Goal: Task Accomplishment & Management: Complete application form

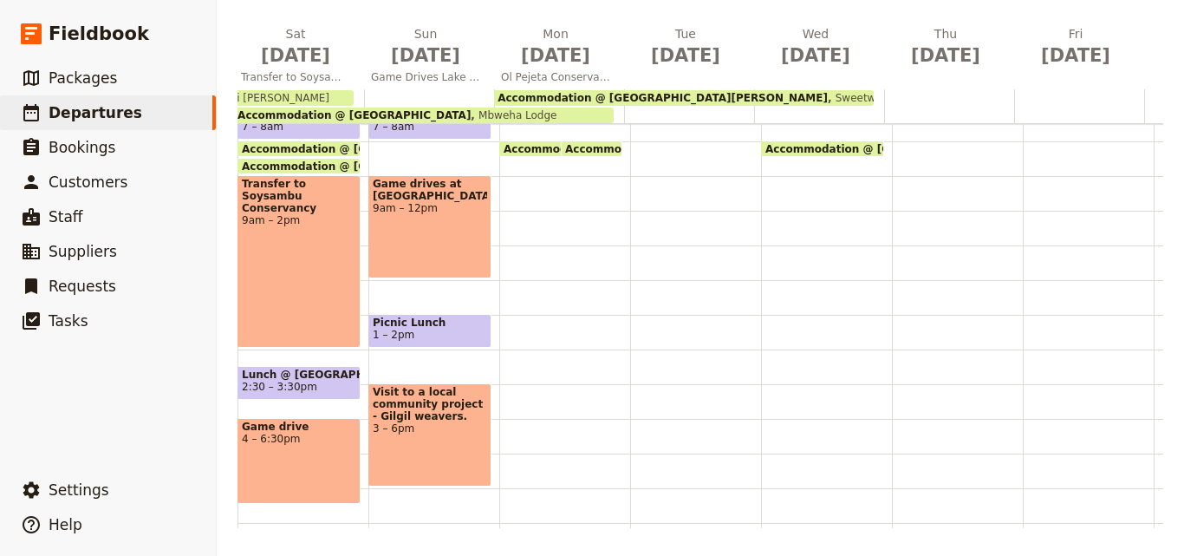
scroll to position [173, 0]
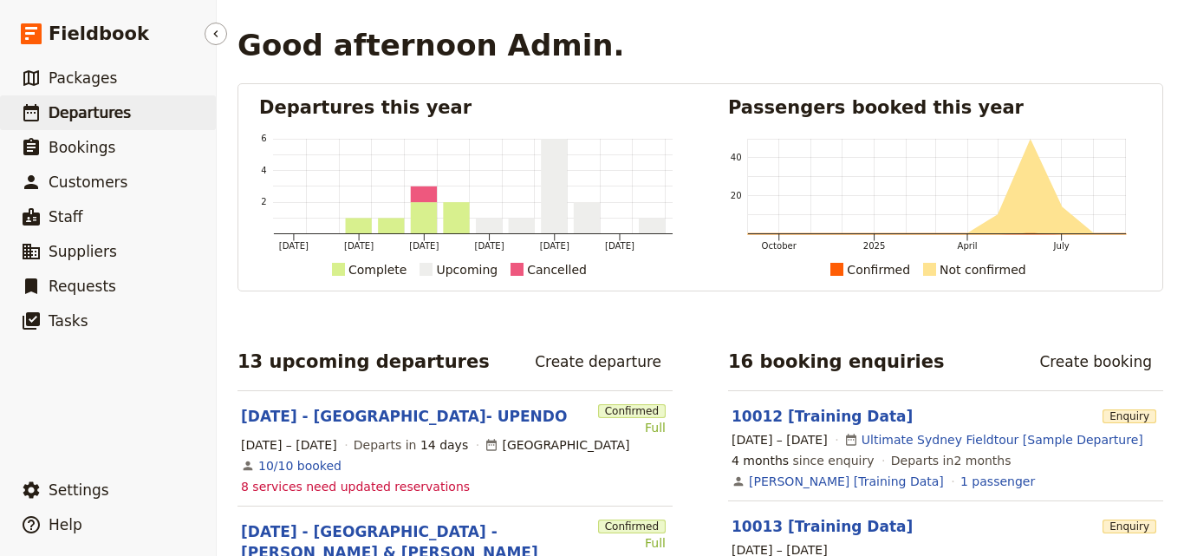
click at [52, 119] on span "Departures" at bounding box center [90, 112] width 82 height 17
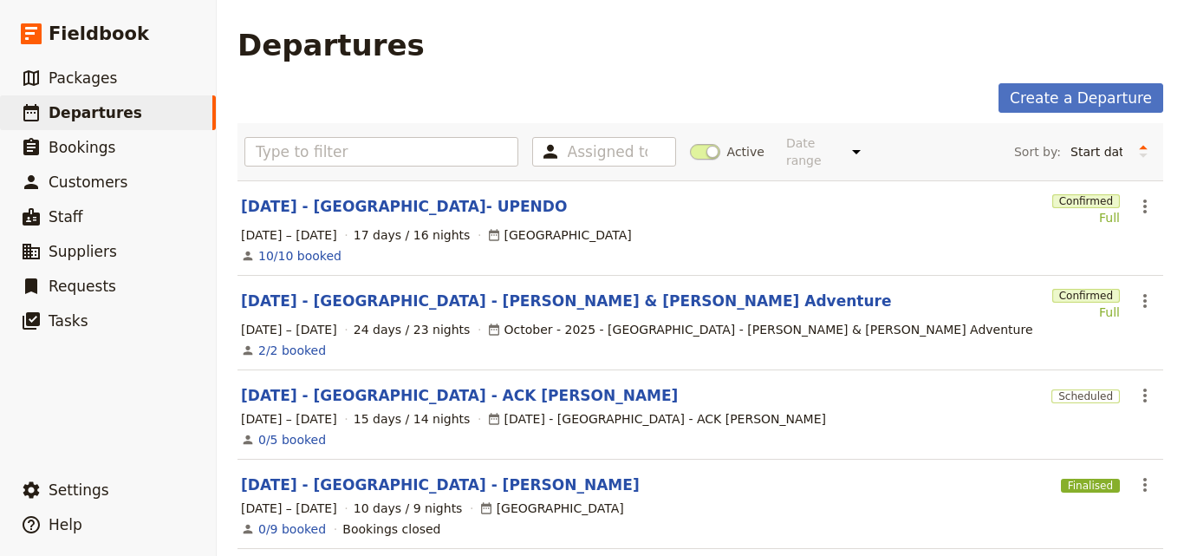
scroll to position [260, 0]
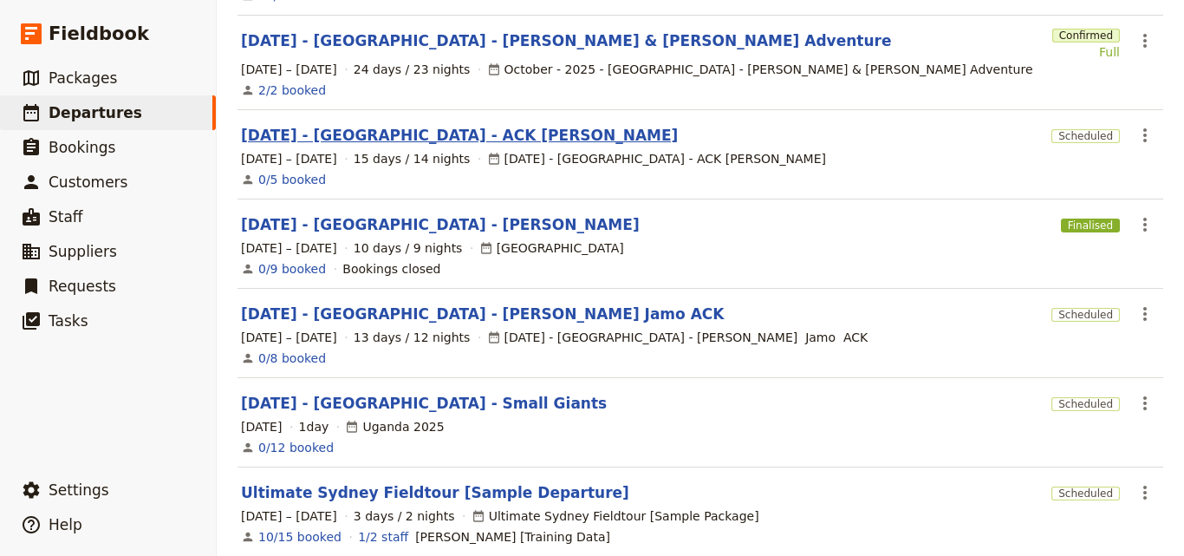
click at [434, 125] on link "[DATE] - [GEOGRAPHIC_DATA] - ACK [PERSON_NAME]" at bounding box center [459, 135] width 437 height 21
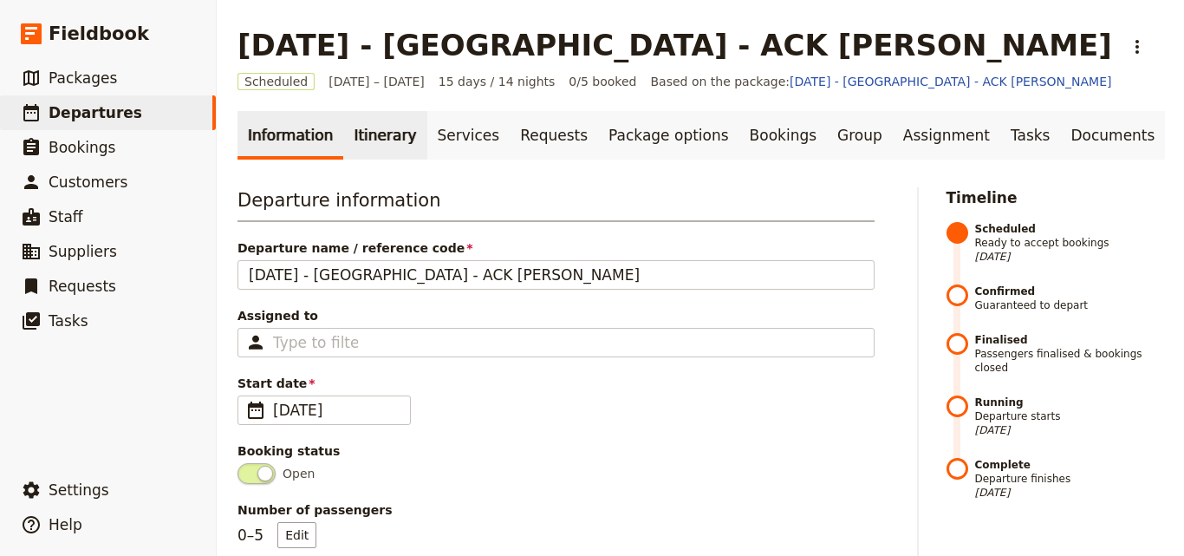
click at [364, 153] on link "Itinerary" at bounding box center [384, 135] width 83 height 49
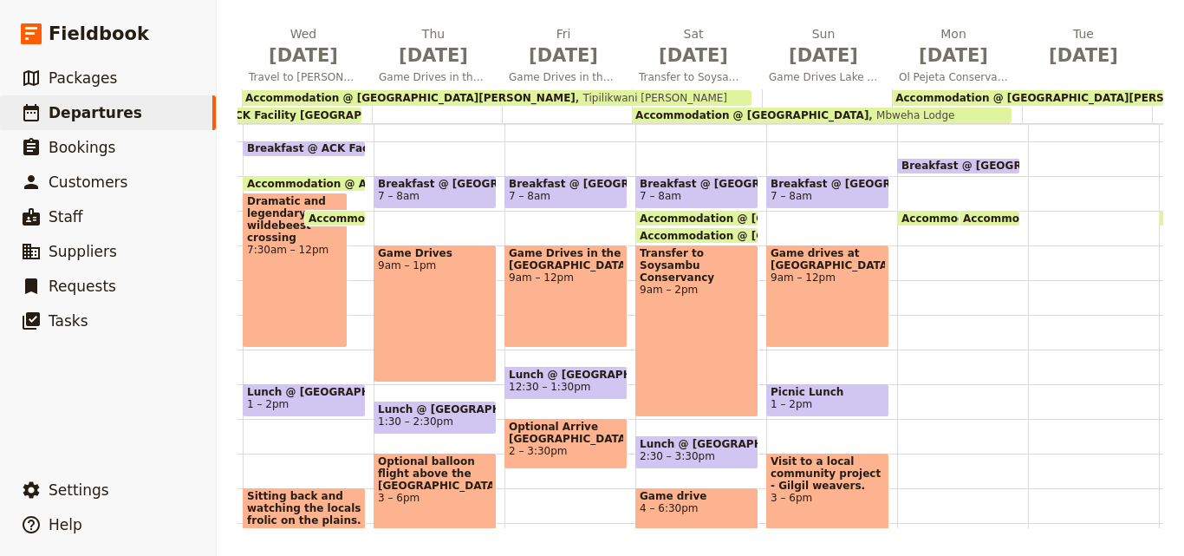
scroll to position [0, 173]
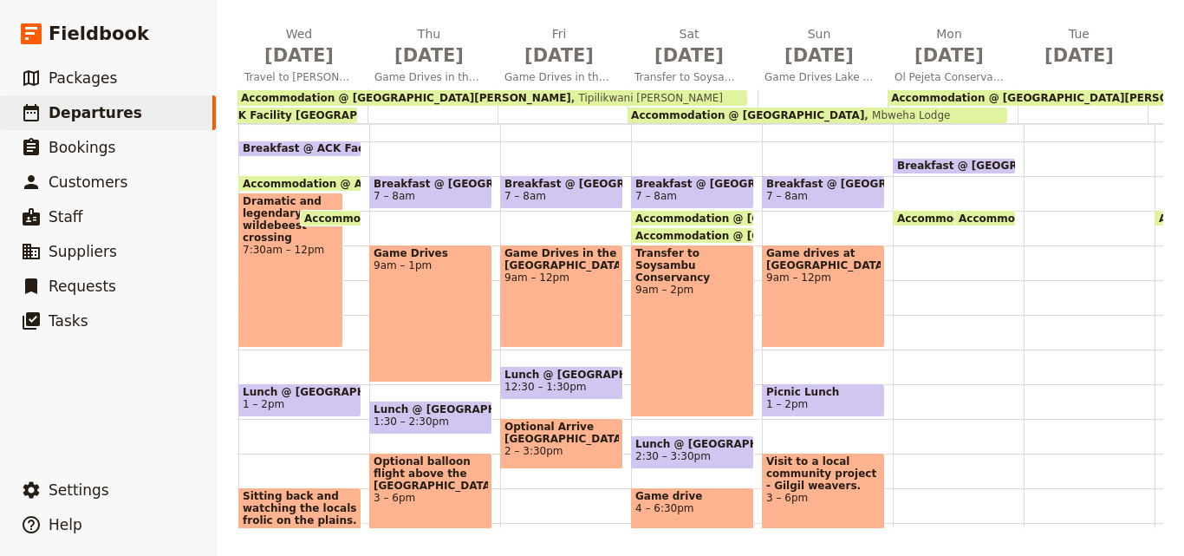
click at [895, 270] on div "Breakfast @ Mbweha Lodge 6:30 – 7am Accommodation @ Mbweha Lodge 8am Mbweha Lod…" at bounding box center [958, 349] width 131 height 832
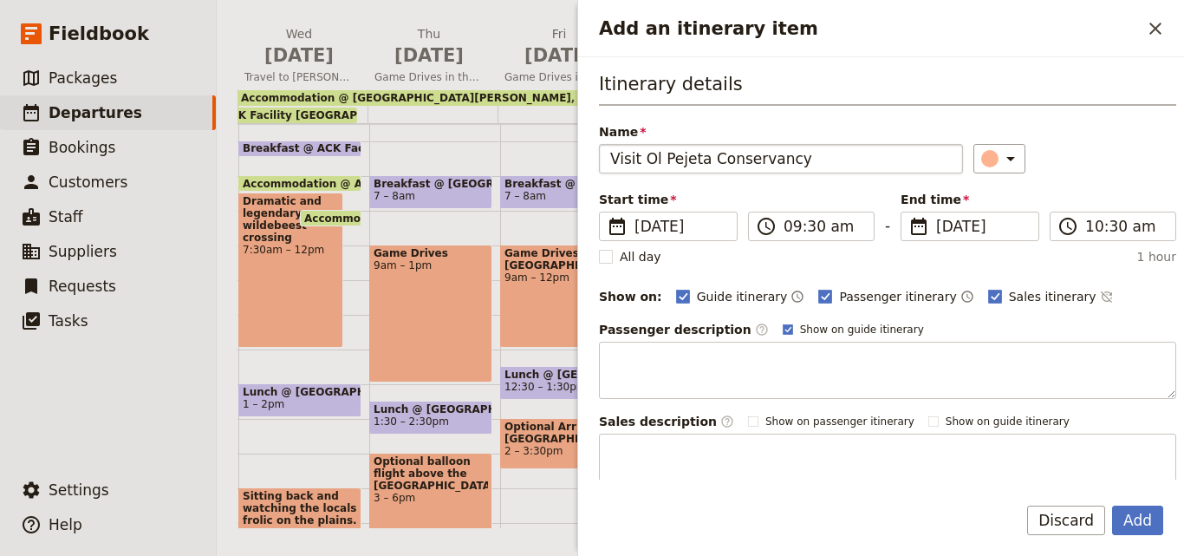
click at [647, 159] on input "Visit Ol Pejeta Conservancy" at bounding box center [781, 158] width 364 height 29
click at [649, 159] on input "Visit Ol Pejeta Conservancy" at bounding box center [781, 158] width 364 height 29
type input "Visit Ol Pejeta Conservancy"
drag, startPoint x: 649, startPoint y: 160, endPoint x: 971, endPoint y: 42, distance: 342.3
click at [971, 42] on div "Add an itinerary item ​" at bounding box center [881, 28] width 606 height 57
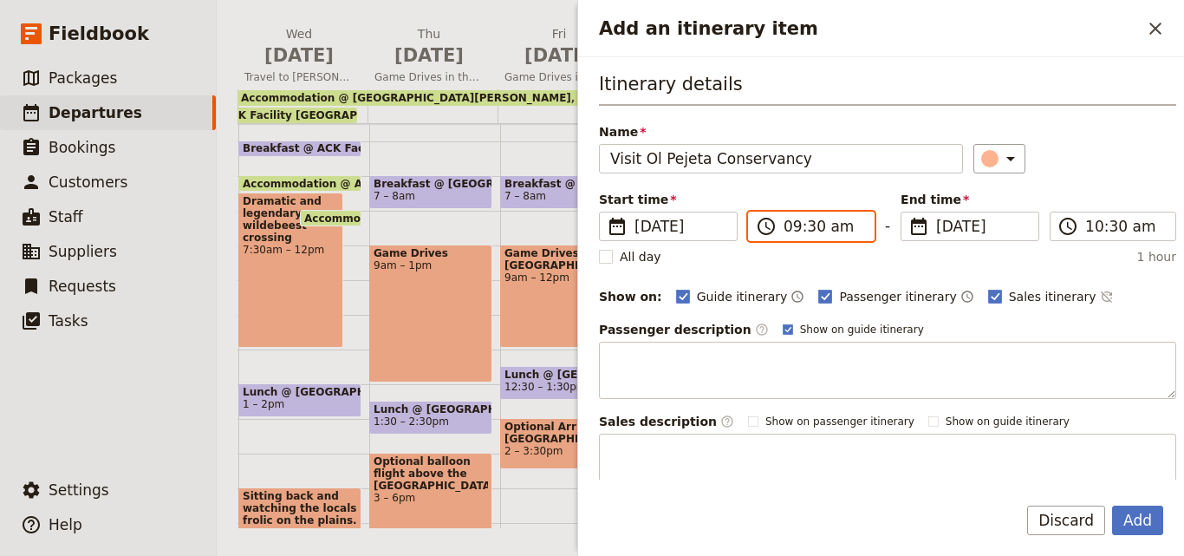
click at [812, 229] on input "09:30 am" at bounding box center [824, 226] width 80 height 21
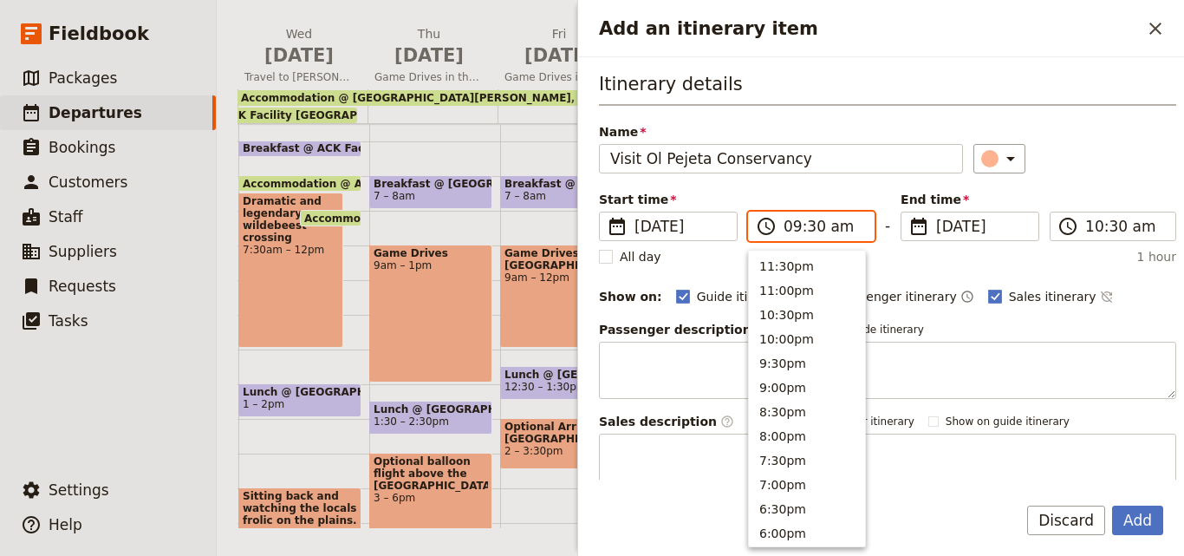
scroll to position [683, 0]
click at [812, 229] on input "09:30 am" at bounding box center [824, 226] width 80 height 21
type input "09:00 am"
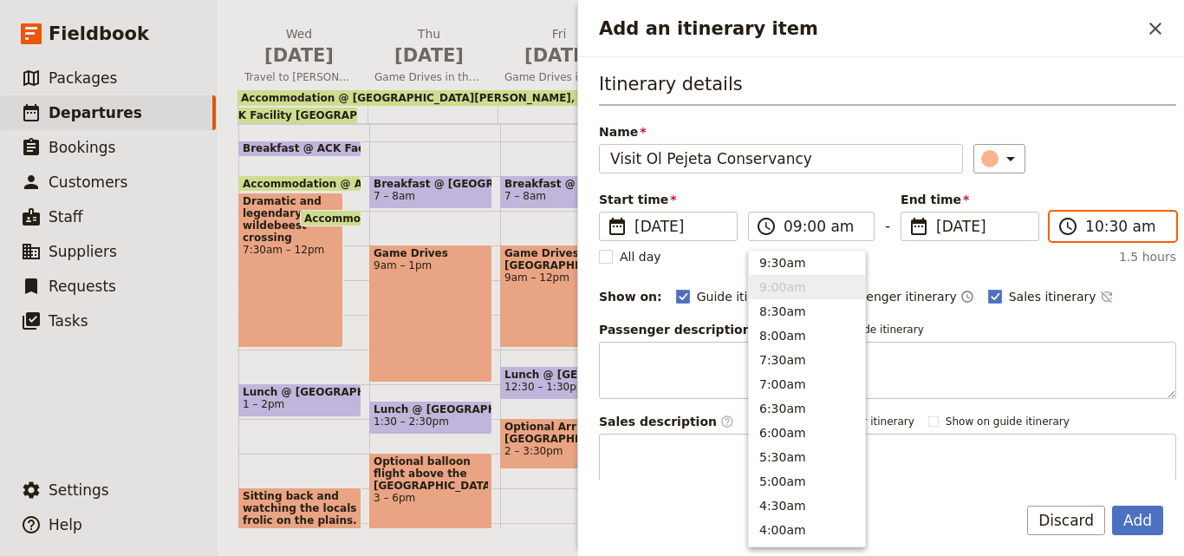
click at [1086, 225] on input "10:30 am" at bounding box center [1126, 226] width 80 height 21
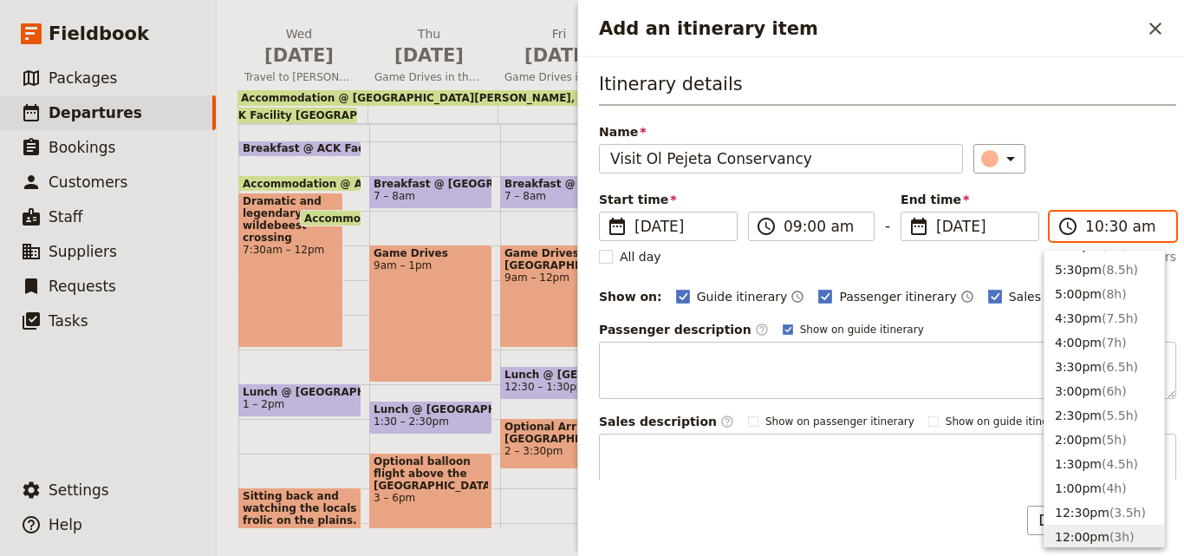
scroll to position [563, 0]
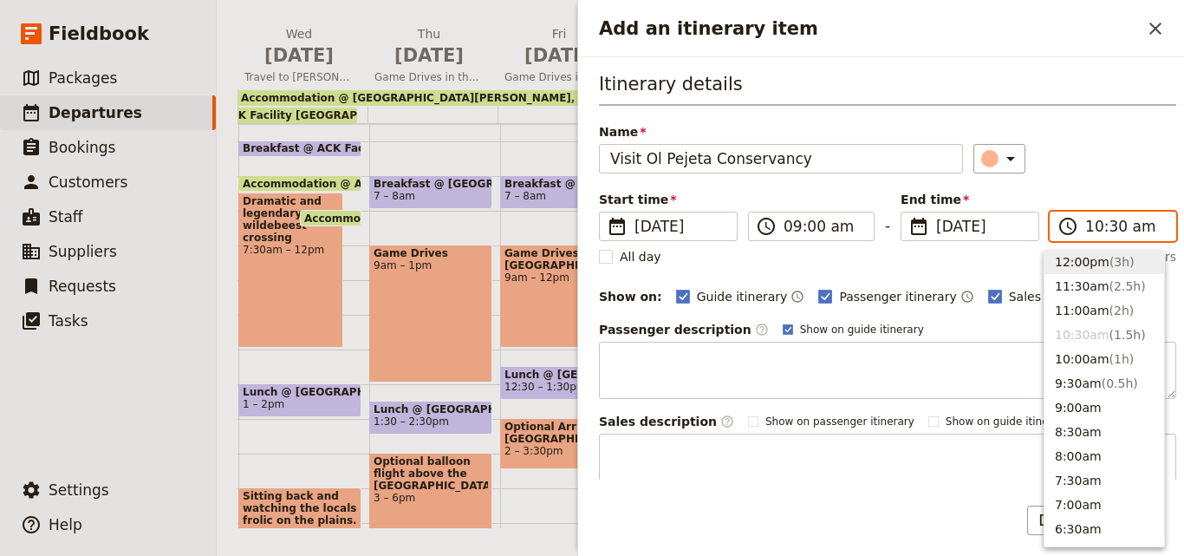
click at [1067, 259] on button "12:00pm ( 3h )" at bounding box center [1105, 262] width 120 height 24
type input "12:00 pm"
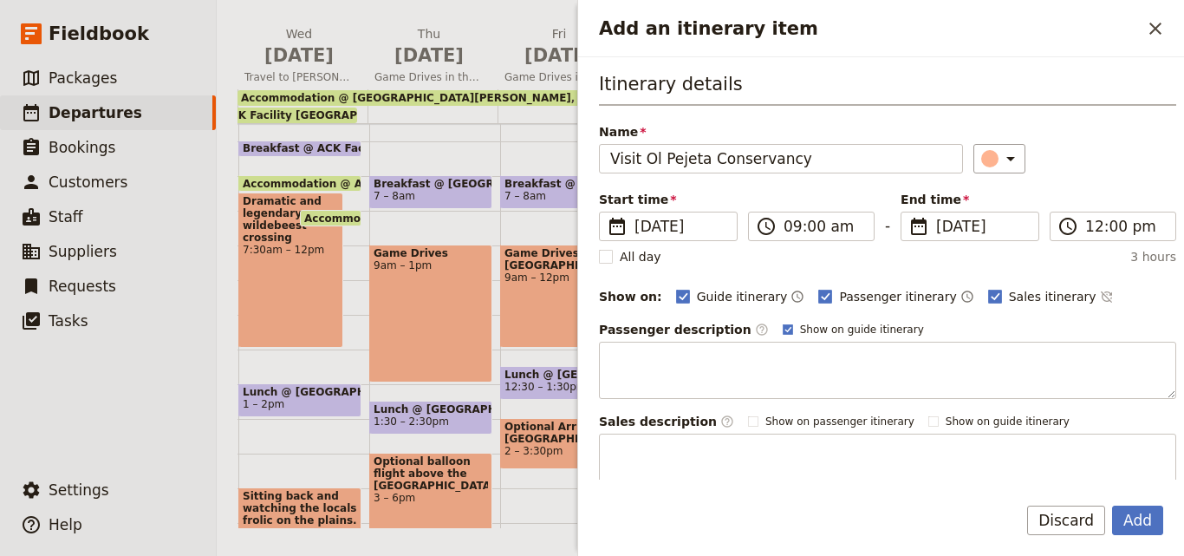
click at [1071, 154] on div "​" at bounding box center [1076, 158] width 204 height 29
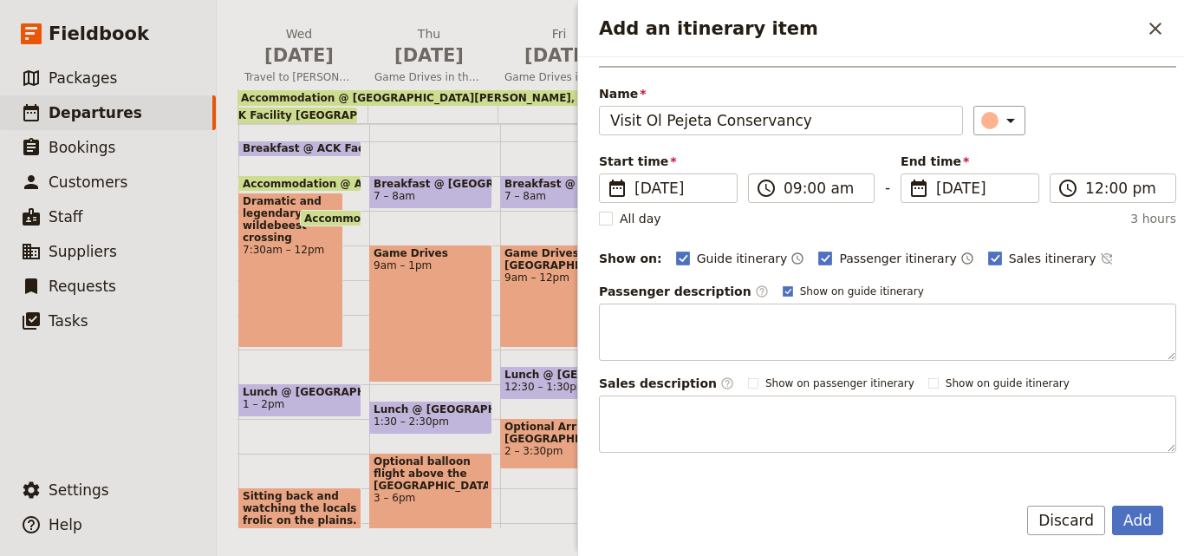
scroll to position [0, 0]
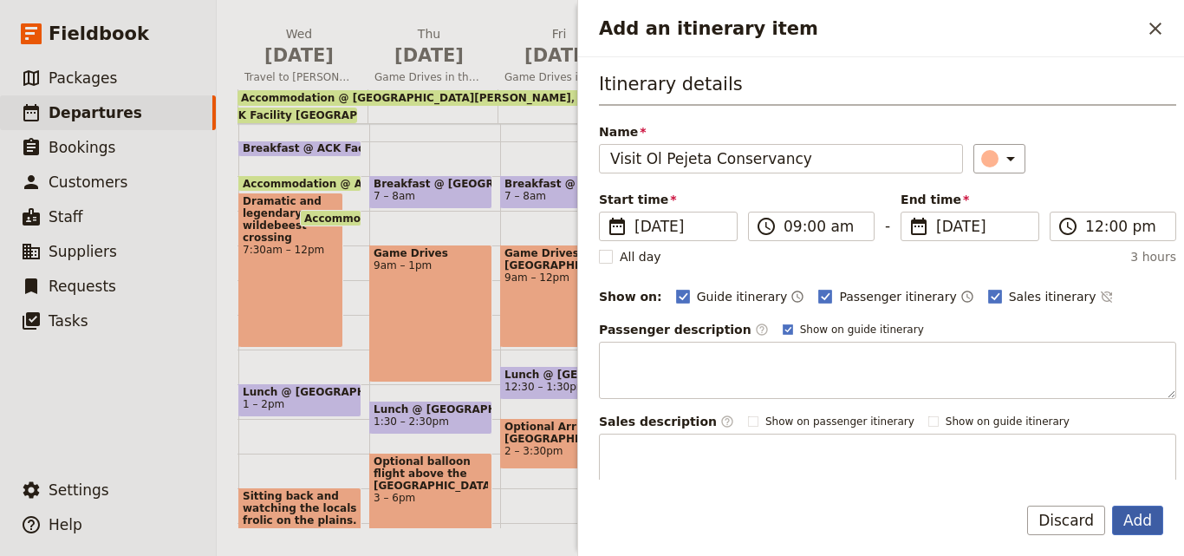
click at [1151, 518] on button "Add" at bounding box center [1137, 519] width 51 height 29
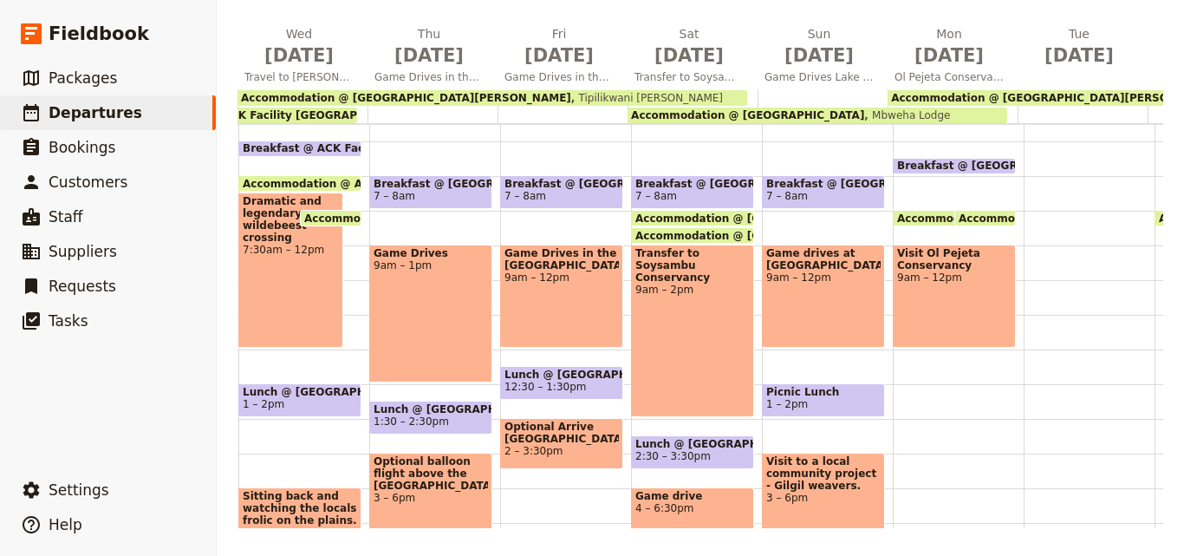
click at [957, 397] on div "Breakfast @ Mbweha Lodge 6:30 – 7am Accommodation @ Mbweha Lodge 8am Mbweha Lod…" at bounding box center [958, 349] width 131 height 832
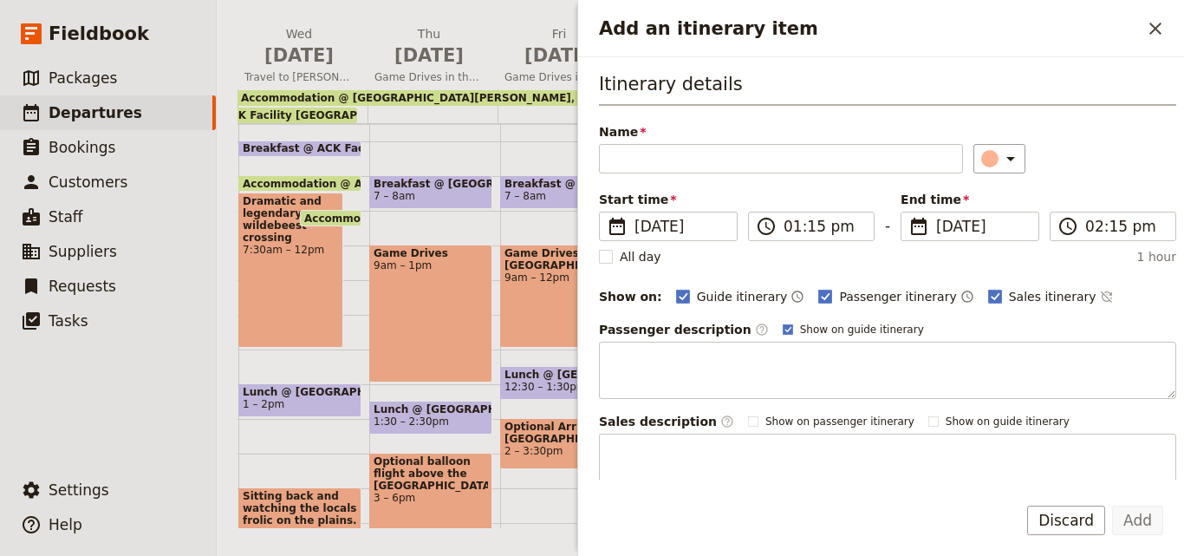
type input "l"
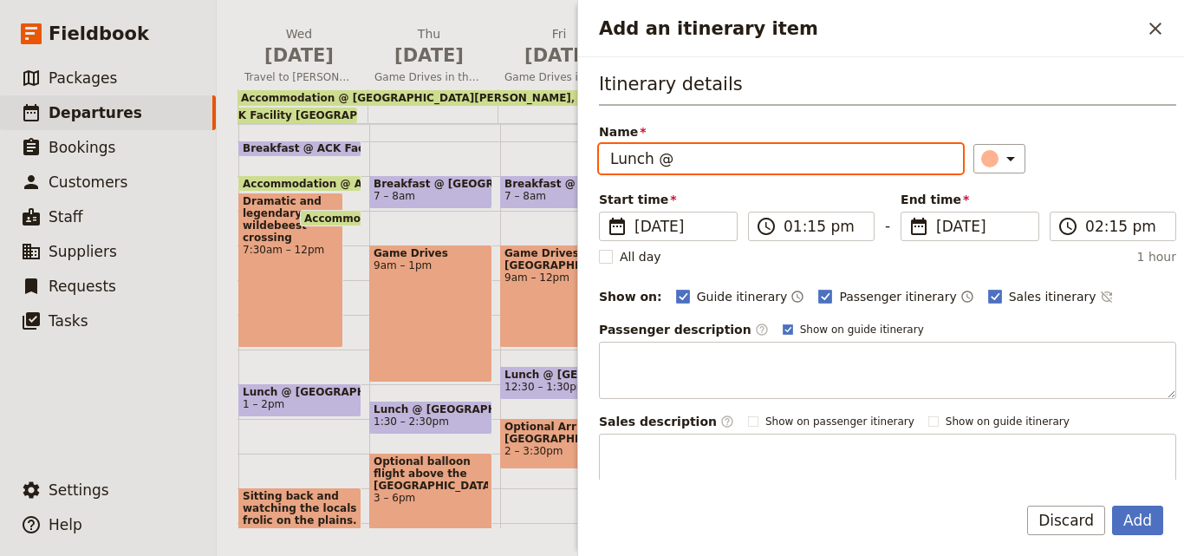
paste input "Sweetwaters [PERSON_NAME]"
type input "Lunch @ [GEOGRAPHIC_DATA][PERSON_NAME]"
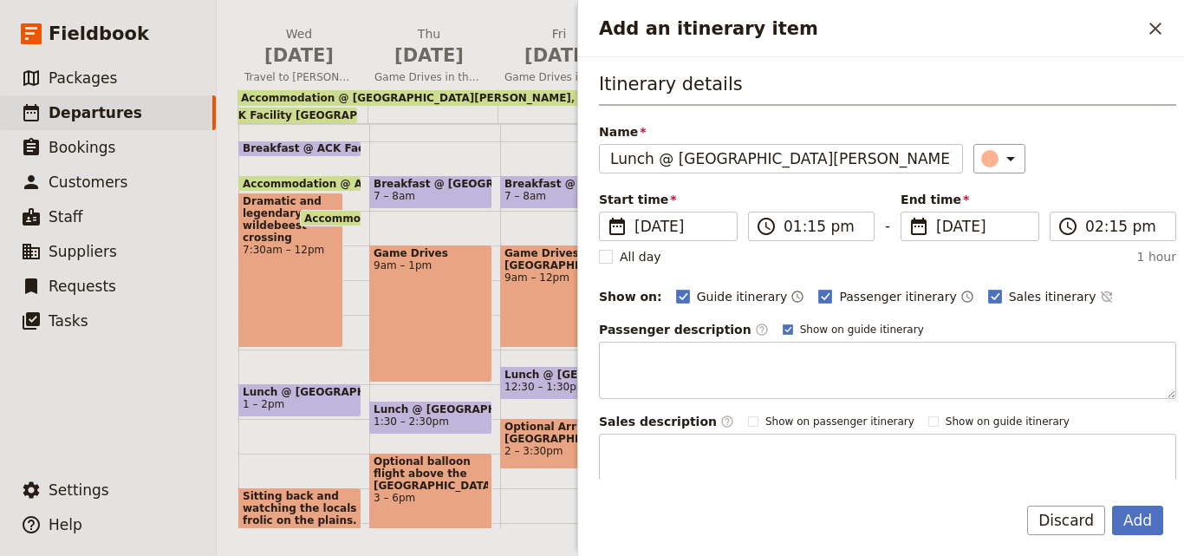
drag, startPoint x: 728, startPoint y: 162, endPoint x: 783, endPoint y: 88, distance: 92.4
click at [783, 88] on h3 "Itinerary details" at bounding box center [887, 88] width 577 height 35
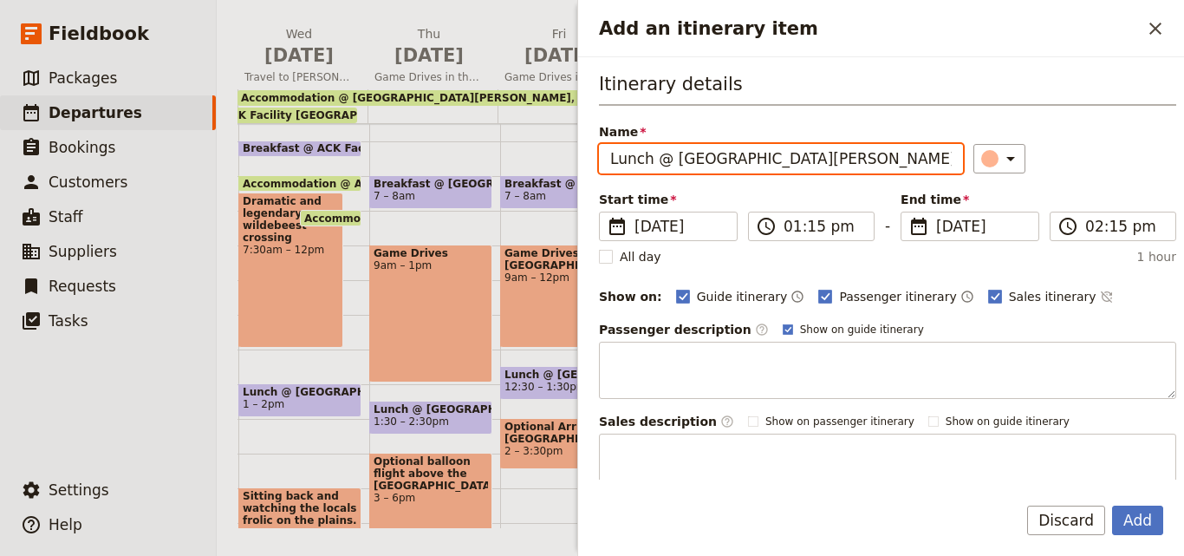
drag, startPoint x: 730, startPoint y: 157, endPoint x: 719, endPoint y: 156, distance: 11.3
click at [714, 163] on input "Lunch @ [GEOGRAPHIC_DATA][PERSON_NAME]" at bounding box center [781, 158] width 364 height 29
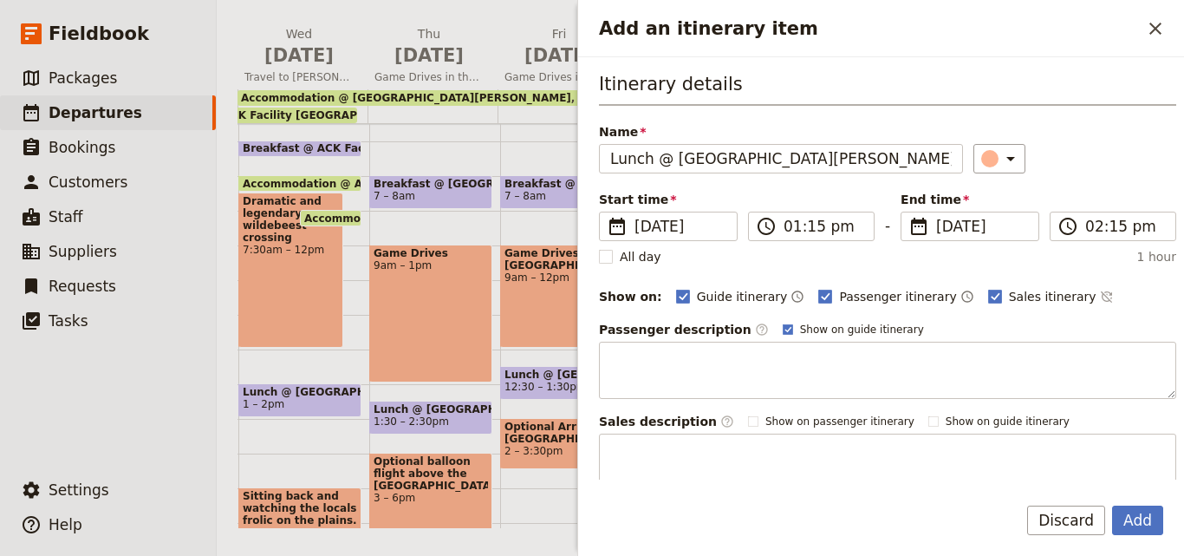
drag, startPoint x: 714, startPoint y: 163, endPoint x: 779, endPoint y: 70, distance: 113.3
click at [779, 70] on div "Itinerary details Name Lunch @ Sweetwaters Serena Lodge ​ Start time ​ 10 Nov 2…" at bounding box center [881, 268] width 606 height 422
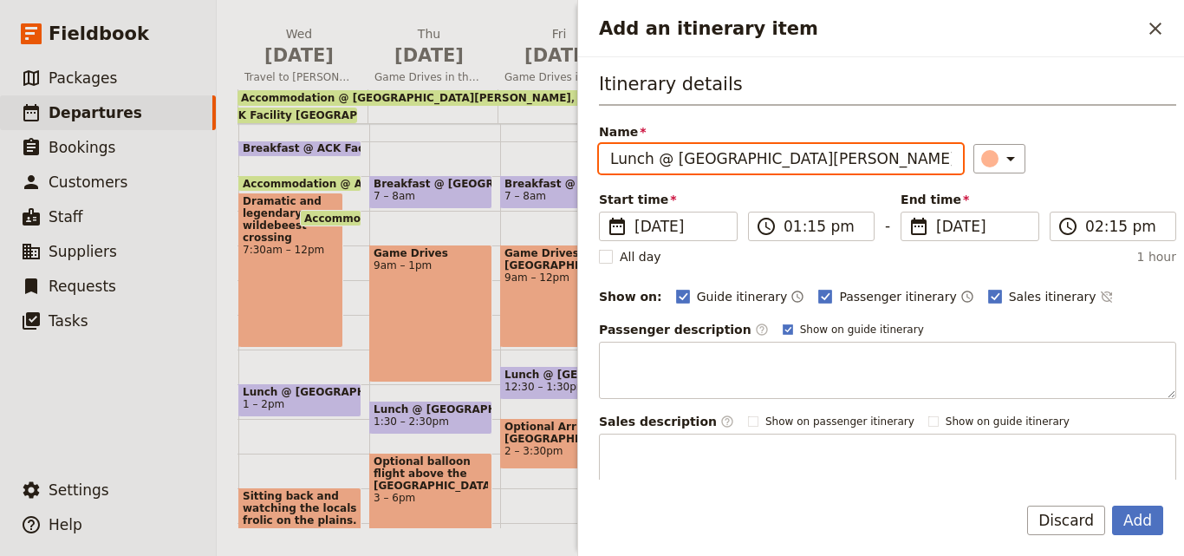
click at [854, 160] on input "Lunch @ [GEOGRAPHIC_DATA][PERSON_NAME]" at bounding box center [781, 158] width 364 height 29
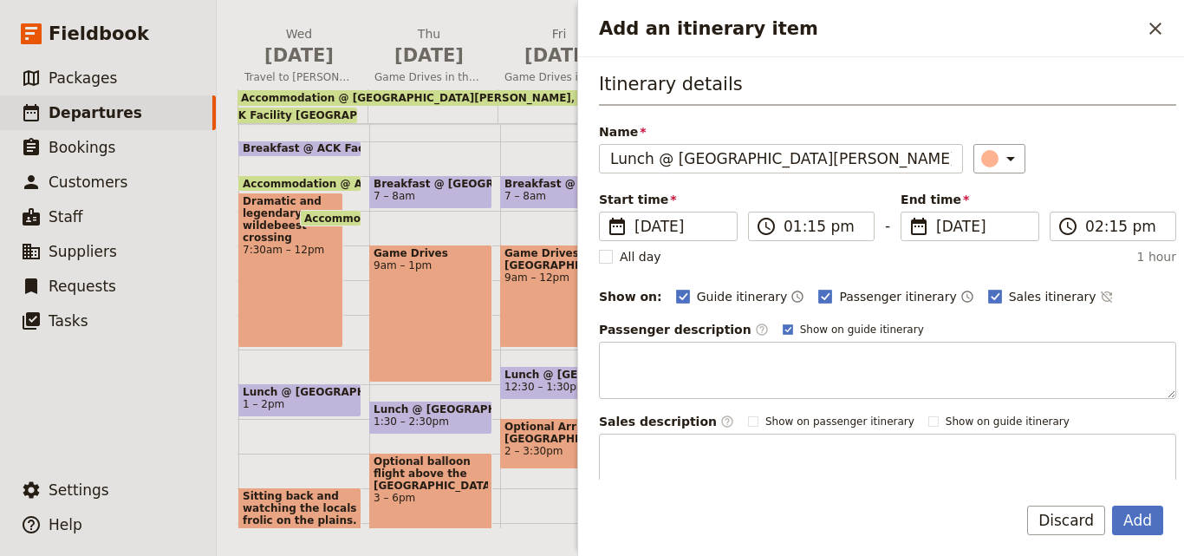
click at [1010, 155] on div "​" at bounding box center [1076, 158] width 204 height 29
click at [983, 168] on div "​" at bounding box center [1002, 158] width 38 height 21
click at [993, 232] on div "button" at bounding box center [993, 236] width 17 height 17
click at [1139, 514] on button "Add" at bounding box center [1137, 519] width 51 height 29
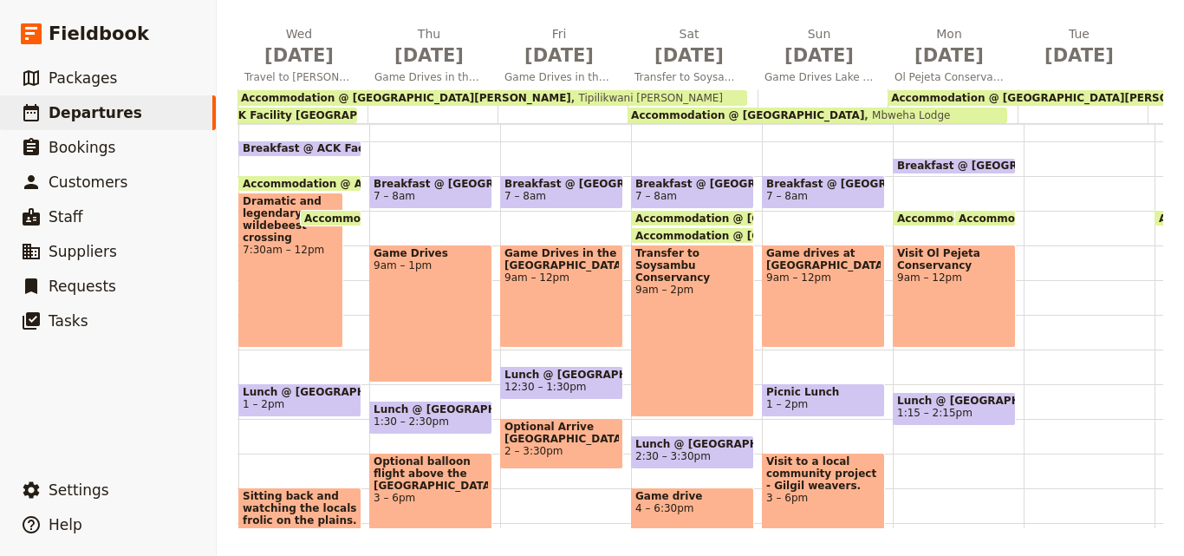
click at [977, 414] on span "1:15 – 2:15pm" at bounding box center [954, 413] width 114 height 12
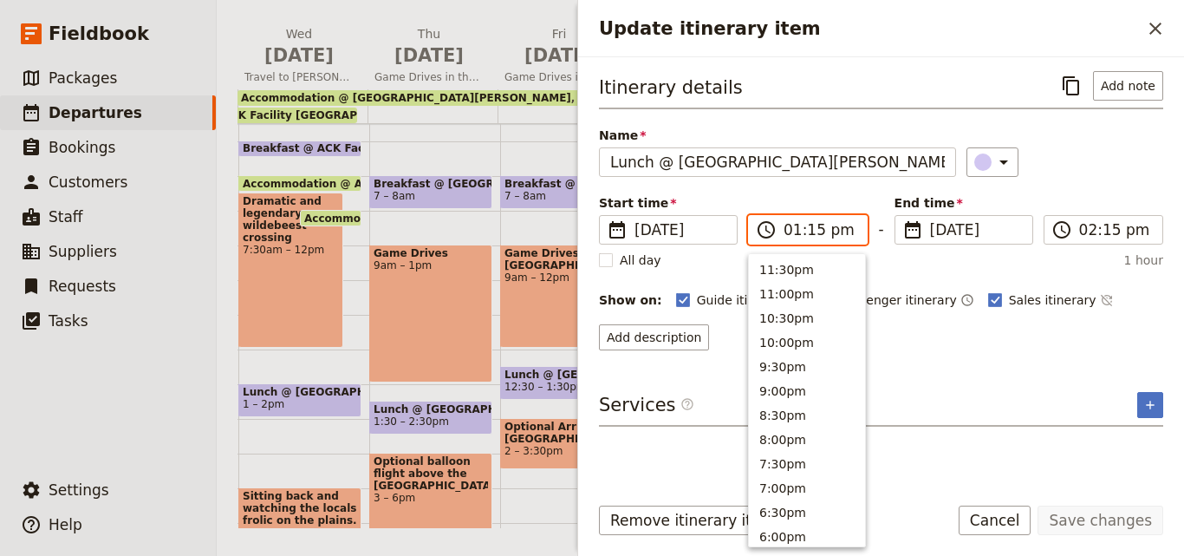
click at [812, 229] on input "01:15 pm" at bounding box center [820, 229] width 73 height 21
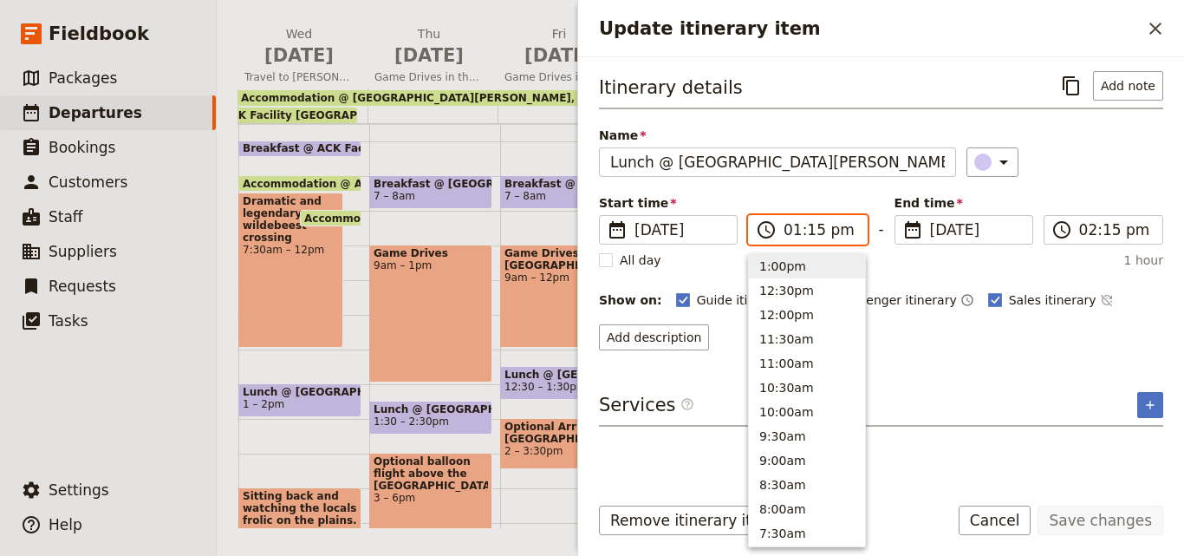
type input "01:00 pm"
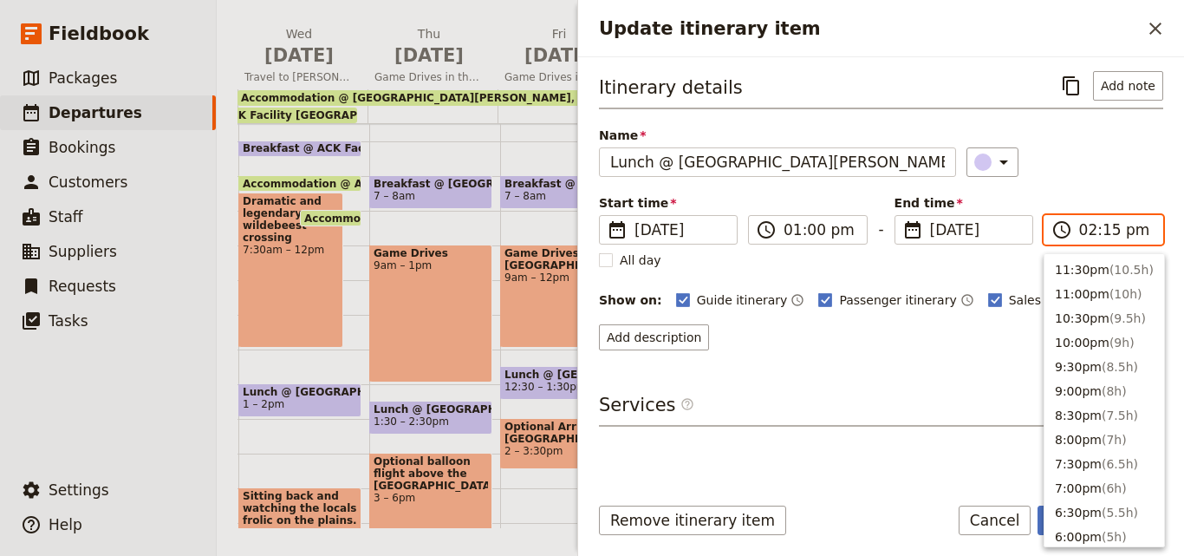
scroll to position [465, 0]
click at [1108, 230] on input "02:15 pm" at bounding box center [1115, 229] width 73 height 21
type input "02:00 pm"
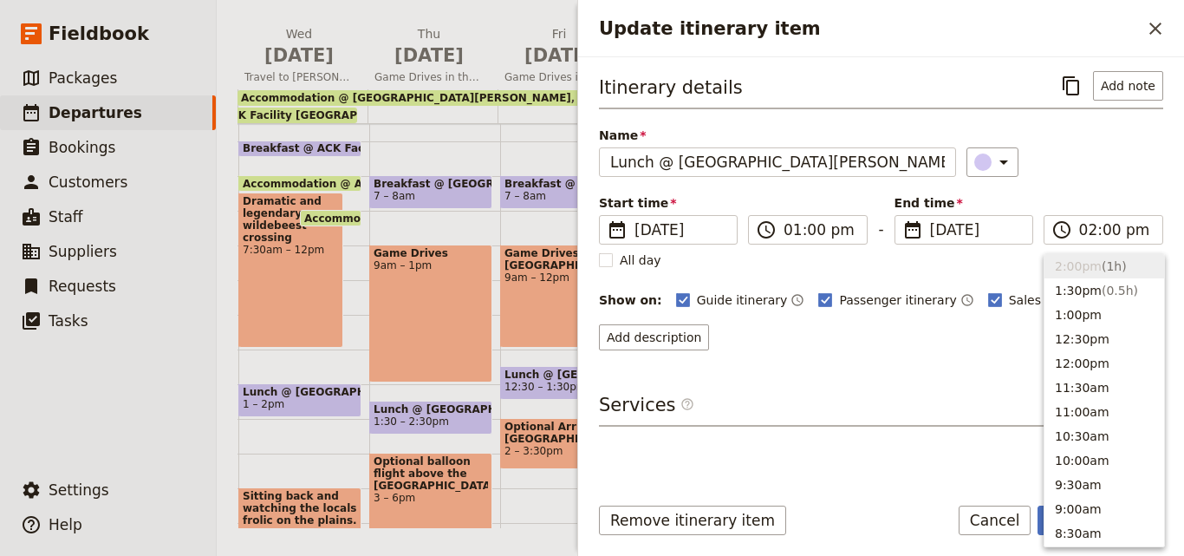
click at [1077, 103] on div "Itinerary details ​ Add note" at bounding box center [881, 90] width 564 height 38
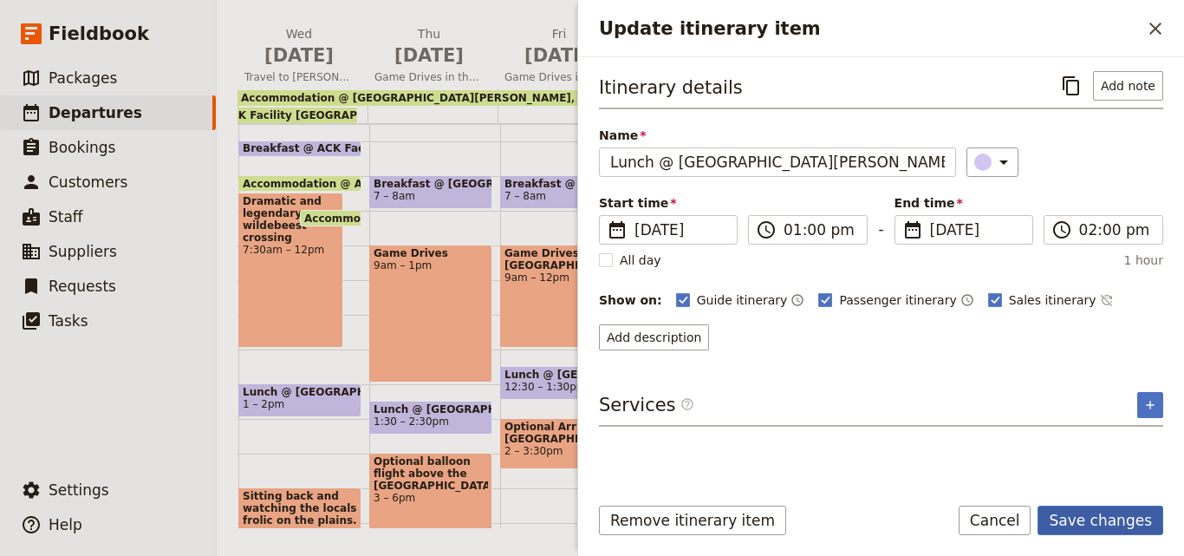
click at [1101, 519] on button "Save changes" at bounding box center [1101, 519] width 126 height 29
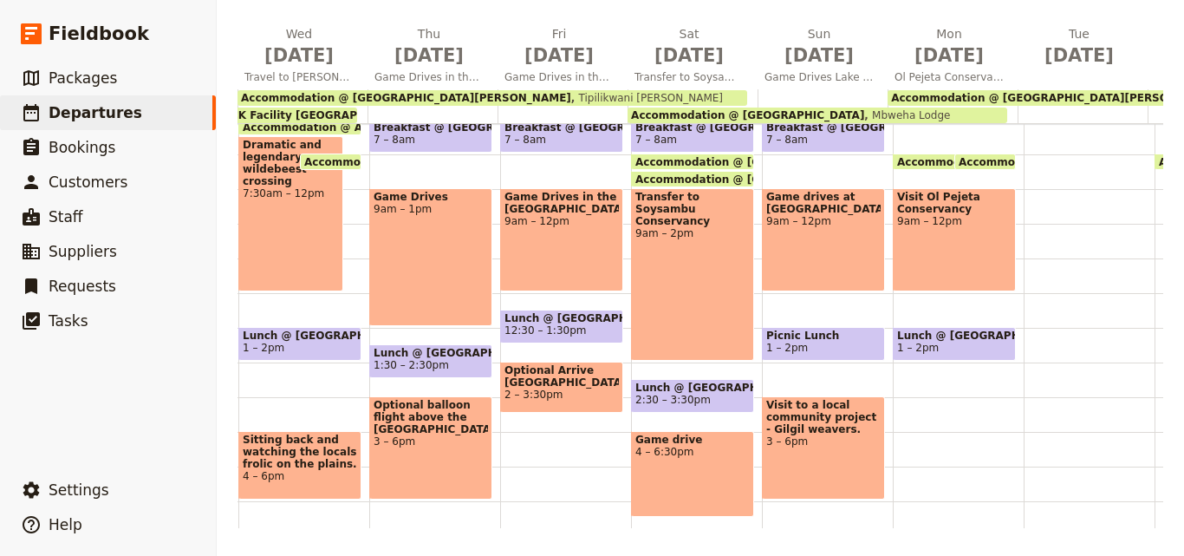
scroll to position [277, 0]
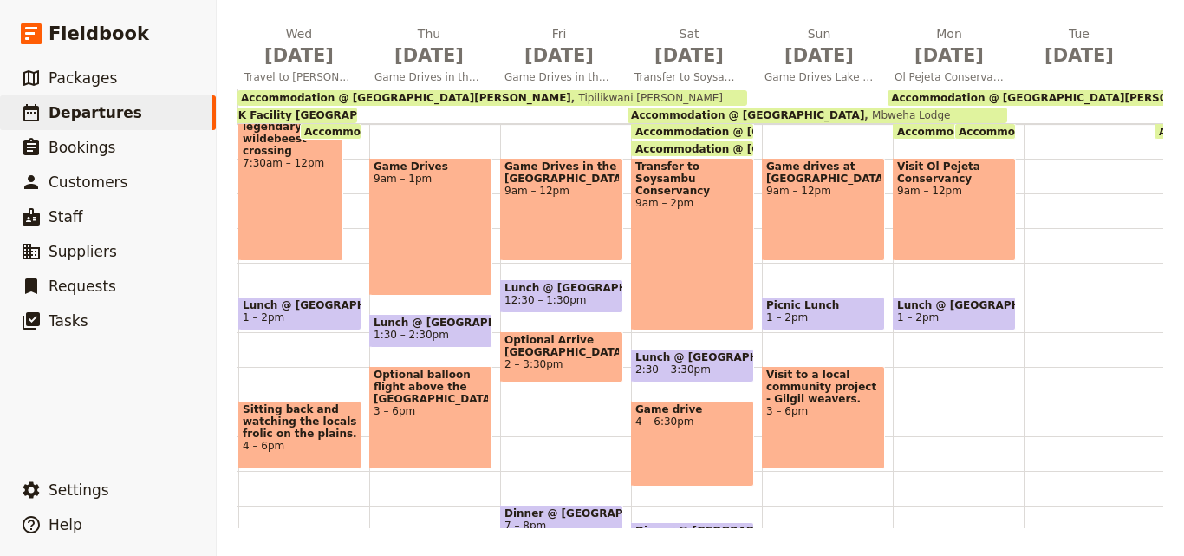
click at [925, 371] on div "Breakfast @ Mbweha Lodge 6:30 – 7am Accommodation @ Mbweha Lodge 8am Mbweha Lod…" at bounding box center [958, 263] width 131 height 832
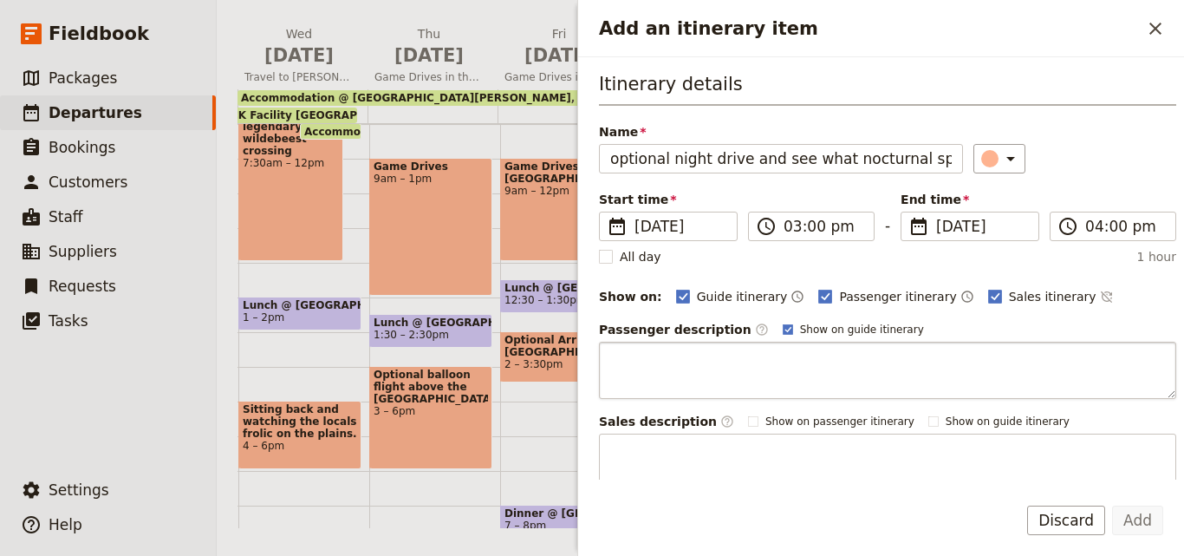
scroll to position [0, 10]
click at [648, 157] on input "optional night drive and see what nocturnal species" at bounding box center [781, 158] width 364 height 29
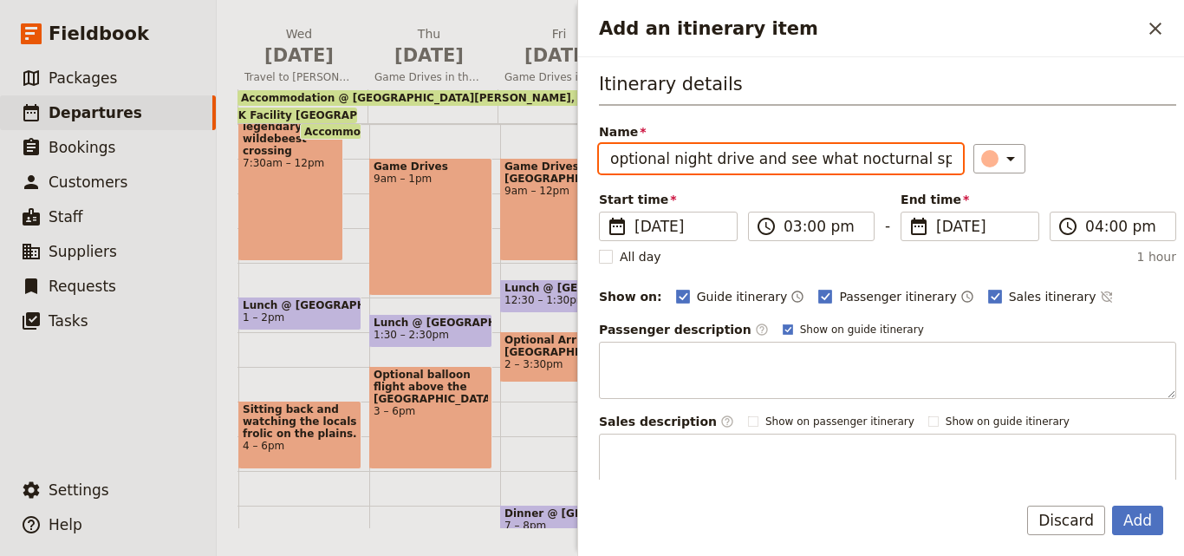
click at [617, 164] on input "optional night drive and see what nocturnal species" at bounding box center [781, 158] width 364 height 29
click at [900, 160] on input "Optional night drive and see what nocturnal species" at bounding box center [781, 158] width 364 height 29
click at [613, 160] on input "Optional night drive and see what nocturnal species" at bounding box center [781, 158] width 364 height 29
click at [619, 161] on input "Optional night drive and see what nocturnal species" at bounding box center [781, 158] width 364 height 29
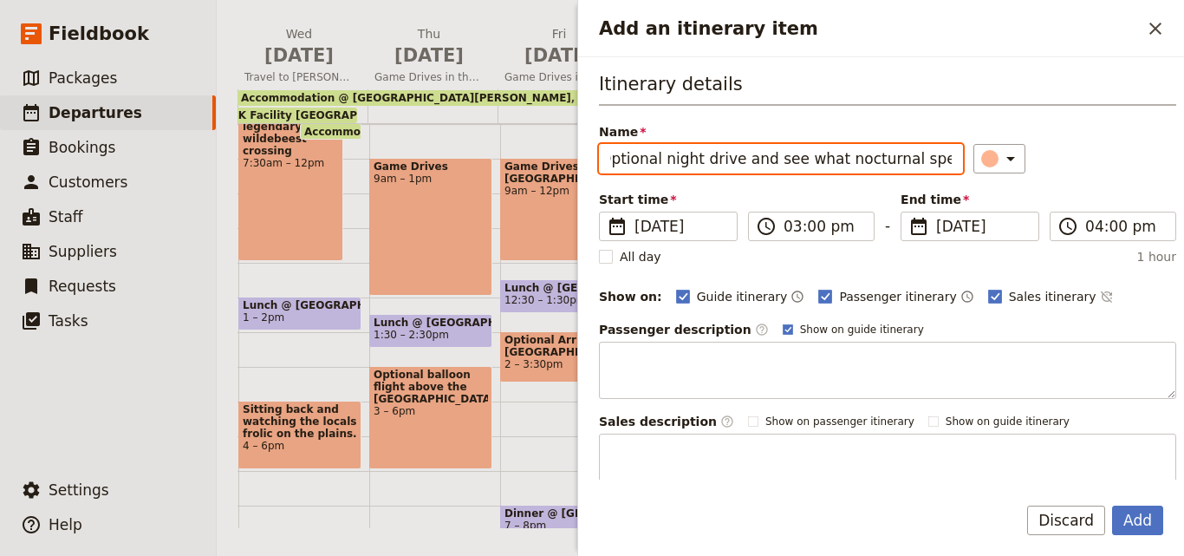
scroll to position [0, 0]
type input "Optional night drive and see what nocturnal species"
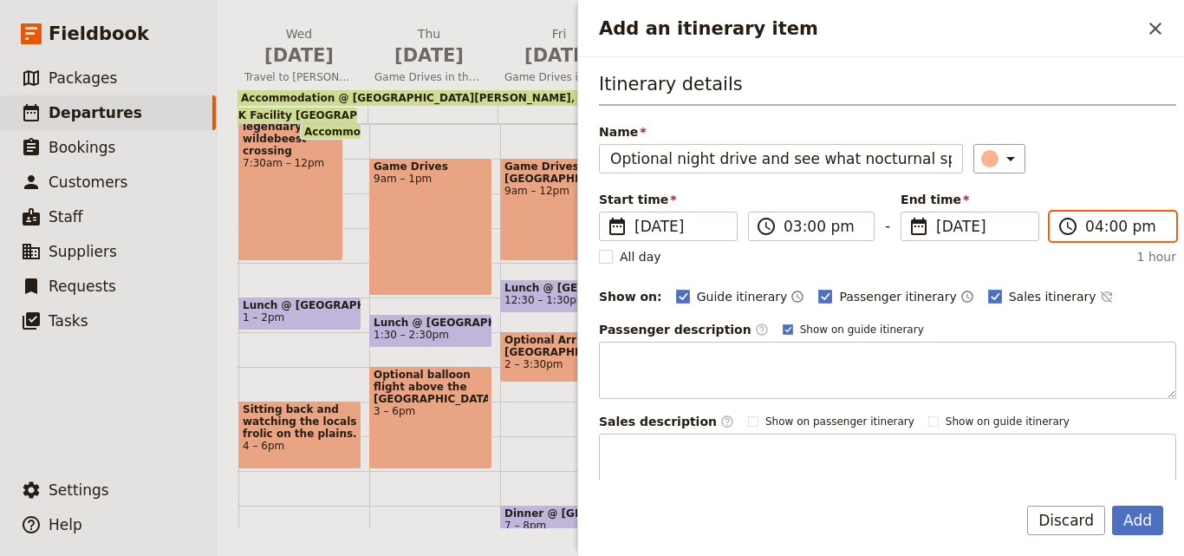
click at [1090, 234] on input "04:00 pm" at bounding box center [1126, 226] width 80 height 21
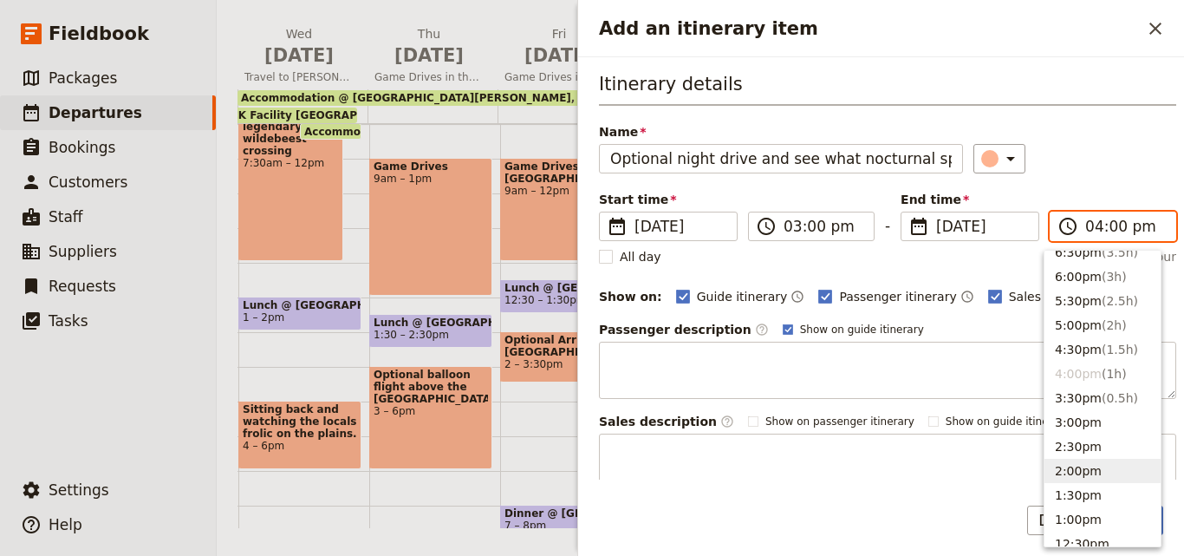
scroll to position [108, 0]
click at [1086, 418] on button "6:00pm ( 3h )" at bounding box center [1103, 426] width 116 height 24
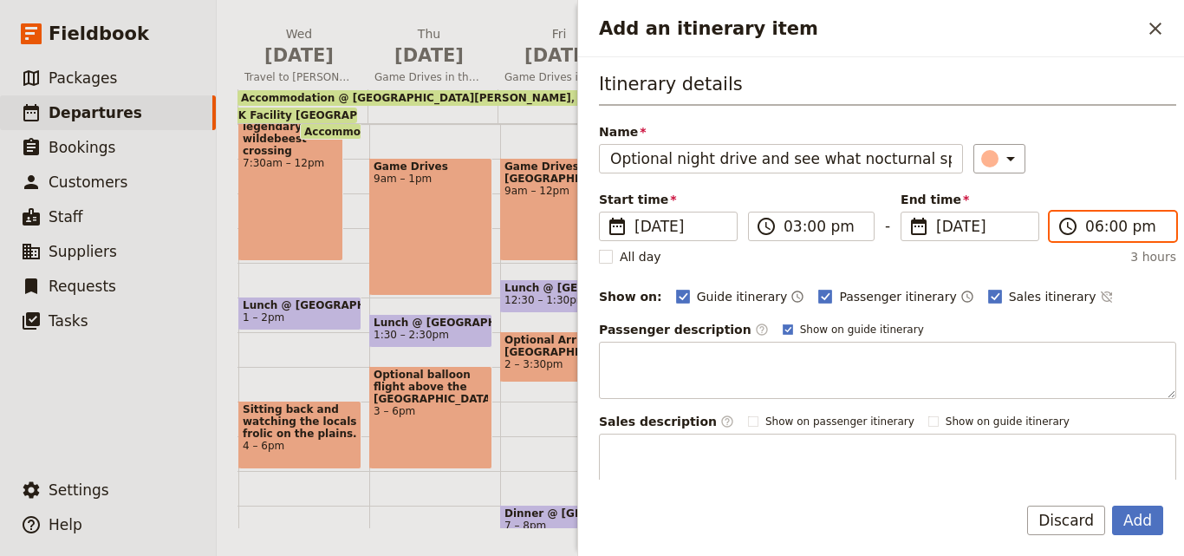
click at [1092, 228] on input "06:00 pm" at bounding box center [1126, 226] width 80 height 21
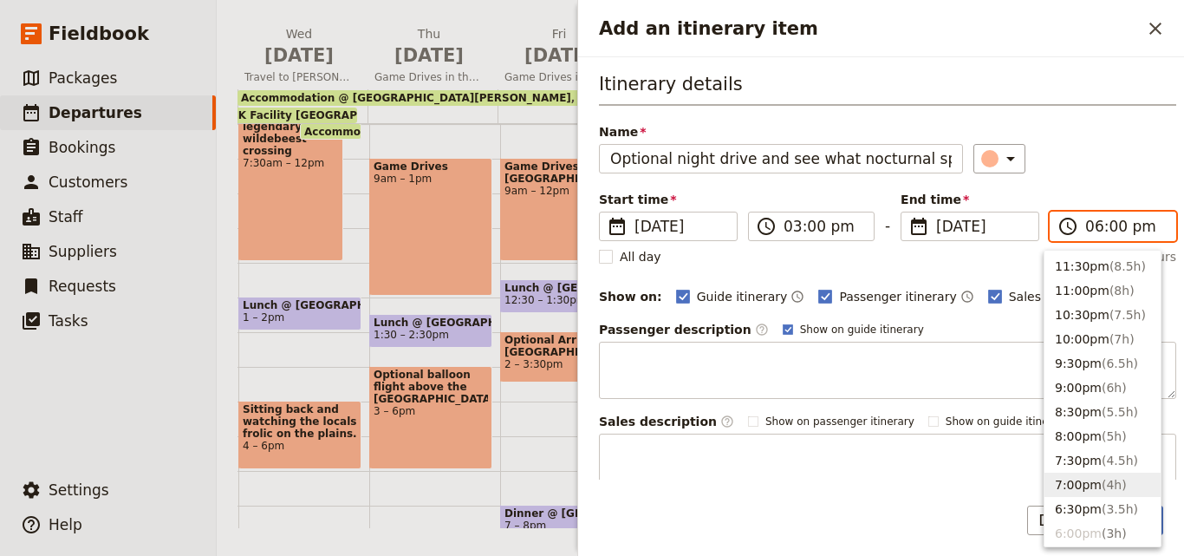
click at [1091, 473] on button "7:00pm ( 4h )" at bounding box center [1103, 485] width 116 height 24
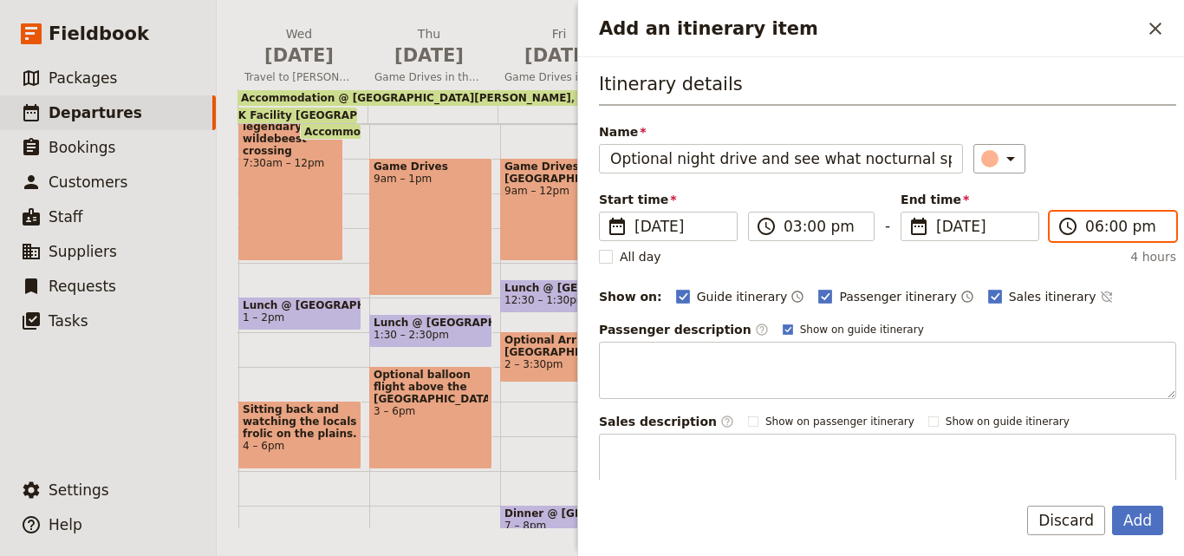
type input "07:00 pm"
click at [1138, 520] on button "Add" at bounding box center [1137, 519] width 51 height 29
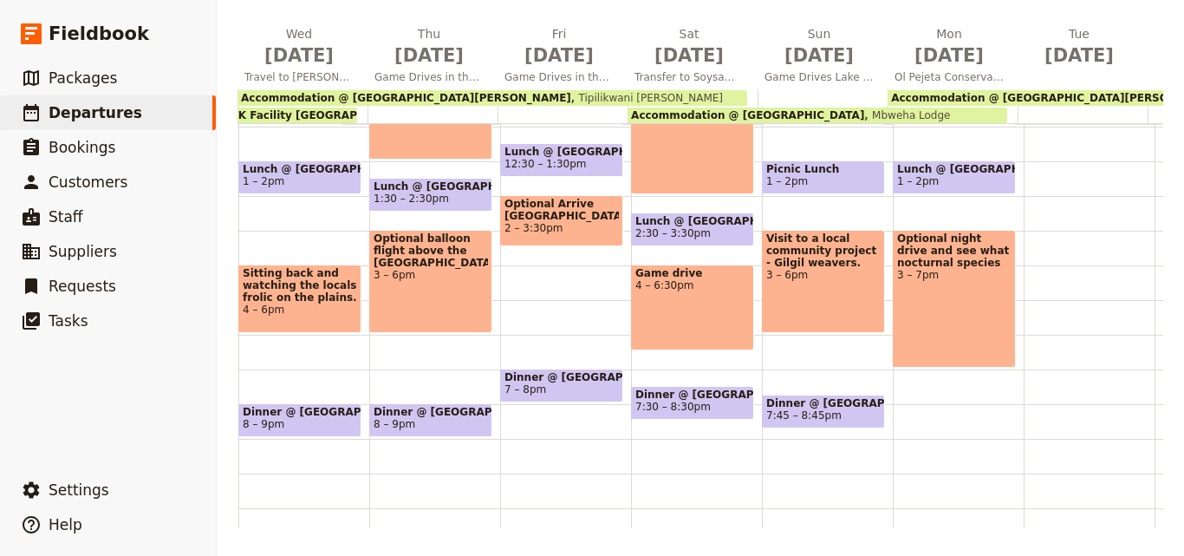
scroll to position [441, 0]
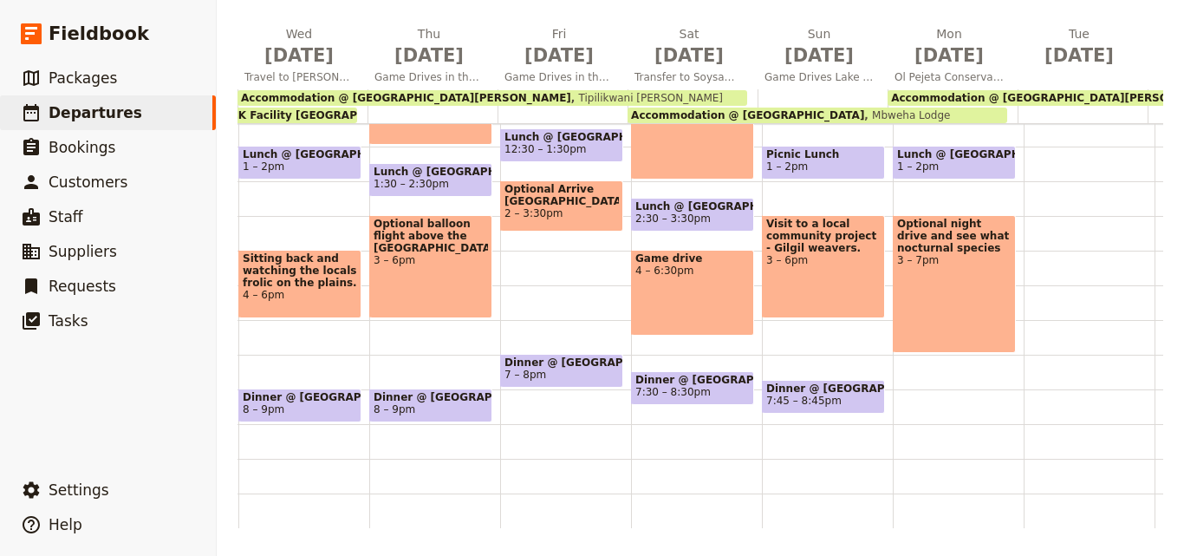
click at [929, 385] on div "Breakfast @ Mbweha Lodge 6:30 – 7am Accommodation @ Mbweha Lodge 8am Mbweha Lod…" at bounding box center [958, 112] width 131 height 832
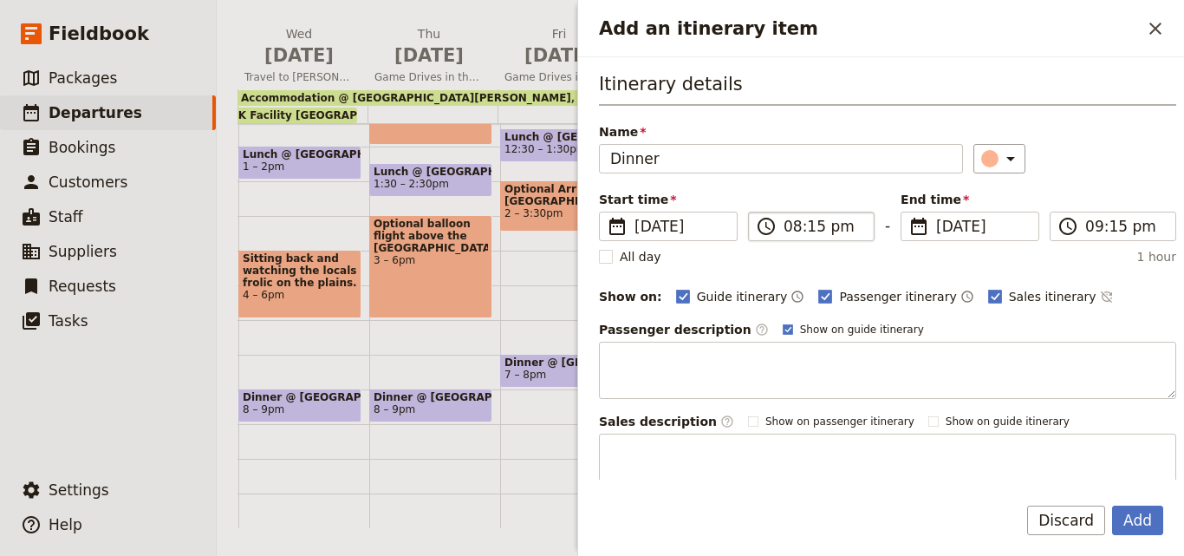
type input "Dinner"
click at [1112, 505] on button "Add" at bounding box center [1137, 519] width 51 height 29
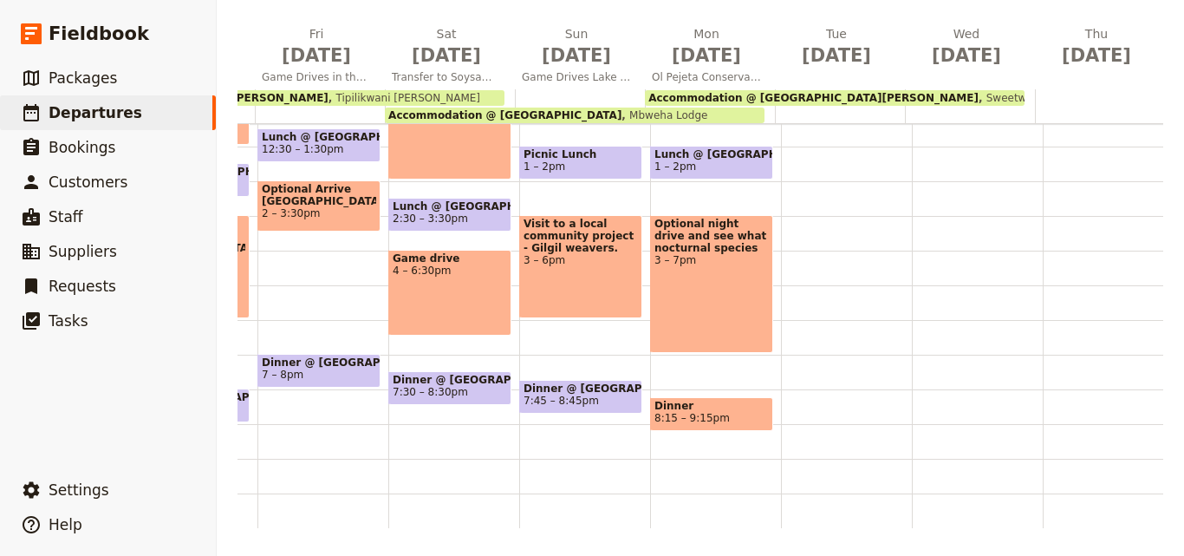
click at [733, 412] on span "8:15 – 9:15pm" at bounding box center [712, 418] width 114 height 12
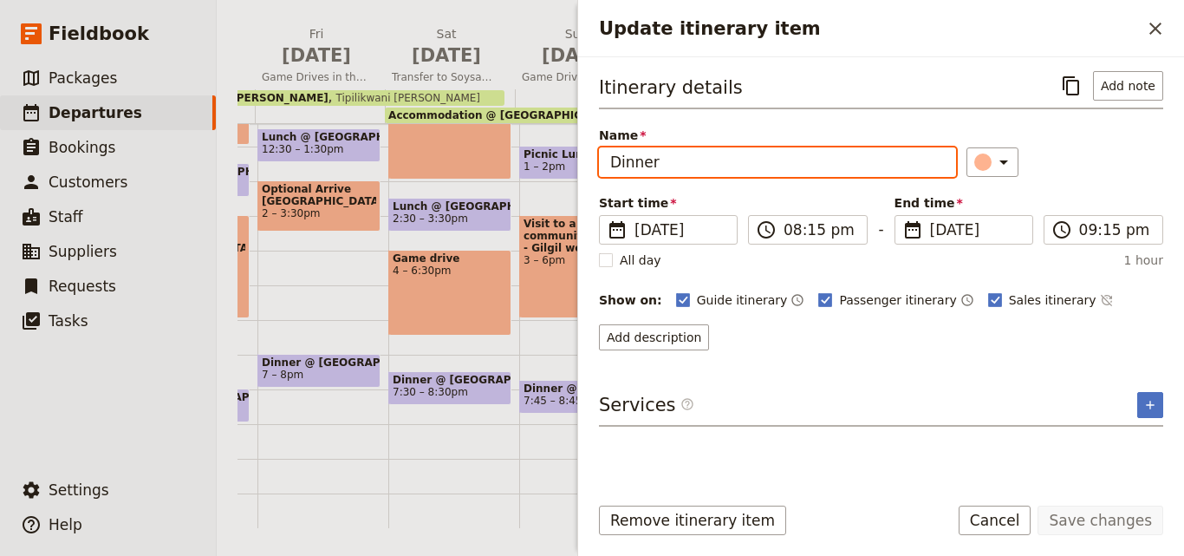
click at [707, 172] on input "Dinner" at bounding box center [777, 161] width 357 height 29
paste input "Sweetwaters [PERSON_NAME]"
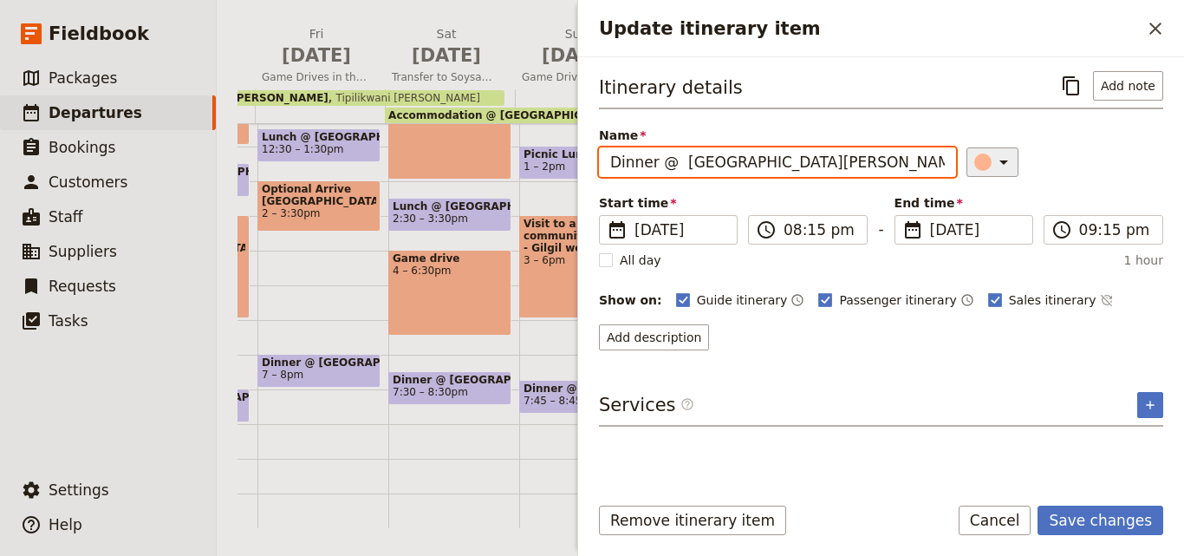
type input "Dinner @ [GEOGRAPHIC_DATA][PERSON_NAME]"
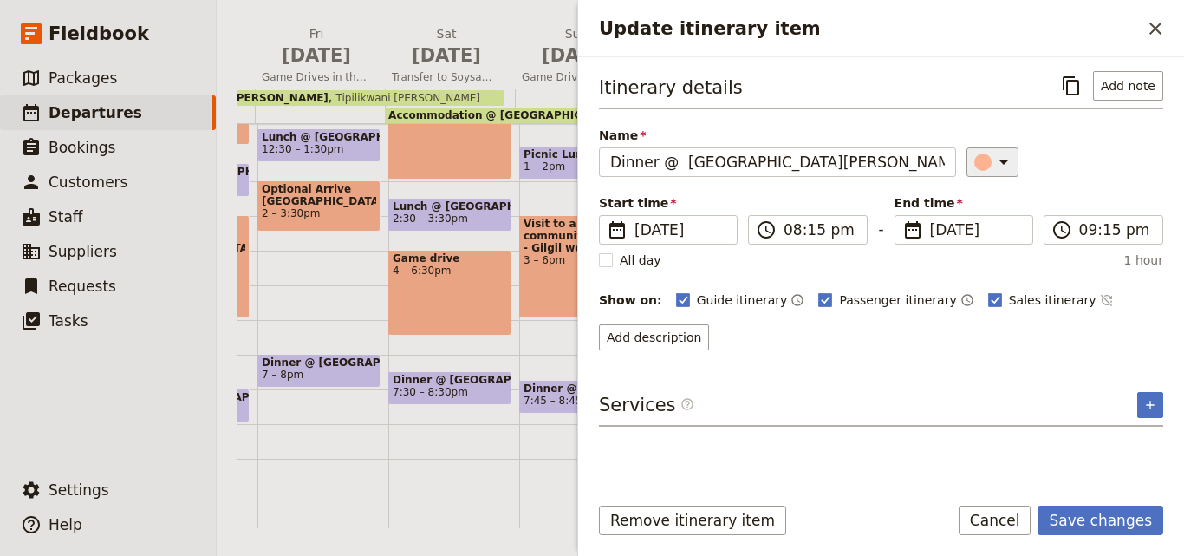
click at [975, 160] on div "Update itinerary item" at bounding box center [983, 161] width 17 height 17
click at [991, 234] on div "button" at bounding box center [993, 240] width 17 height 17
click at [1113, 532] on button "Save changes" at bounding box center [1101, 519] width 126 height 29
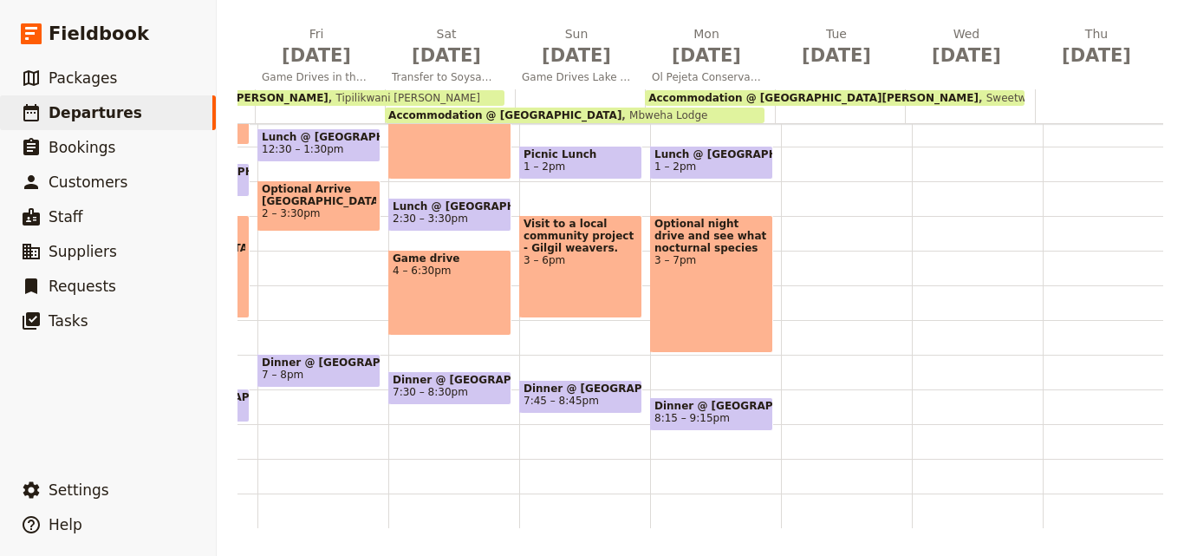
click at [706, 412] on span "8:15 – 9:15pm" at bounding box center [692, 418] width 75 height 12
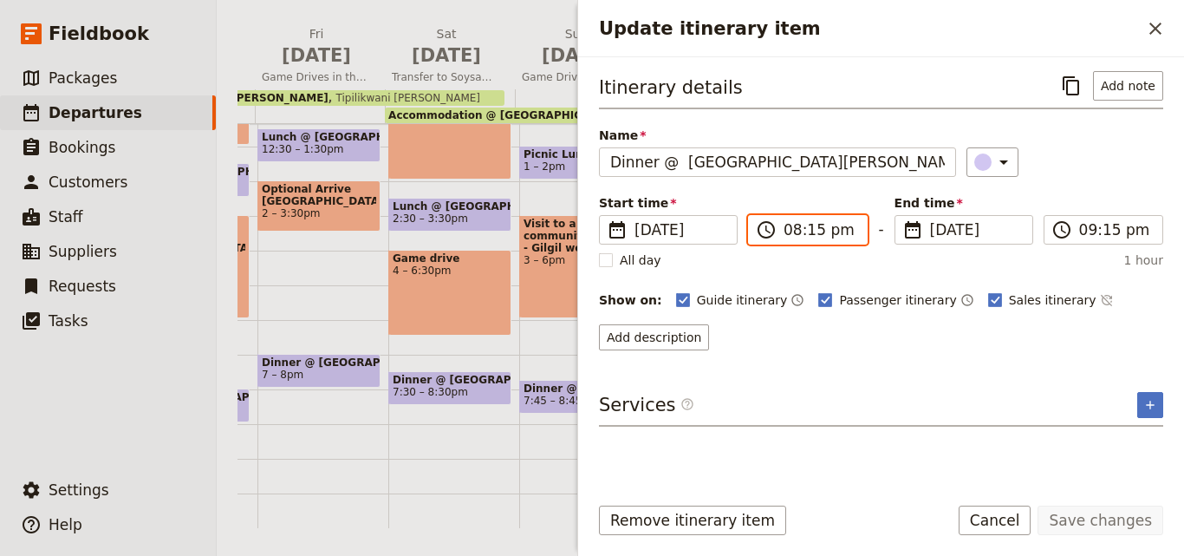
click at [813, 224] on input "08:15 pm" at bounding box center [820, 229] width 73 height 21
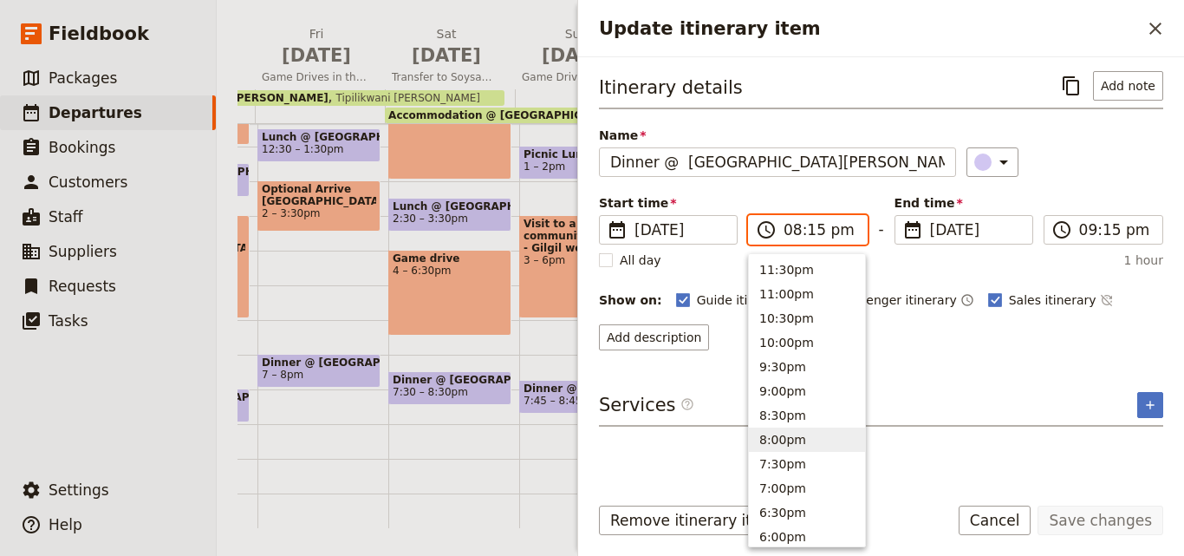
click at [812, 235] on input "08:15 pm" at bounding box center [820, 229] width 73 height 21
type input "08:00 pm"
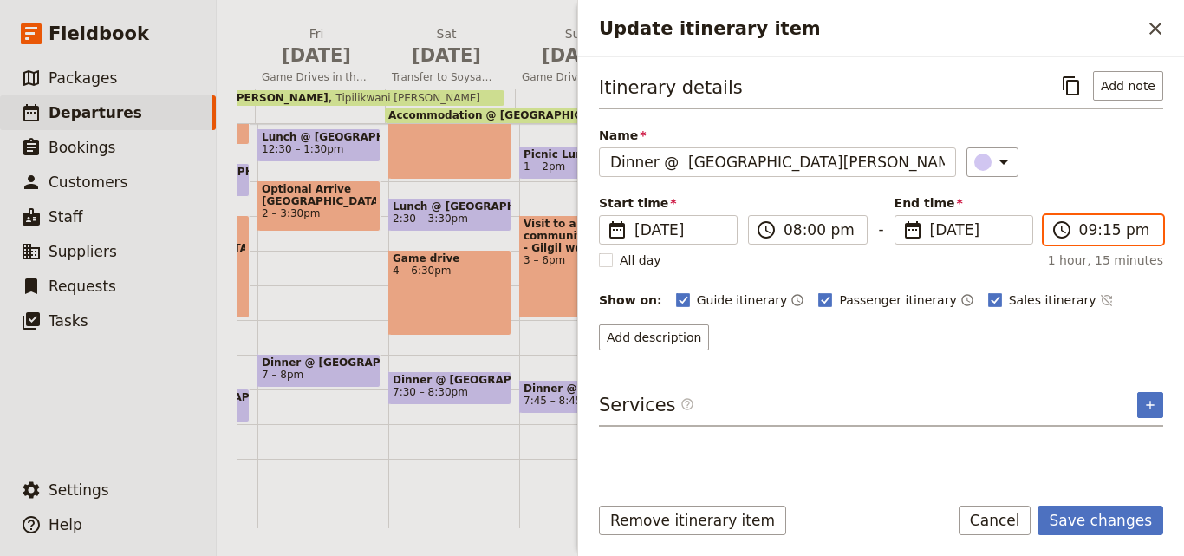
click at [1105, 232] on input "09:15 pm" at bounding box center [1115, 229] width 73 height 21
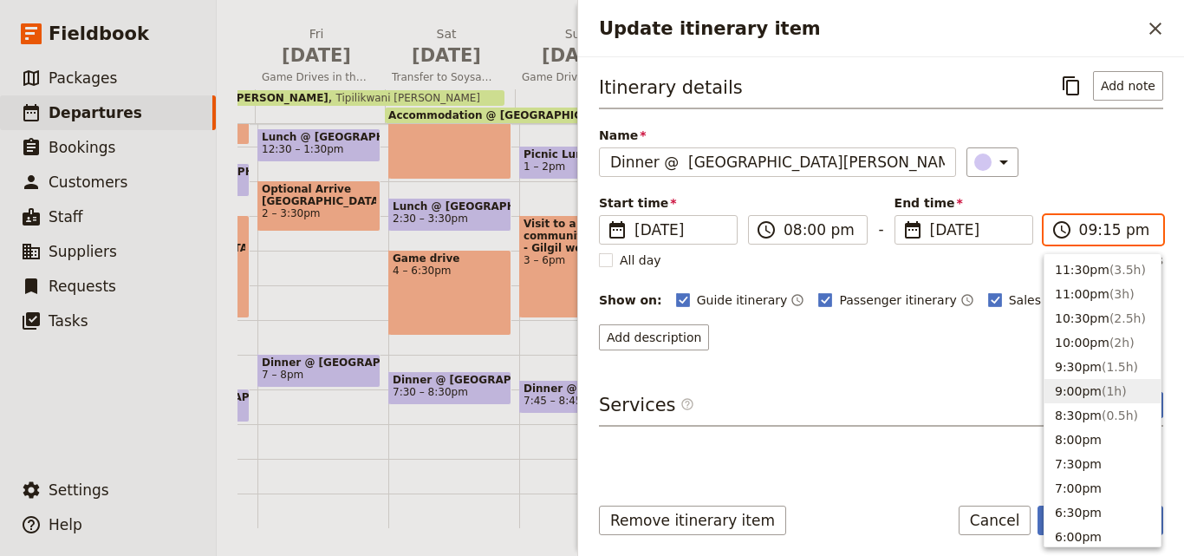
click at [1105, 232] on input "09:15 pm" at bounding box center [1115, 229] width 73 height 21
type input "09:00 pm"
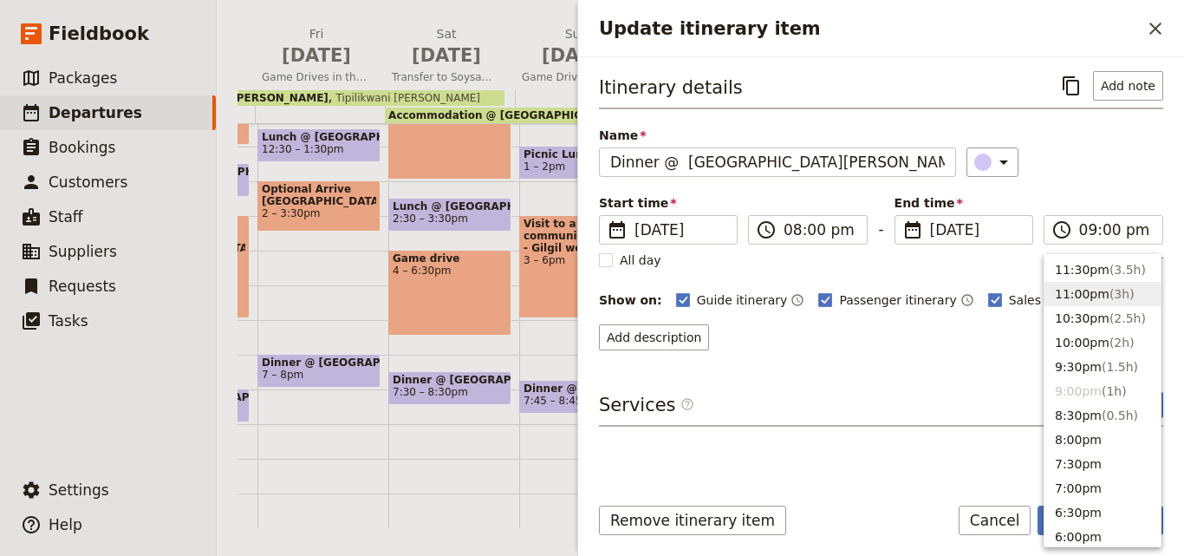
click at [974, 348] on div "Add description" at bounding box center [881, 337] width 564 height 26
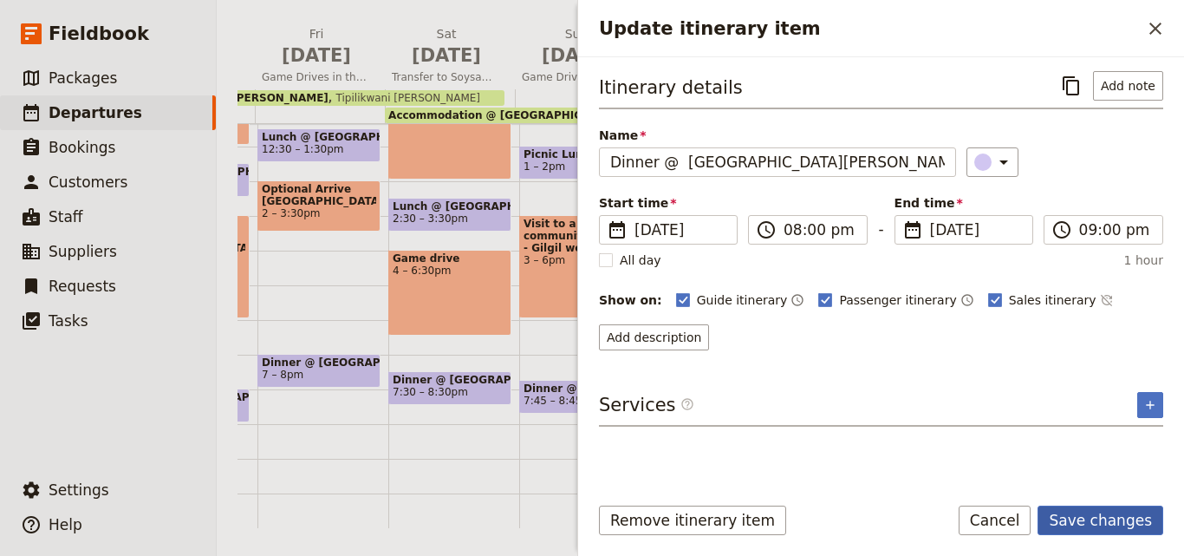
click at [1118, 519] on button "Save changes" at bounding box center [1101, 519] width 126 height 29
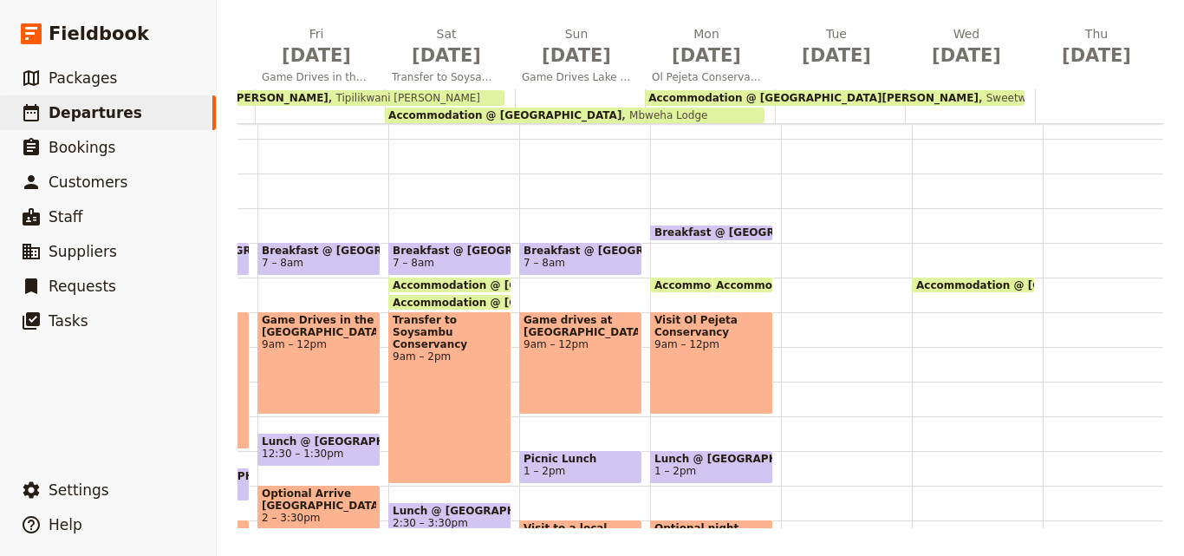
scroll to position [95, 0]
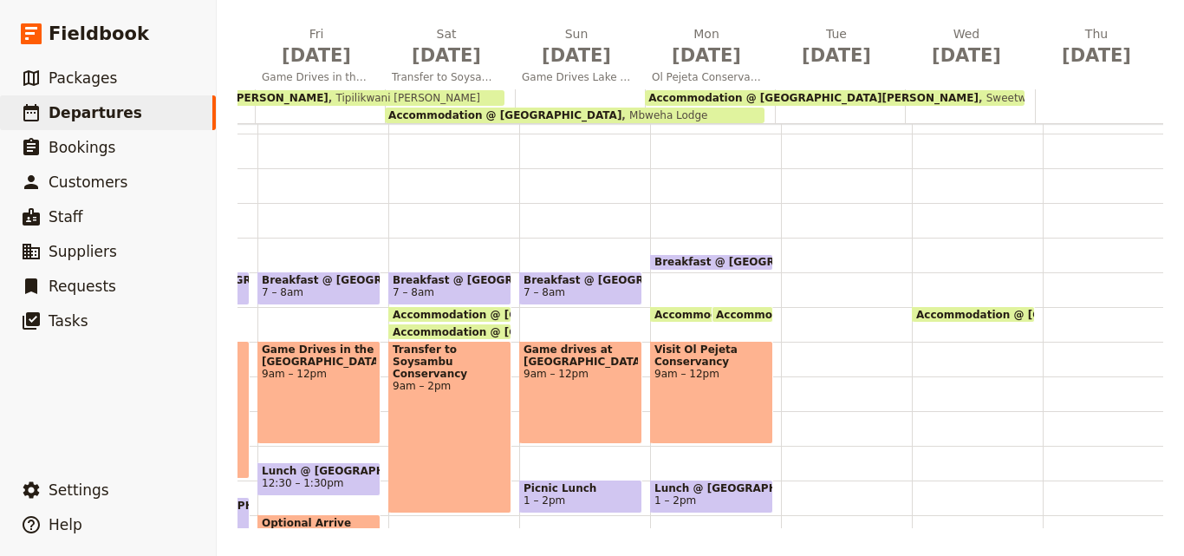
click at [749, 264] on span at bounding box center [711, 266] width 121 height 7
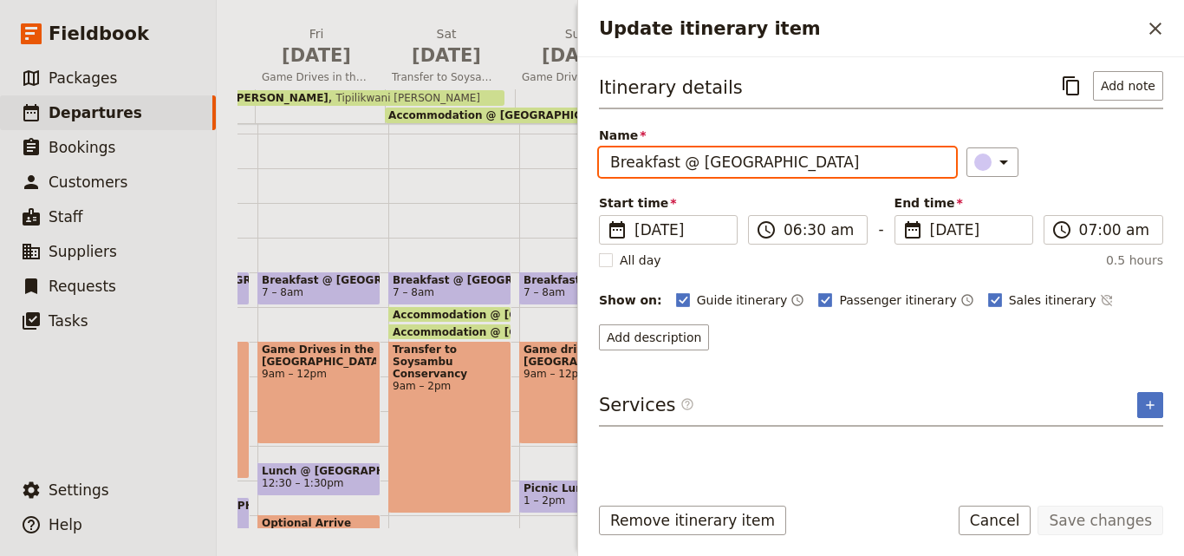
drag, startPoint x: 805, startPoint y: 173, endPoint x: 613, endPoint y: 162, distance: 192.8
click at [613, 162] on input "Breakfast @ [GEOGRAPHIC_DATA]" at bounding box center [777, 161] width 357 height 29
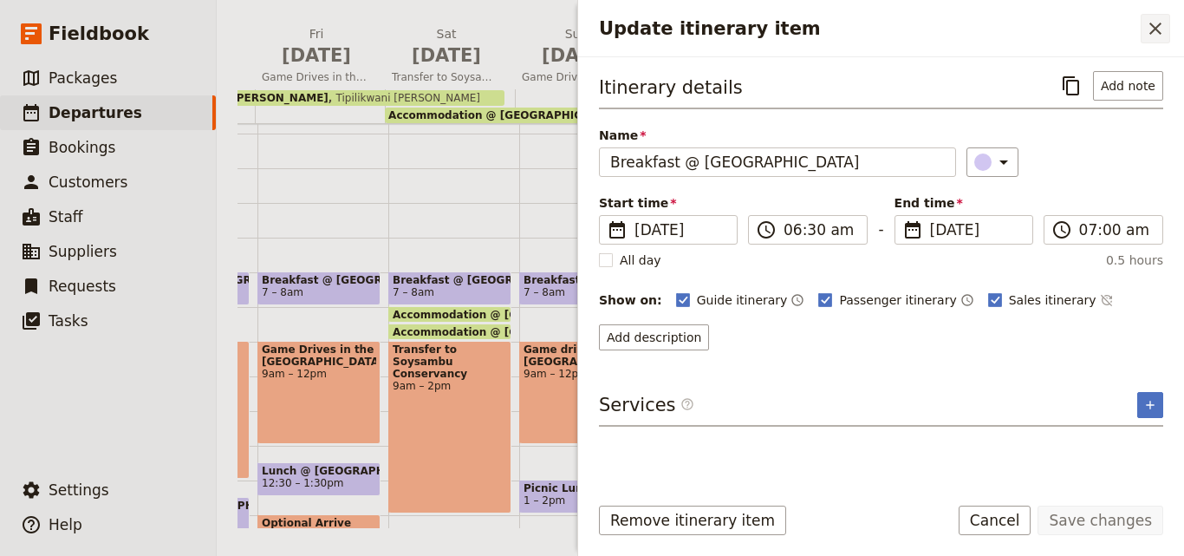
click at [1154, 30] on icon "Close drawer" at bounding box center [1156, 29] width 12 height 12
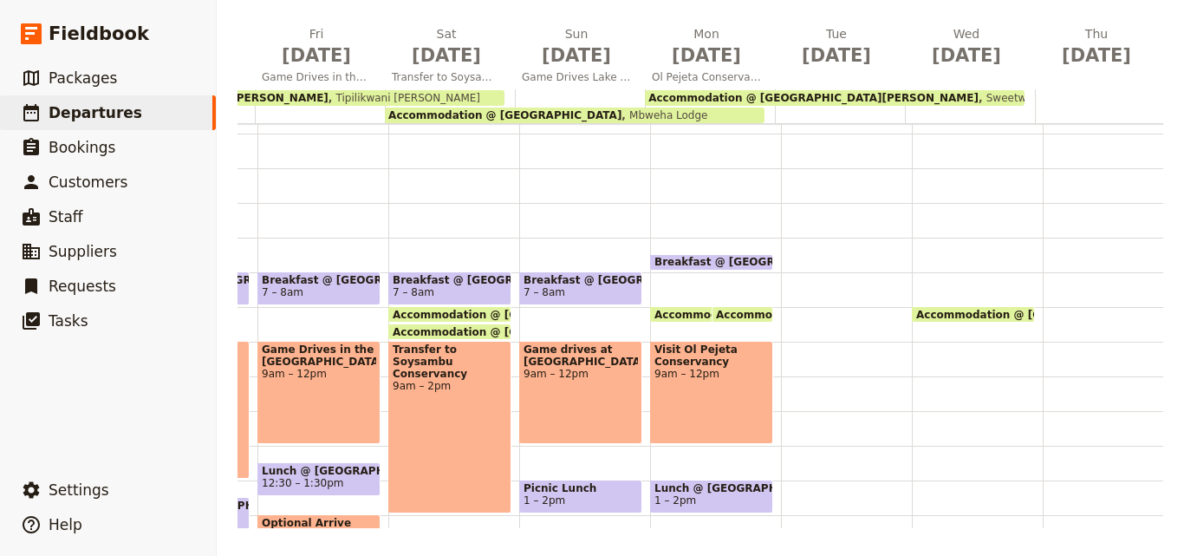
click at [786, 245] on div at bounding box center [846, 445] width 131 height 832
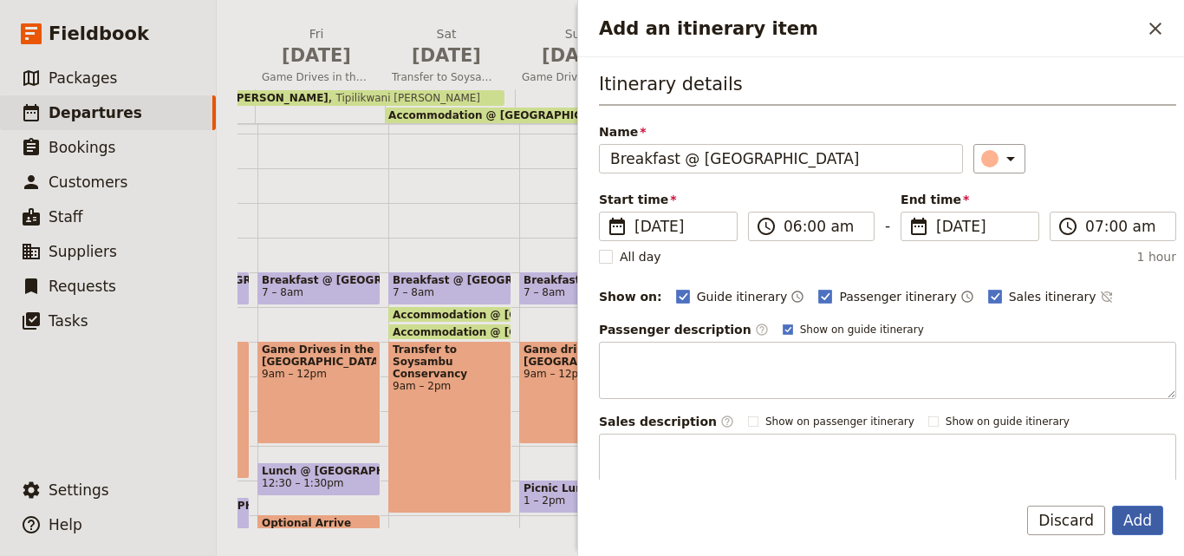
type input "Breakfast @ [GEOGRAPHIC_DATA]"
click at [1131, 526] on button "Add" at bounding box center [1137, 519] width 51 height 29
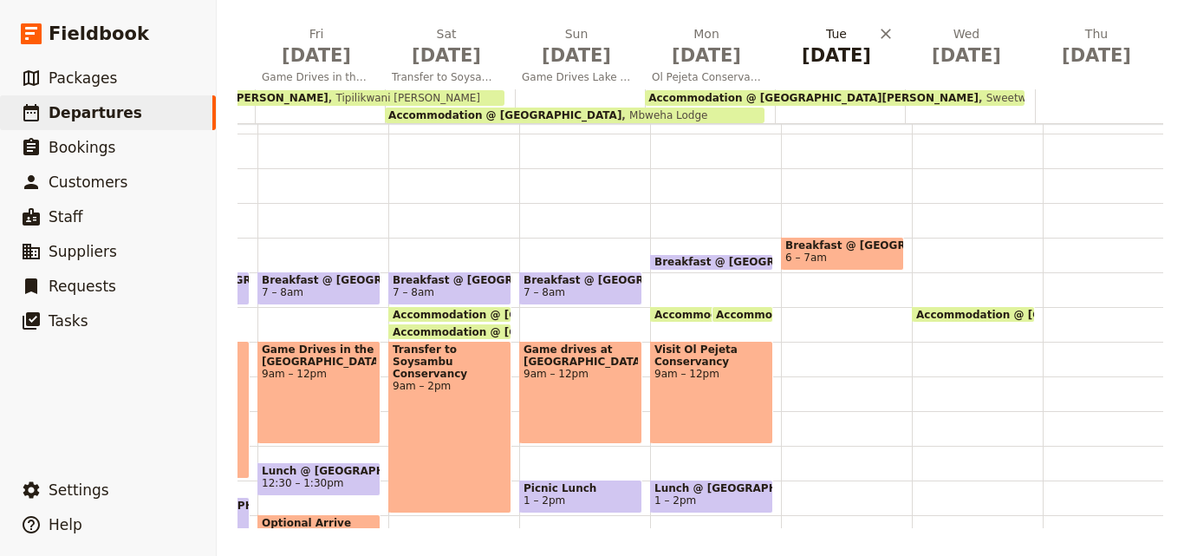
click at [840, 49] on span "[DATE]" at bounding box center [836, 55] width 109 height 26
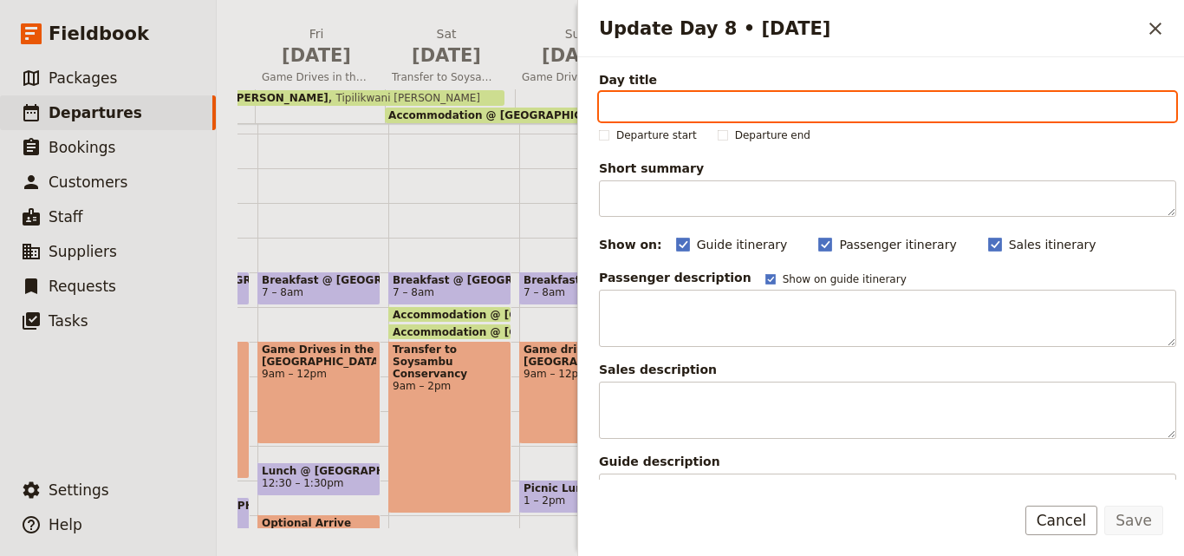
paste input "Ol Pejeta Conservancy Game Drives"
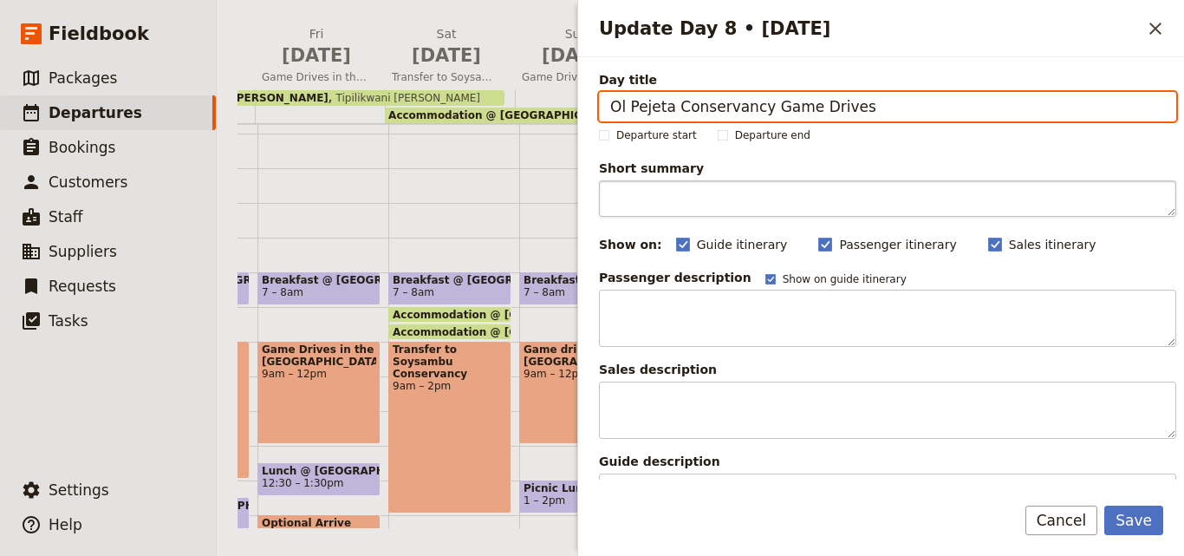
type input "Ol Pejeta Conservancy Game Drives"
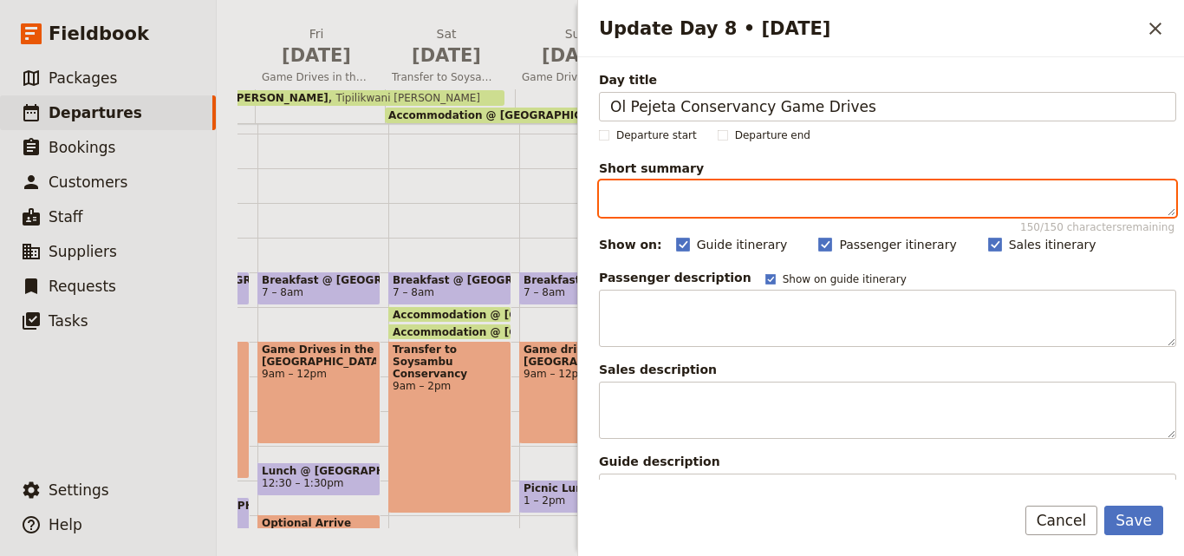
click at [727, 200] on textarea "Short summary 150 / 150 characters remaining" at bounding box center [887, 198] width 577 height 36
paste textarea "Game drive at Ol Pejeta, visit chimp sanctuary, meet Baraka the blind rhino, th…"
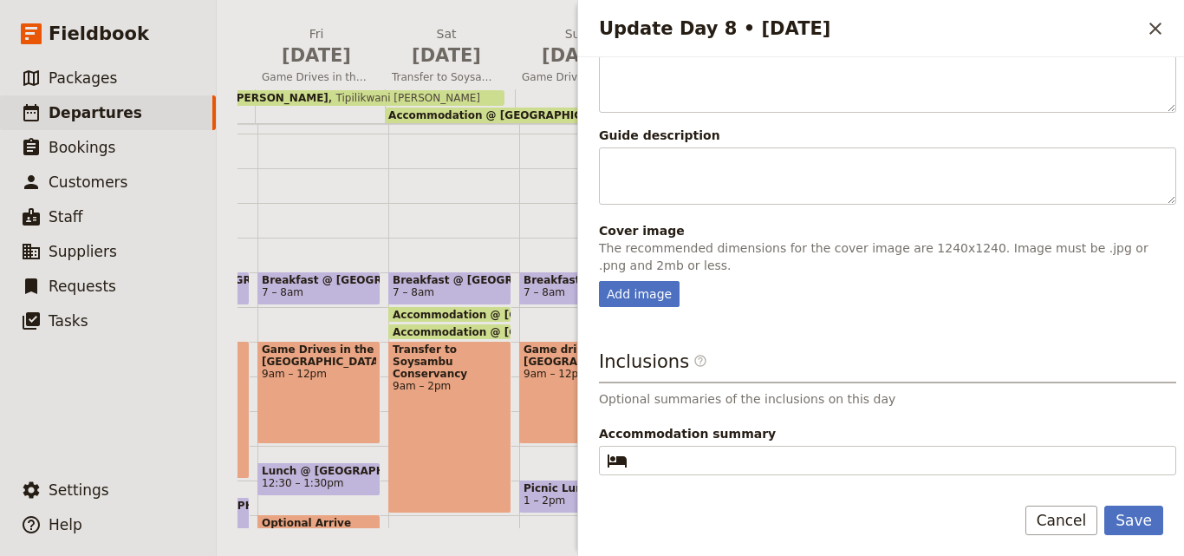
scroll to position [433, 0]
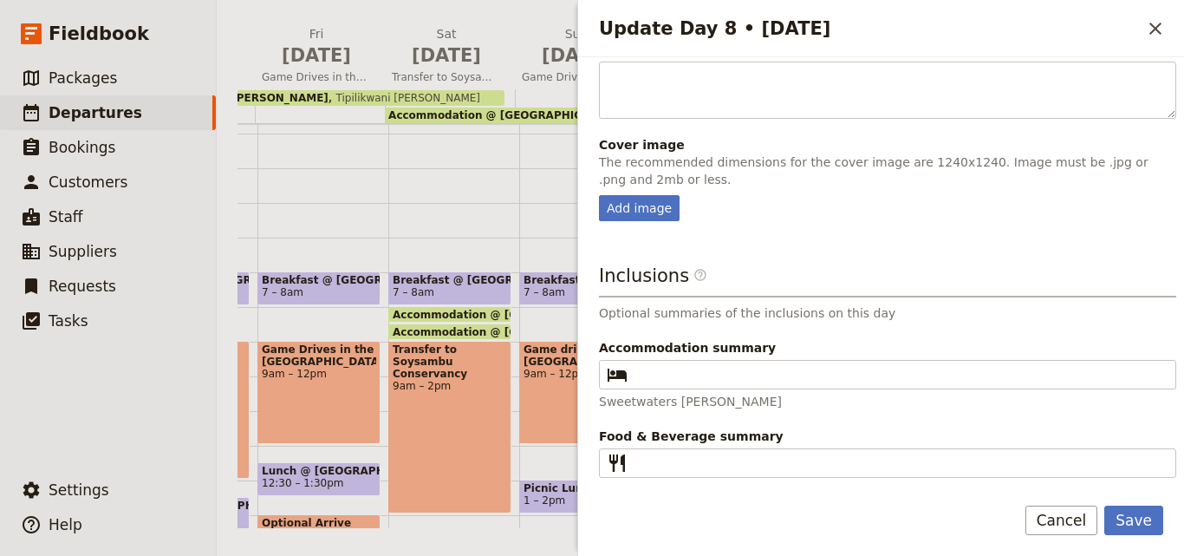
type textarea "Game drive at Ol Pejeta, visit chimp sanctuary, meet Baraka the blind rhino, th…"
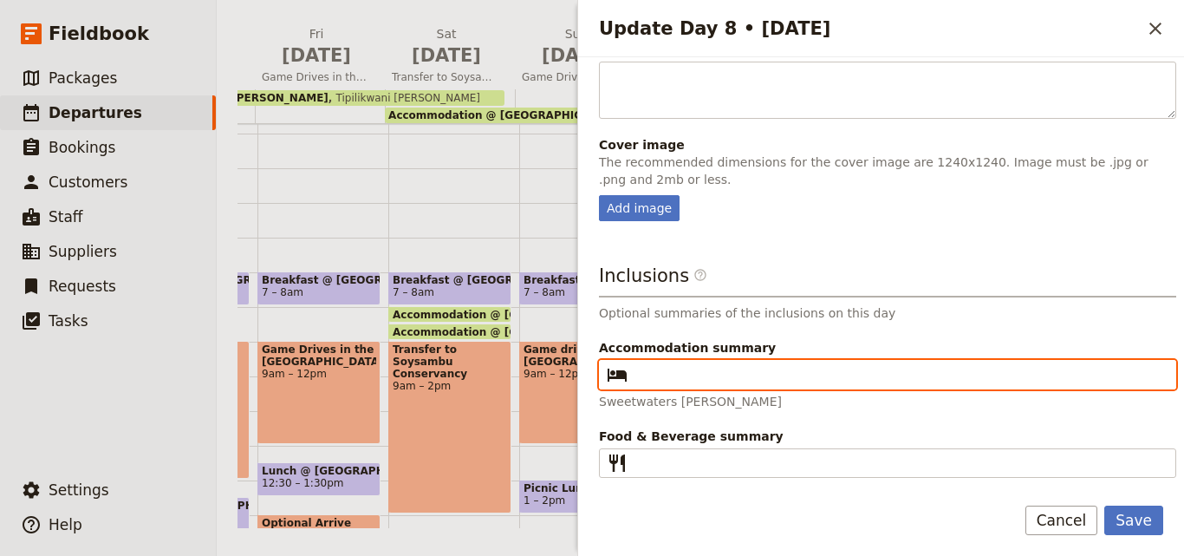
paste input "Sweetwaters [PERSON_NAME]"
type input "Sweetwaters [PERSON_NAME]"
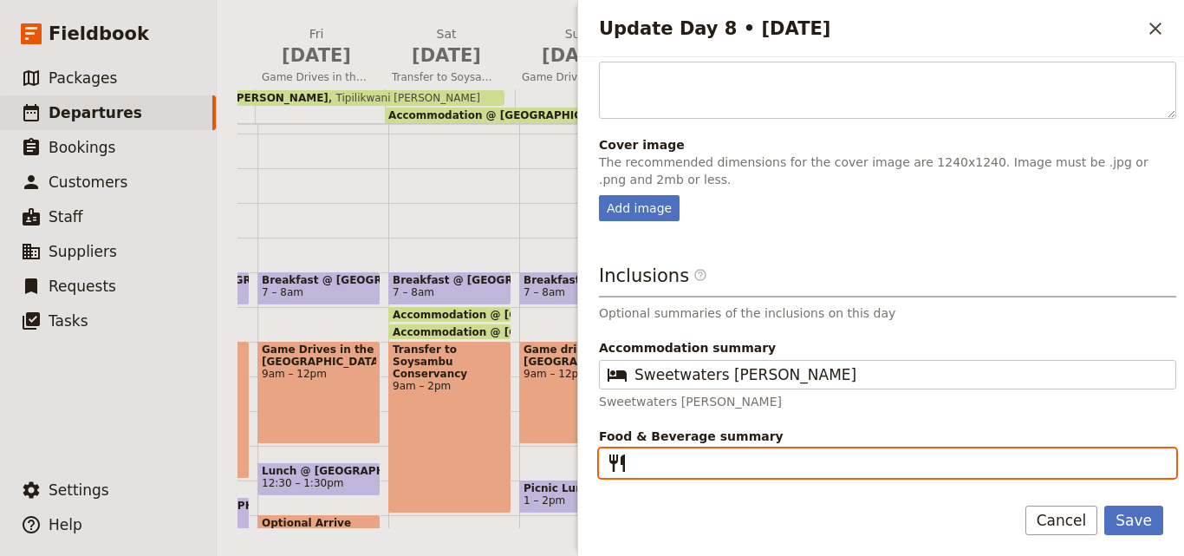
click at [687, 460] on input "Food & Beverage summary ​" at bounding box center [900, 463] width 531 height 21
type input "B L D"
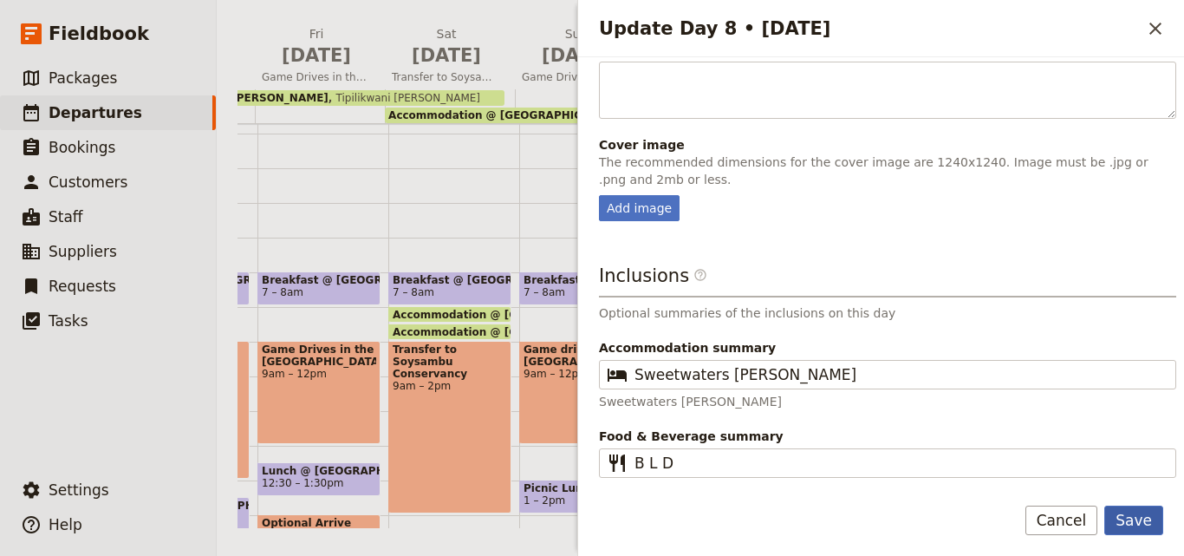
click at [1131, 523] on button "Save" at bounding box center [1134, 519] width 59 height 29
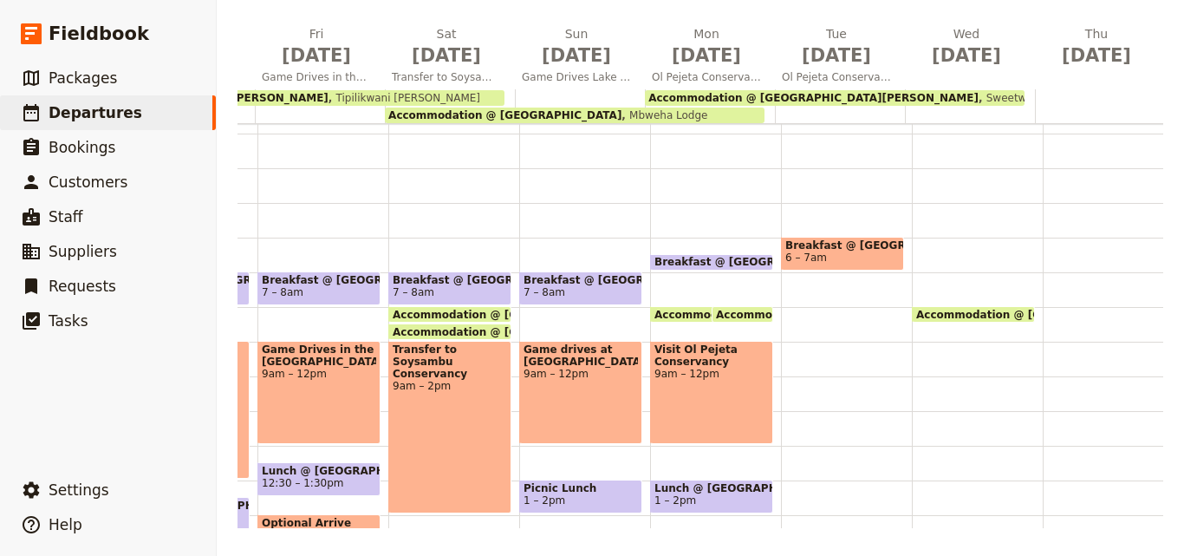
click at [797, 244] on span "Breakfast @ [GEOGRAPHIC_DATA]" at bounding box center [843, 245] width 114 height 12
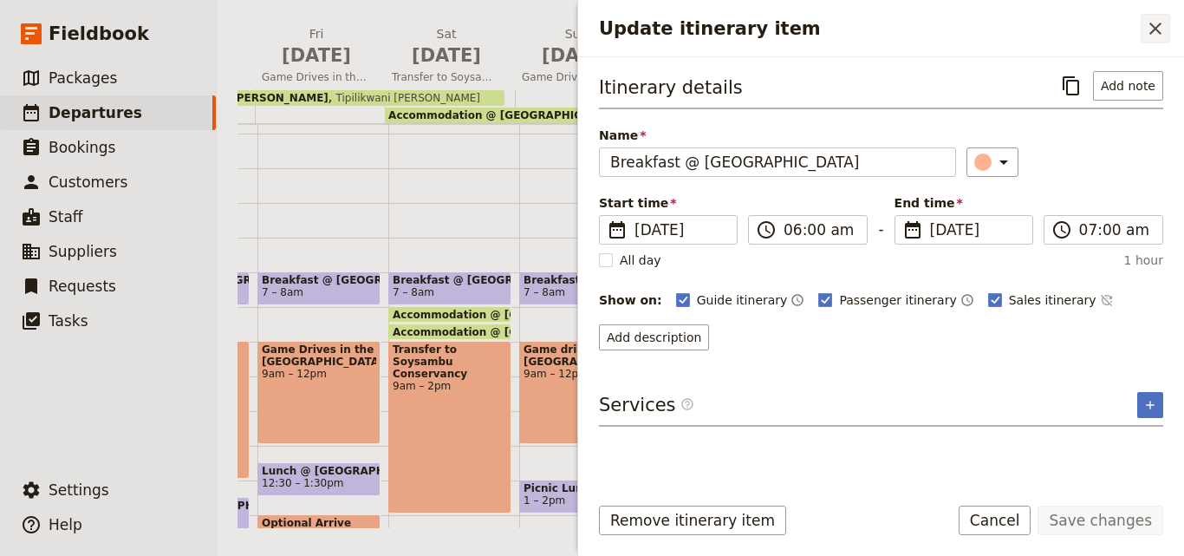
click at [1162, 34] on icon "Close drawer" at bounding box center [1155, 28] width 21 height 21
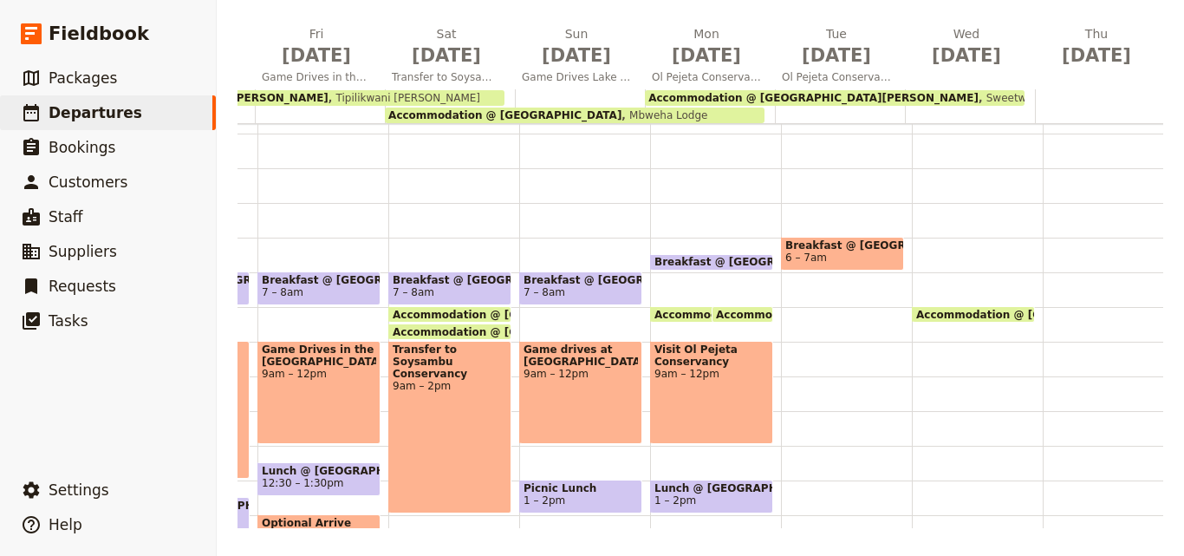
scroll to position [0, 0]
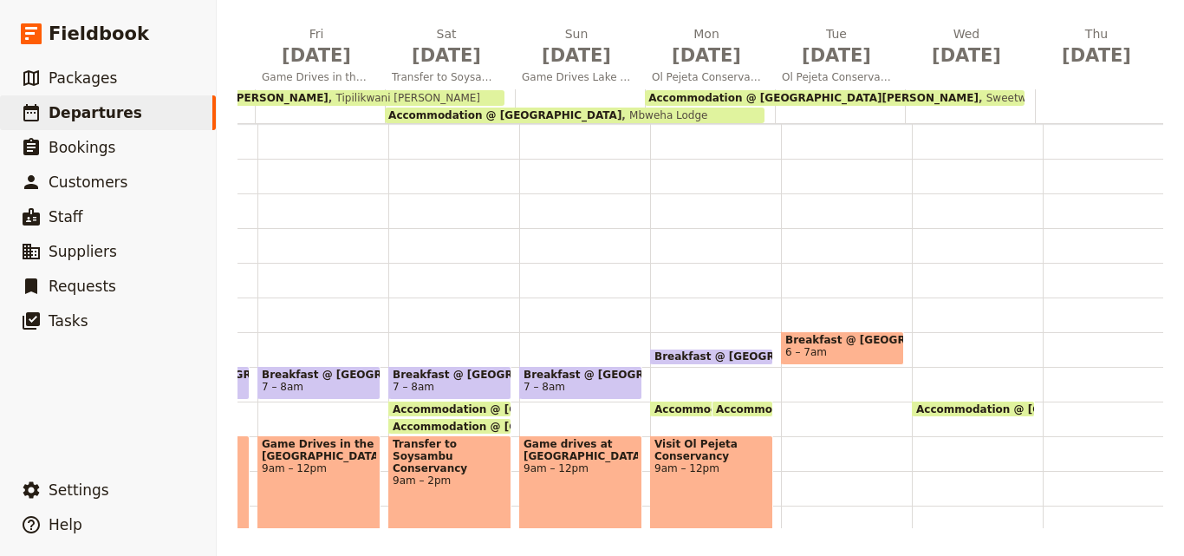
click at [871, 357] on span at bounding box center [842, 360] width 121 height 7
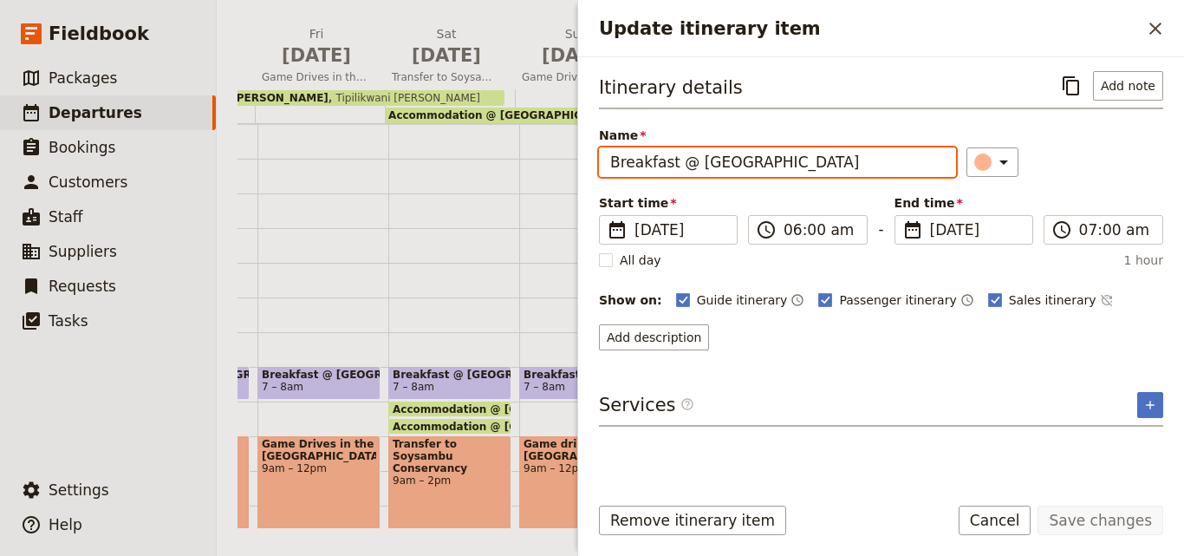
drag, startPoint x: 815, startPoint y: 166, endPoint x: 697, endPoint y: 173, distance: 118.1
click at [697, 173] on input "Breakfast @ [GEOGRAPHIC_DATA]" at bounding box center [777, 161] width 357 height 29
paste input "Sweetwaters Seren"
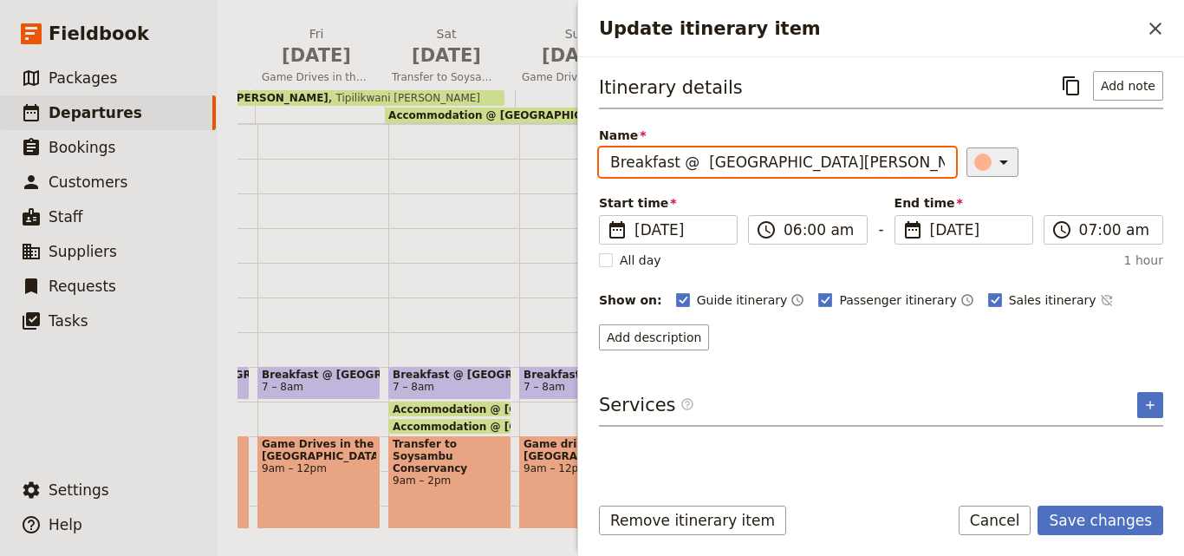
type input "Breakfast @ [GEOGRAPHIC_DATA][PERSON_NAME]"
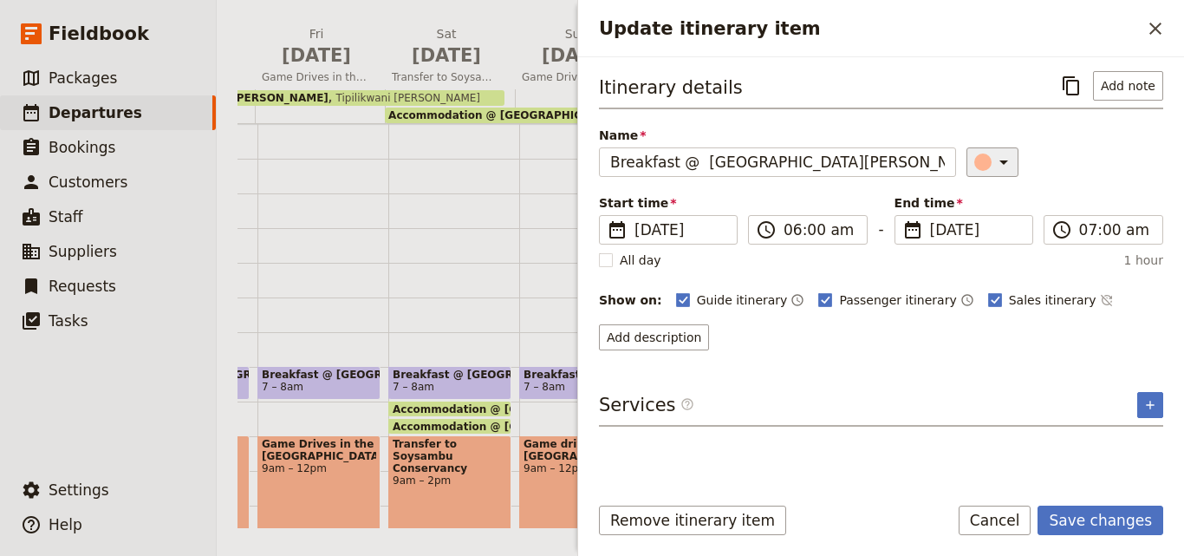
click at [994, 159] on icon "Update itinerary item" at bounding box center [1004, 162] width 21 height 21
click at [991, 238] on div "button" at bounding box center [993, 240] width 17 height 17
click at [792, 232] on input "06:00 am" at bounding box center [820, 229] width 73 height 21
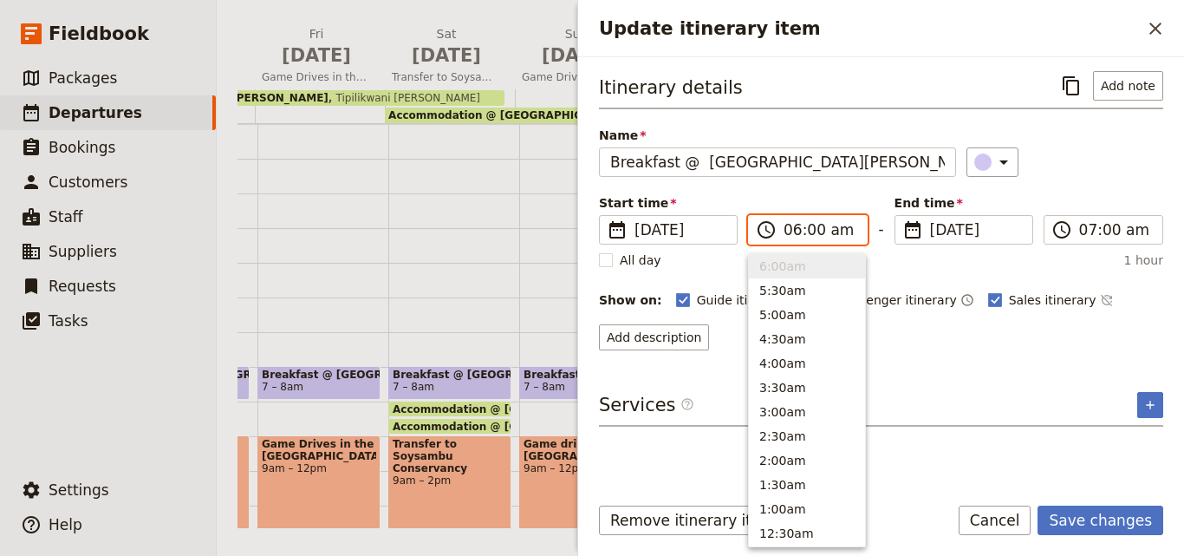
type input "07:00 am"
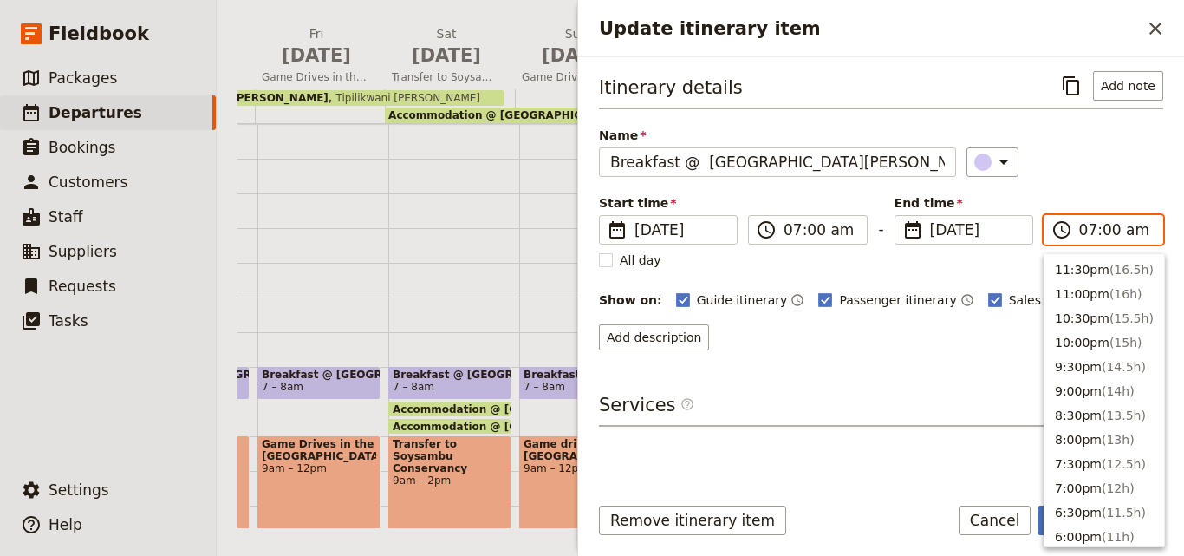
click at [1085, 232] on input "07:00 am" at bounding box center [1115, 229] width 73 height 21
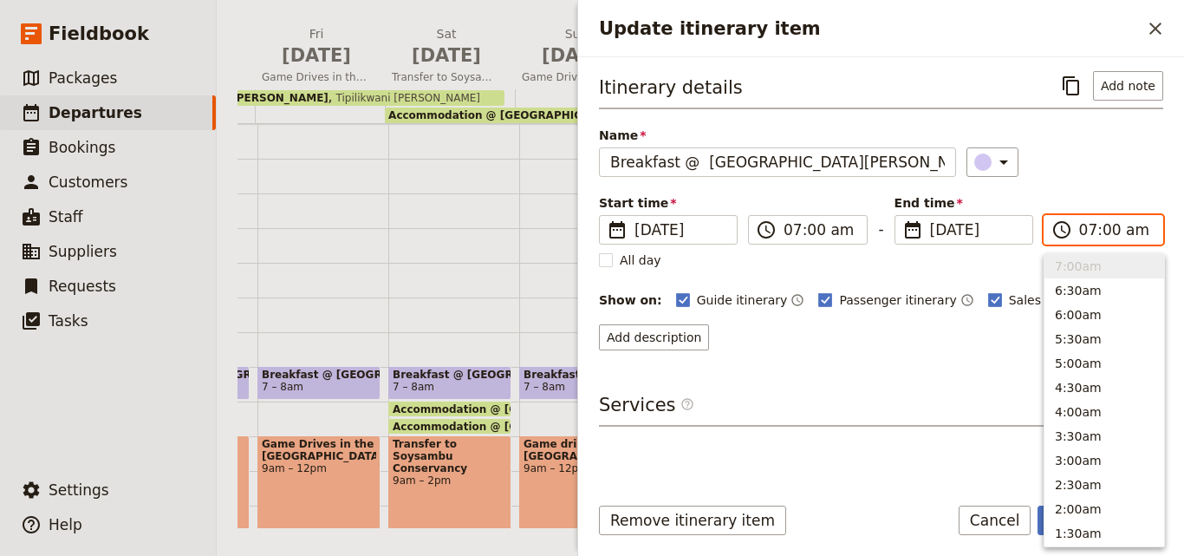
type input "08:00 am"
click at [1074, 160] on div "​" at bounding box center [1065, 161] width 197 height 29
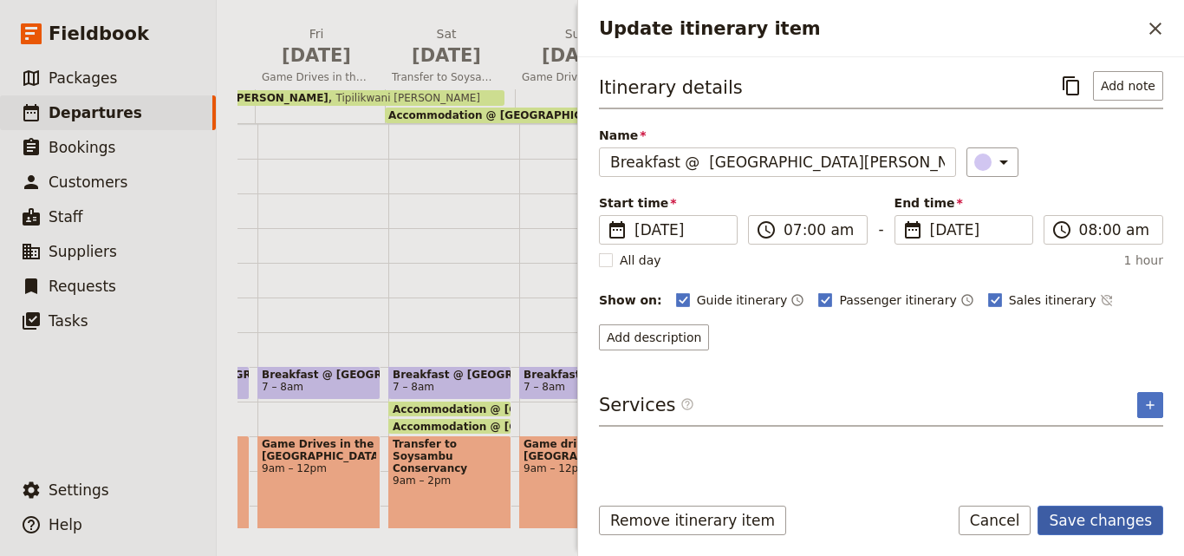
click at [1098, 526] on button "Save changes" at bounding box center [1101, 519] width 126 height 29
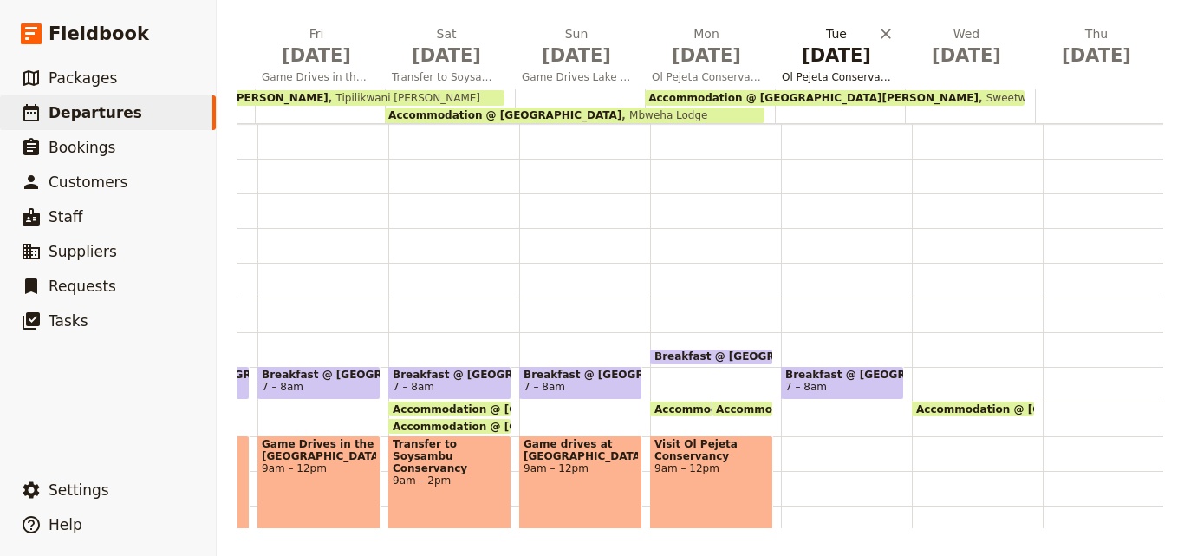
click at [814, 64] on span "[DATE]" at bounding box center [836, 55] width 109 height 26
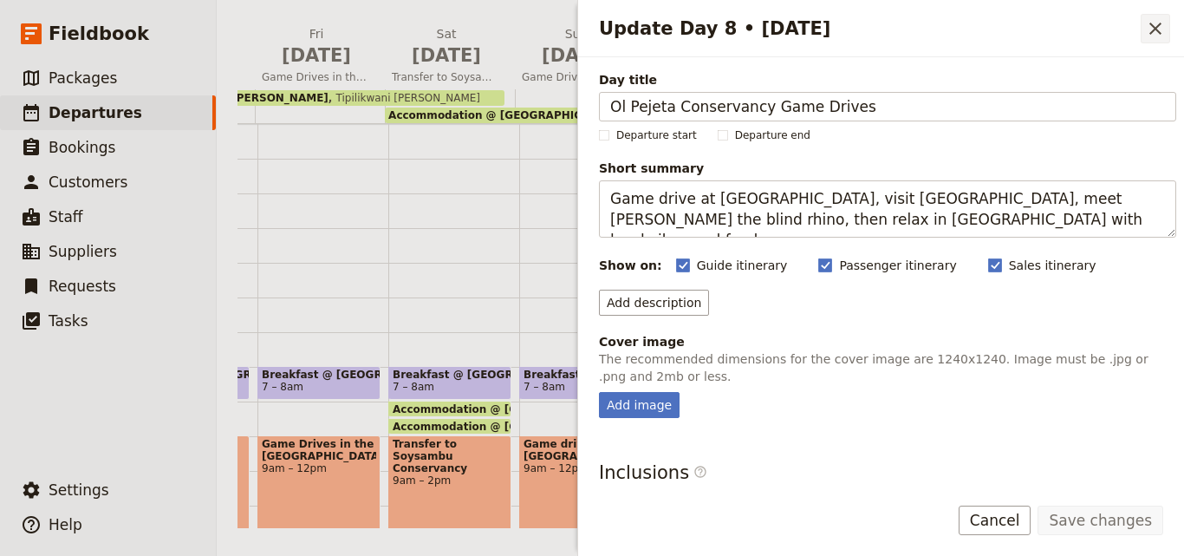
click at [1147, 36] on icon "Close drawer" at bounding box center [1155, 28] width 21 height 21
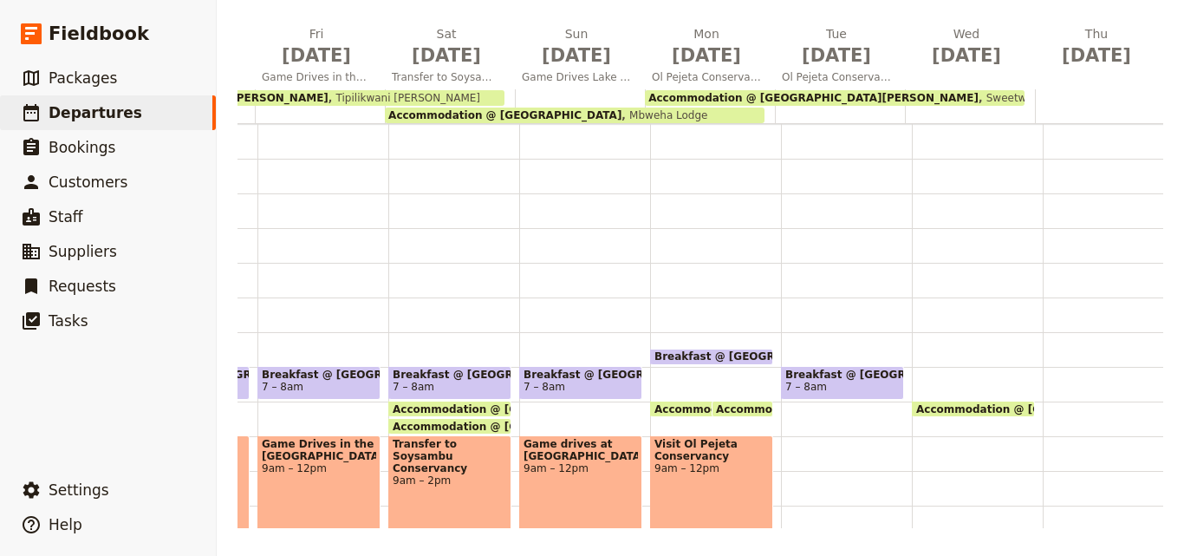
scroll to position [87, 0]
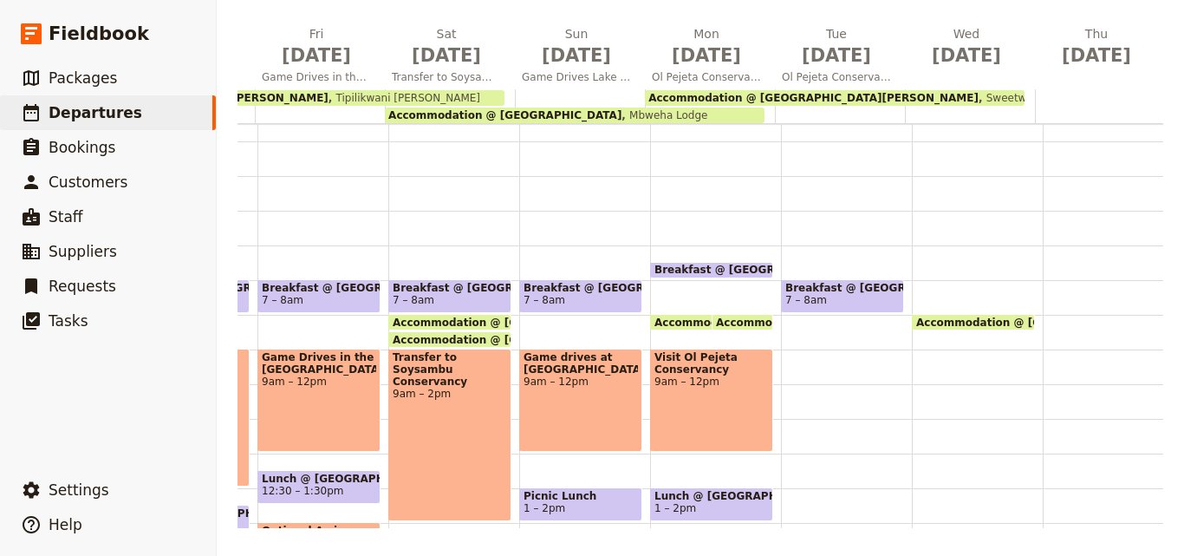
click at [789, 364] on div "Breakfast @ [GEOGRAPHIC_DATA][PERSON_NAME] 7 – 8am" at bounding box center [846, 453] width 131 height 832
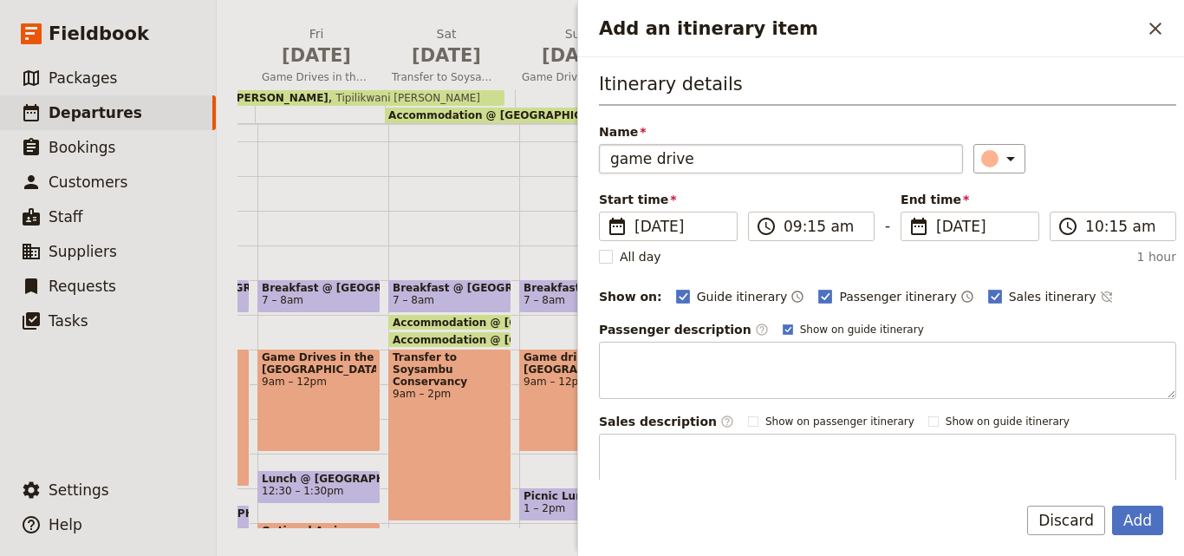
click at [616, 159] on input "game drive" at bounding box center [781, 158] width 364 height 29
type input "Game drive"
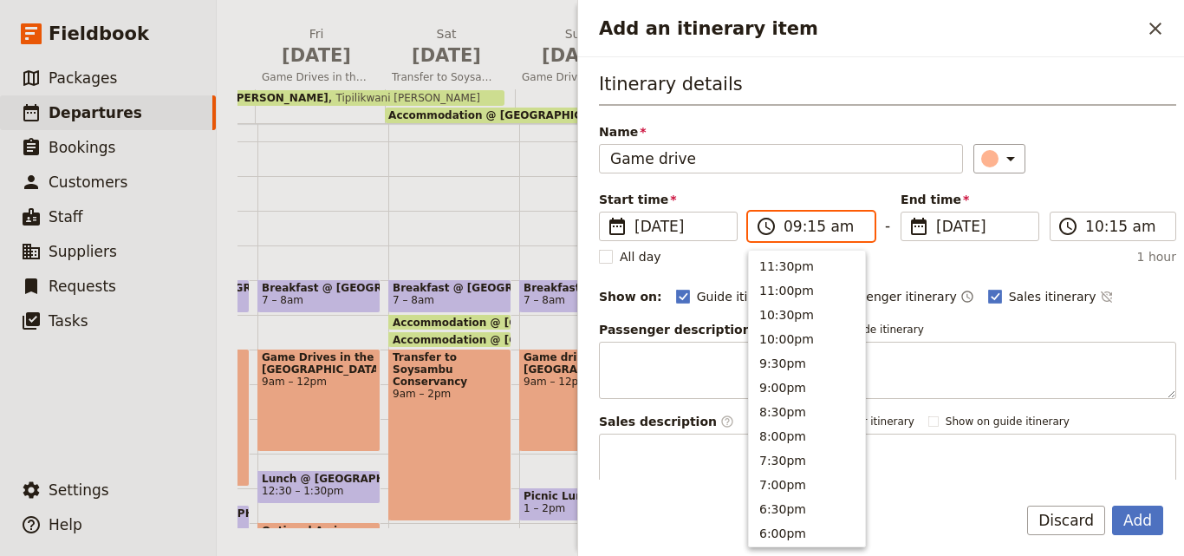
click at [790, 231] on input "09:15 am" at bounding box center [824, 226] width 80 height 21
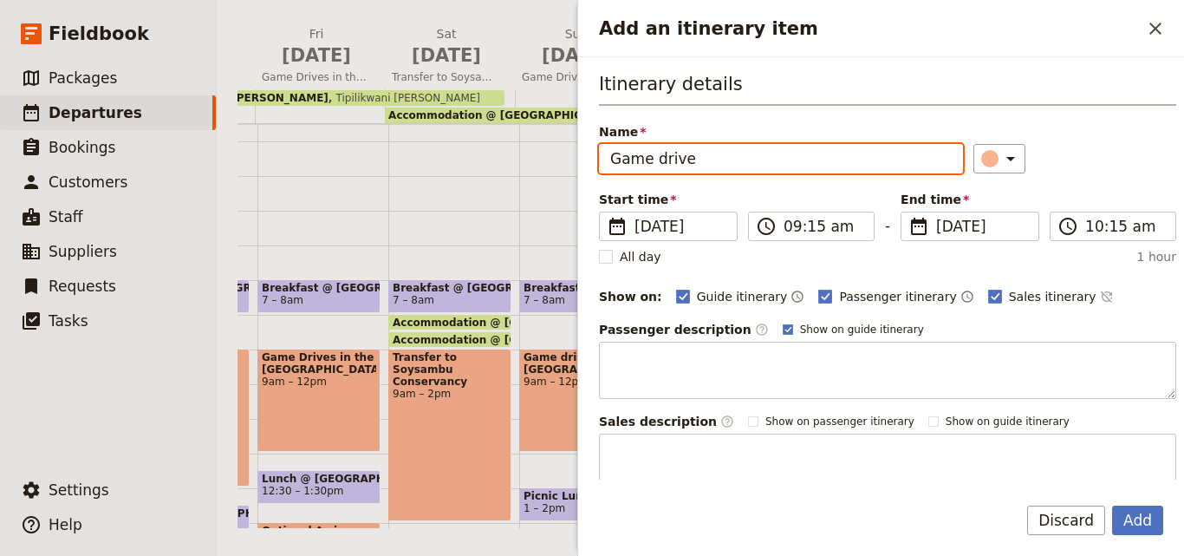
click at [706, 167] on input "Game drive" at bounding box center [781, 158] width 364 height 29
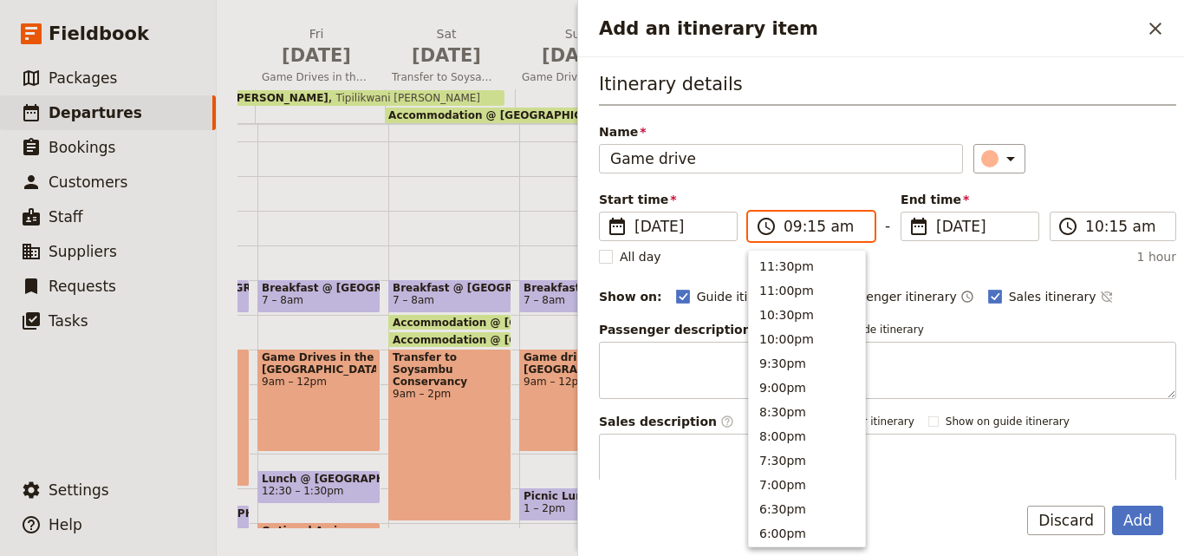
click at [806, 234] on input "09:15 am" at bounding box center [824, 226] width 80 height 21
click at [809, 230] on input "09:15 am" at bounding box center [824, 226] width 80 height 21
type input "09:00 am"
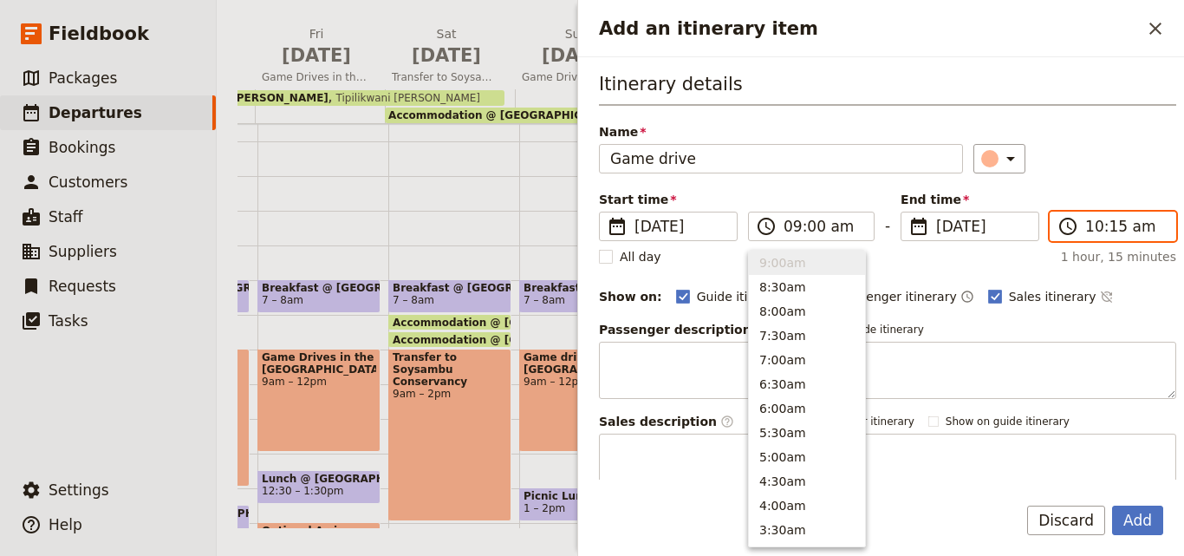
click at [1092, 232] on input "10:15 am" at bounding box center [1126, 226] width 80 height 21
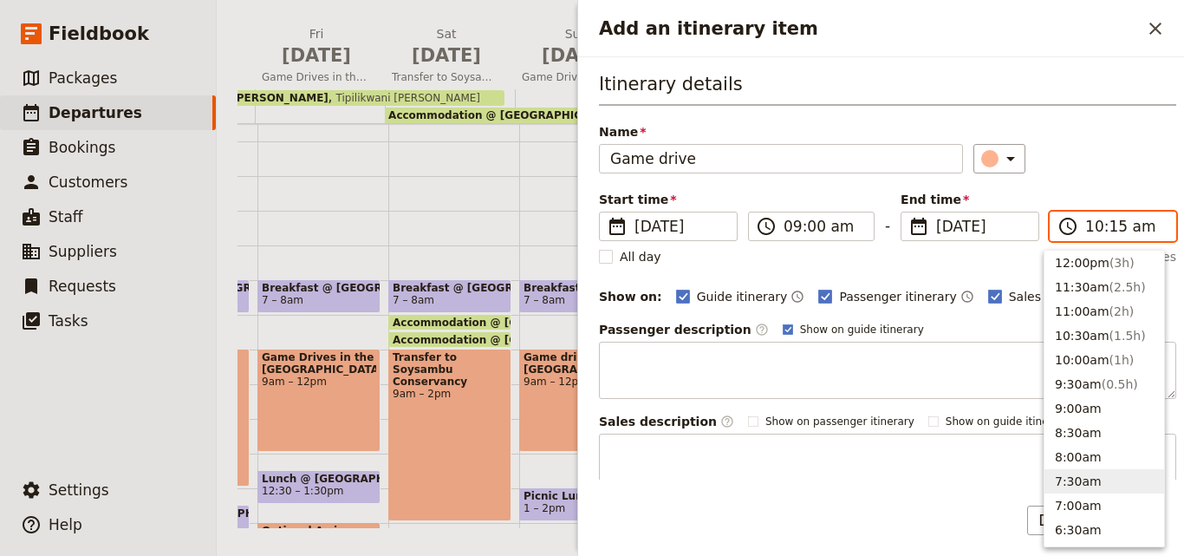
scroll to position [486, 0]
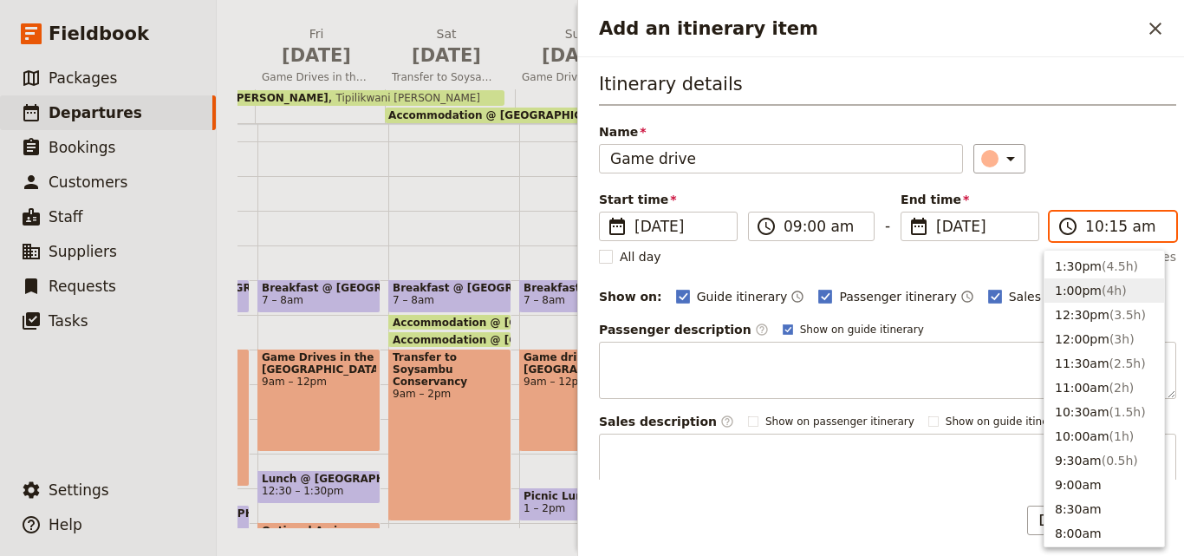
click at [1075, 290] on button "1:00pm ( 4h )" at bounding box center [1105, 290] width 120 height 24
type input "01:00 pm"
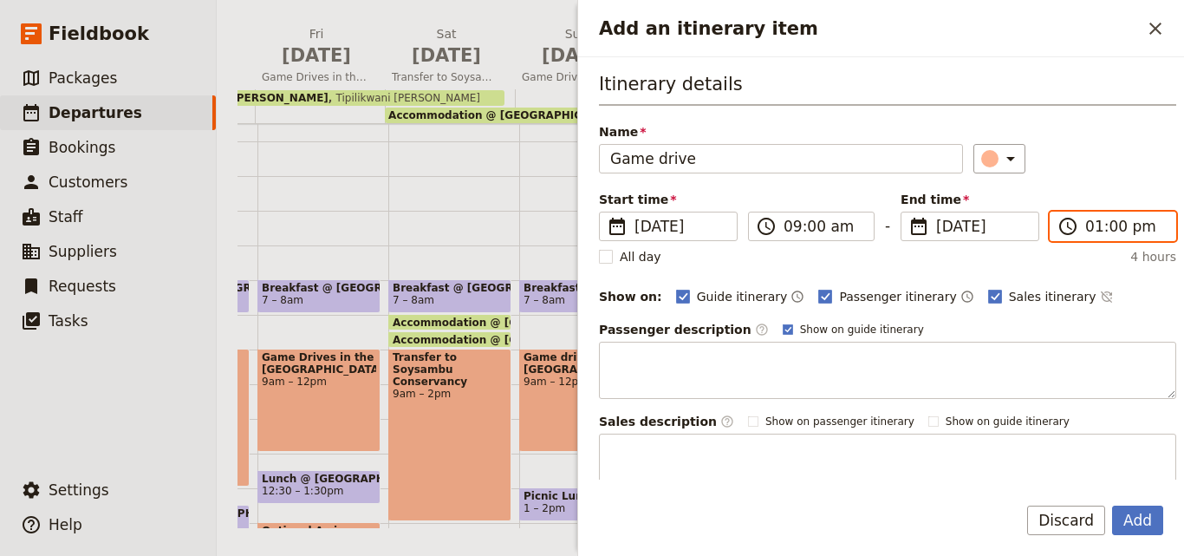
scroll to position [163, 0]
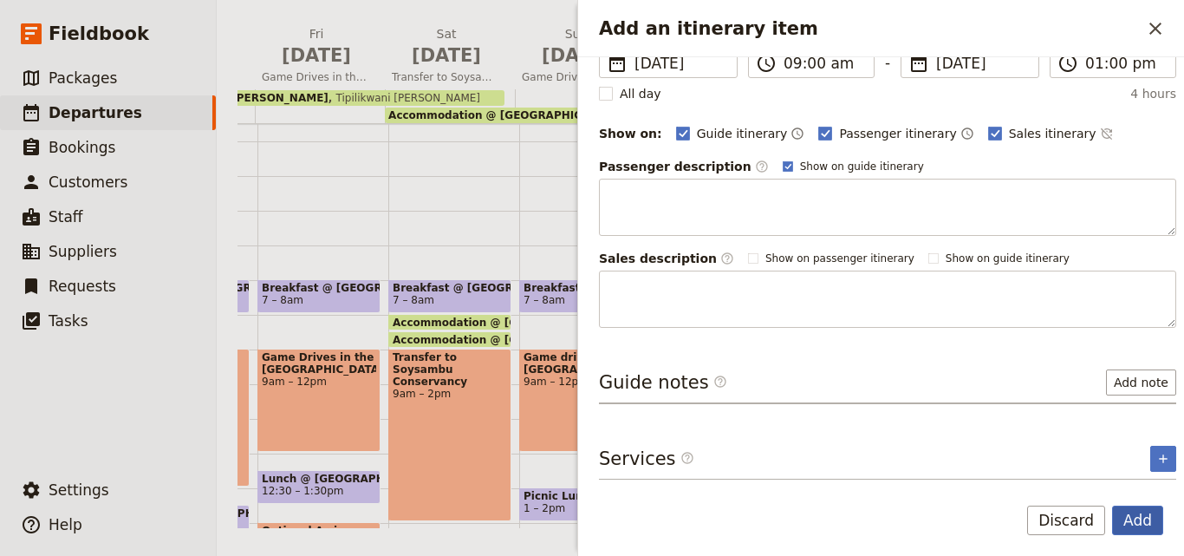
click at [1127, 512] on button "Add" at bounding box center [1137, 519] width 51 height 29
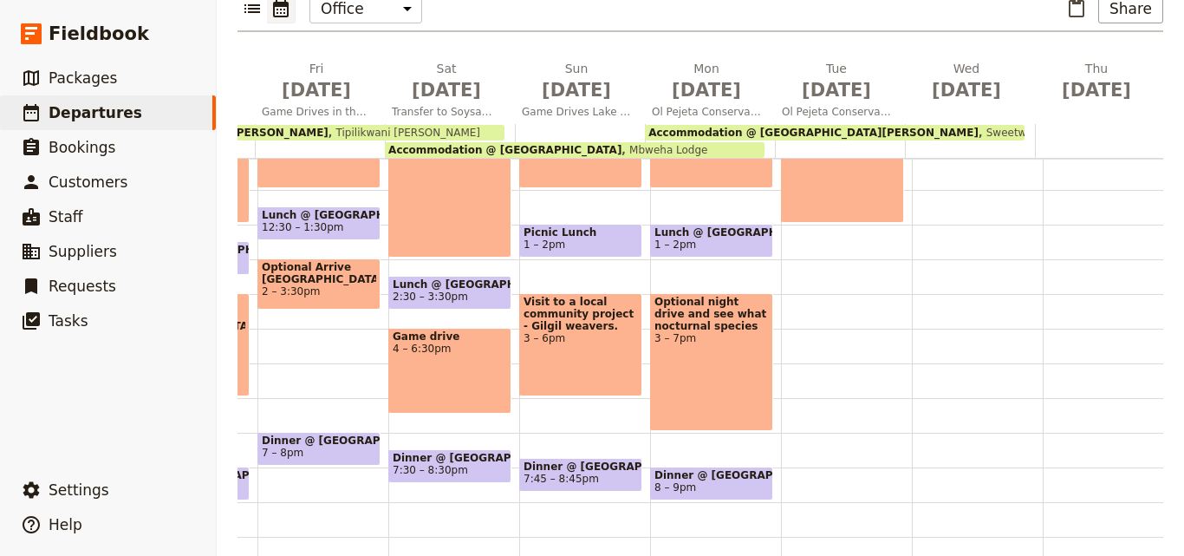
scroll to position [260, 0]
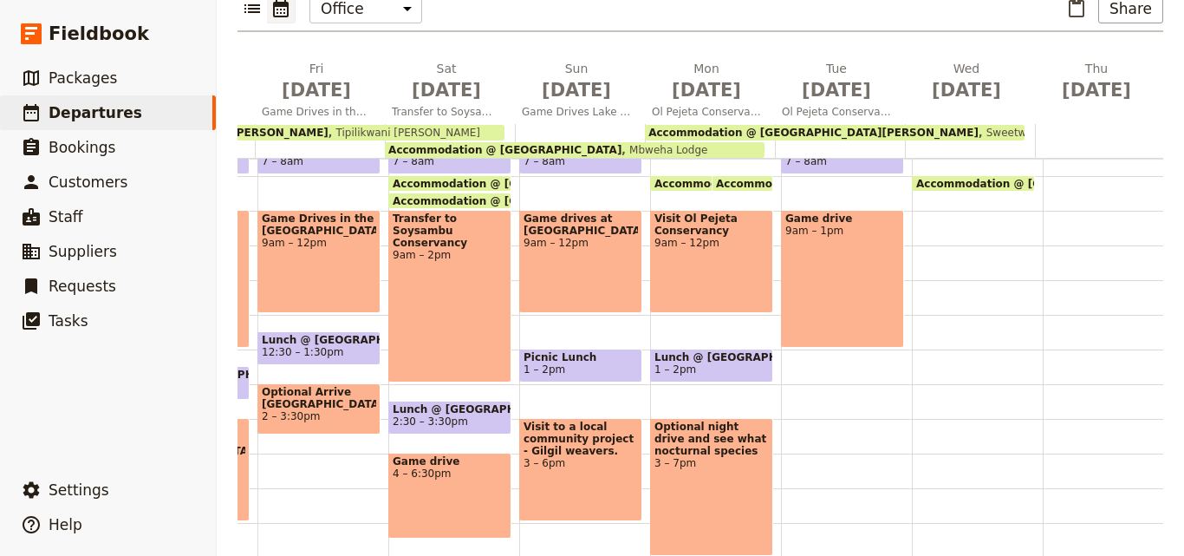
click at [735, 351] on span "Lunch @ [GEOGRAPHIC_DATA][PERSON_NAME]" at bounding box center [712, 357] width 114 height 12
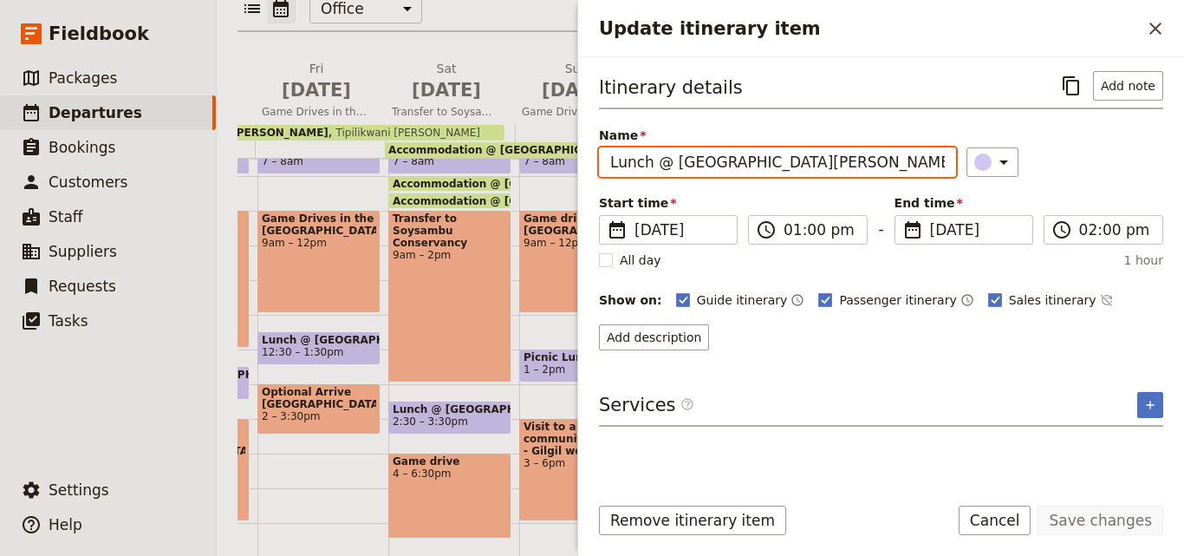
drag, startPoint x: 865, startPoint y: 170, endPoint x: 606, endPoint y: 185, distance: 259.7
click at [606, 185] on div "Itinerary details ​ Add note Name Lunch @ Sweetwaters Serena Lodge ​ Start time…" at bounding box center [881, 210] width 564 height 279
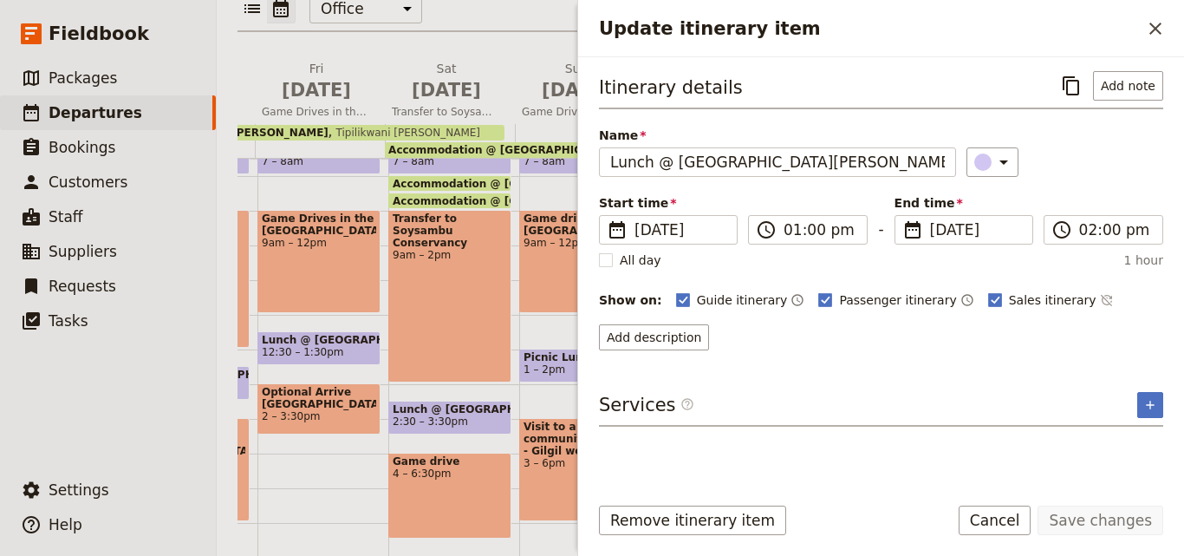
click at [1135, 32] on h2 "Update itinerary item" at bounding box center [870, 29] width 542 height 26
click at [1147, 31] on icon "Close drawer" at bounding box center [1155, 28] width 21 height 21
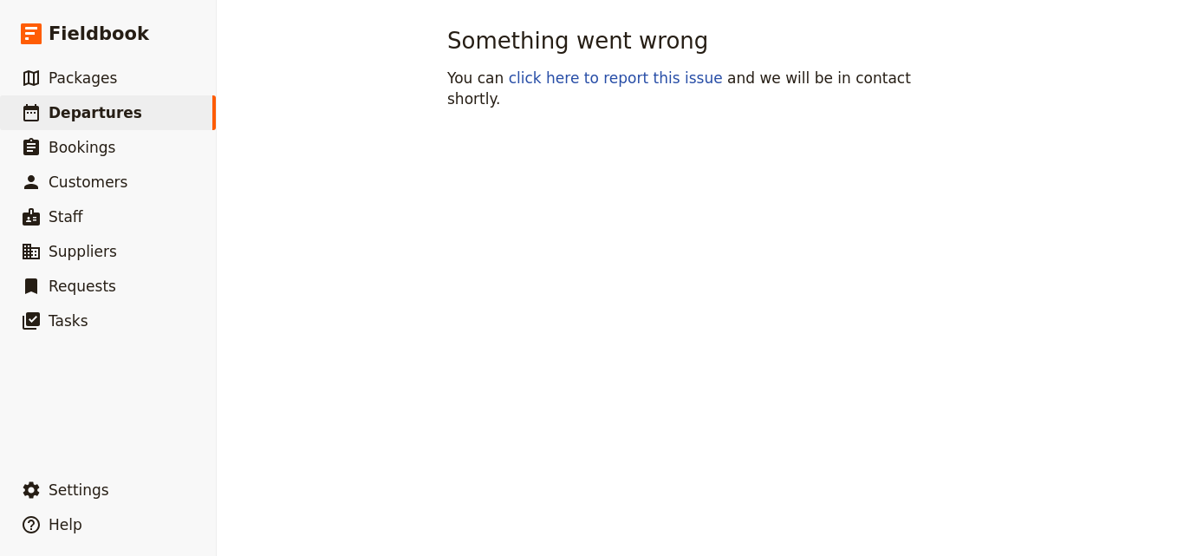
scroll to position [0, 0]
click at [838, 342] on div "Something went wrong You can click here to report this issue and we will be in …" at bounding box center [701, 278] width 968 height 556
click at [132, 104] on link "​ Departures" at bounding box center [108, 112] width 216 height 35
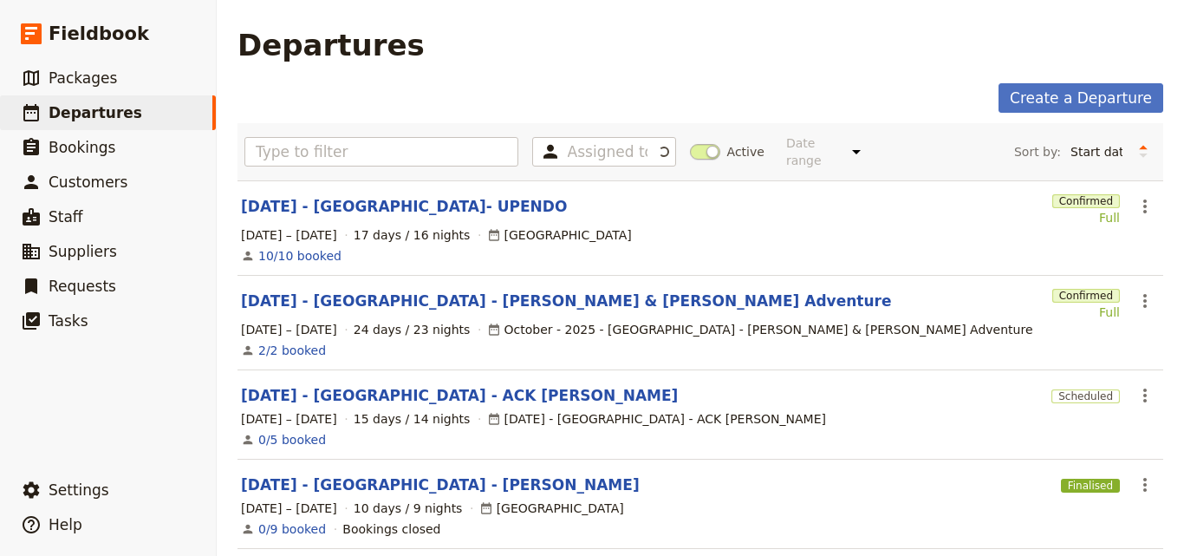
scroll to position [87, 0]
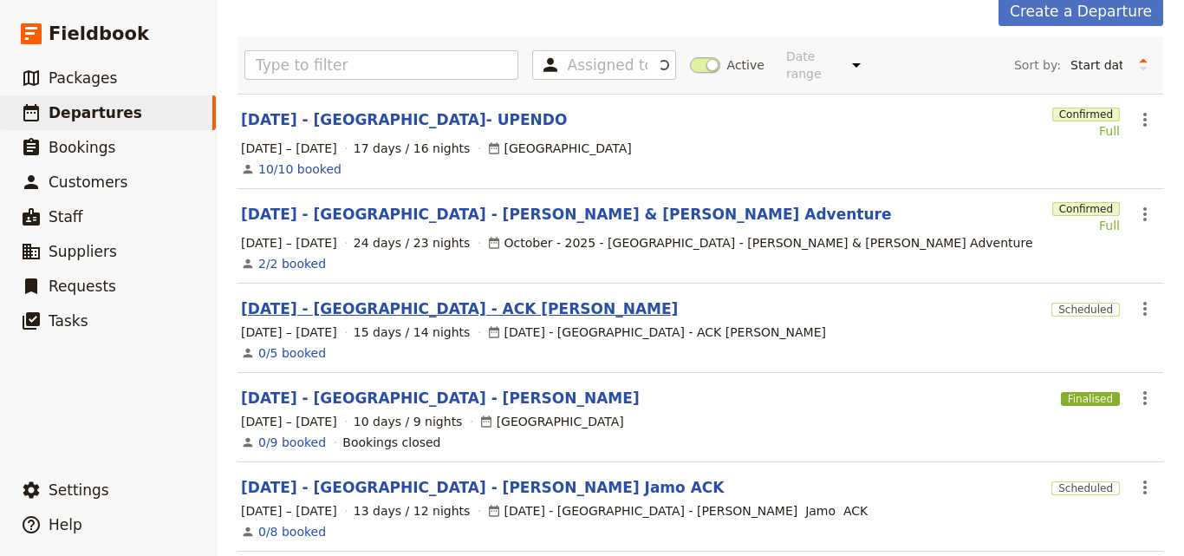
click at [458, 301] on link "[DATE] - [GEOGRAPHIC_DATA] - ACK [PERSON_NAME]" at bounding box center [459, 308] width 437 height 21
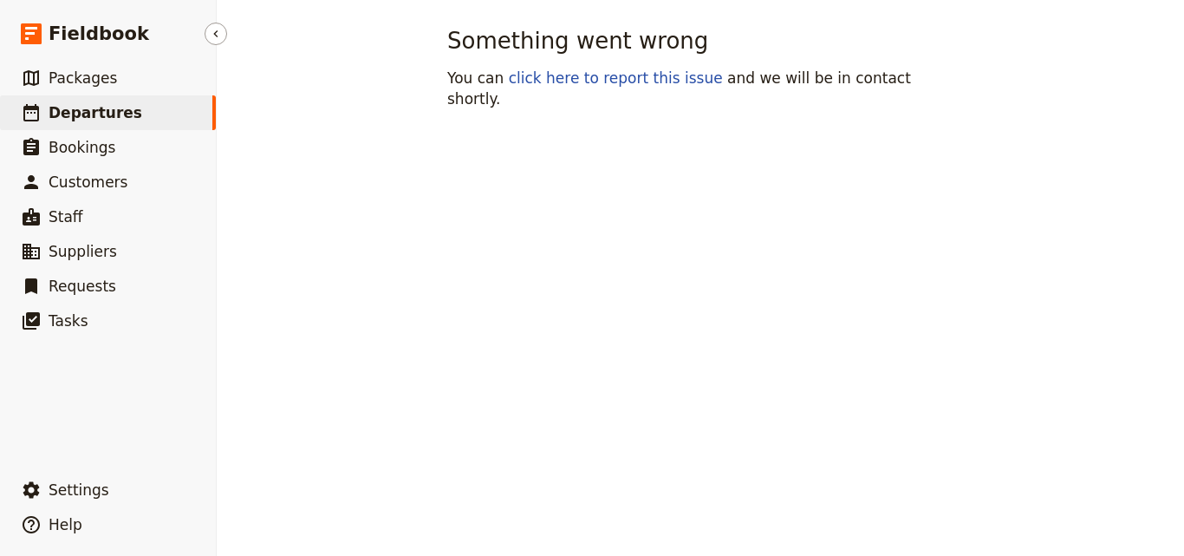
click at [159, 114] on link "​ Departures" at bounding box center [108, 112] width 216 height 35
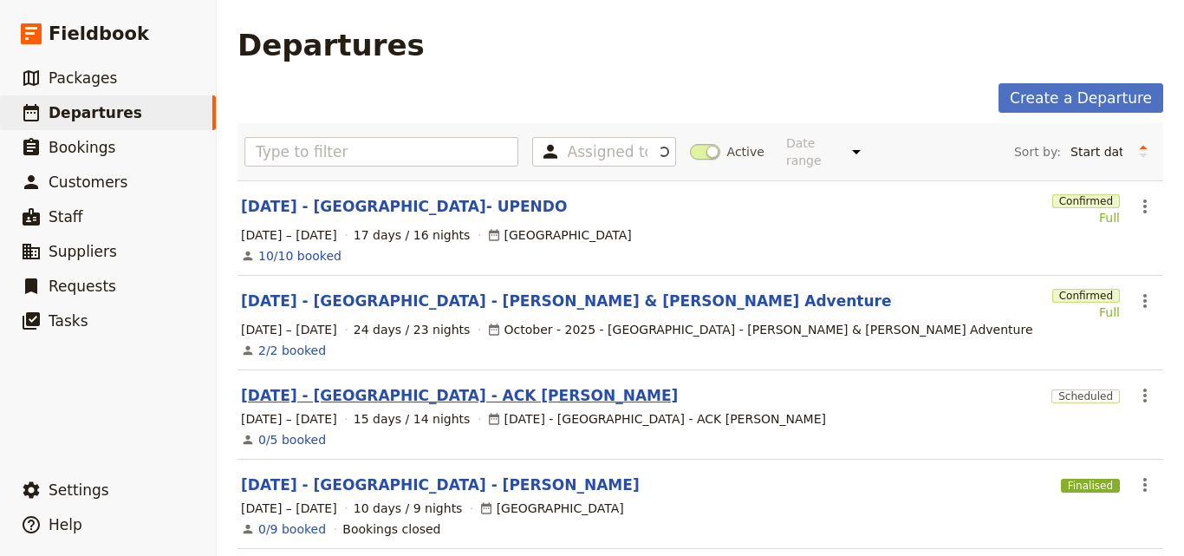
click at [414, 385] on link "[DATE] - [GEOGRAPHIC_DATA] - ACK [PERSON_NAME]" at bounding box center [459, 395] width 437 height 21
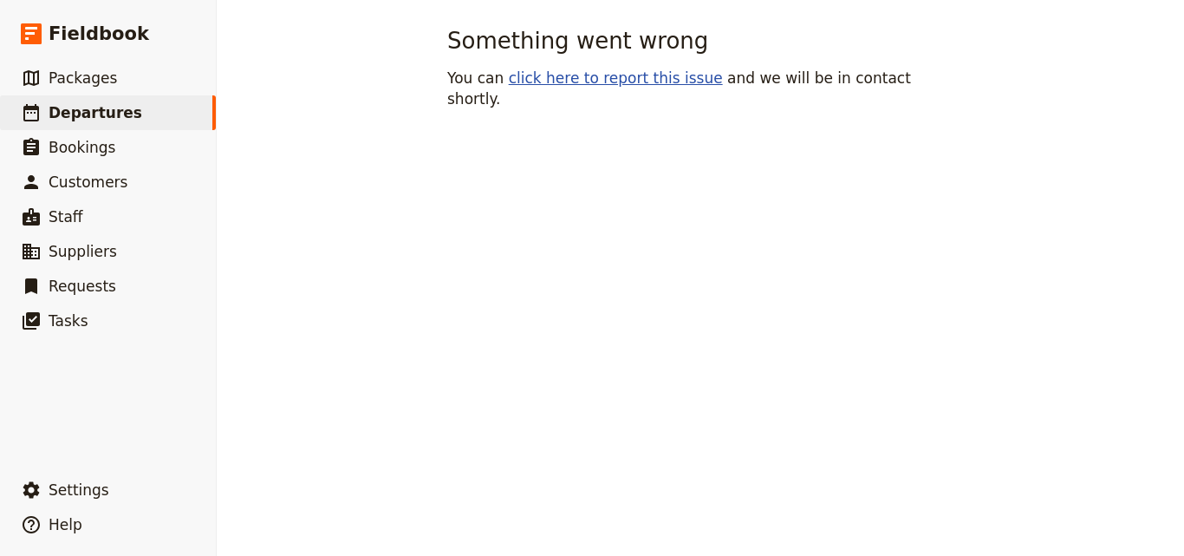
click at [566, 84] on link "click here to report this issue" at bounding box center [616, 77] width 214 height 17
click at [592, 75] on link "click here to report this issue" at bounding box center [616, 77] width 214 height 17
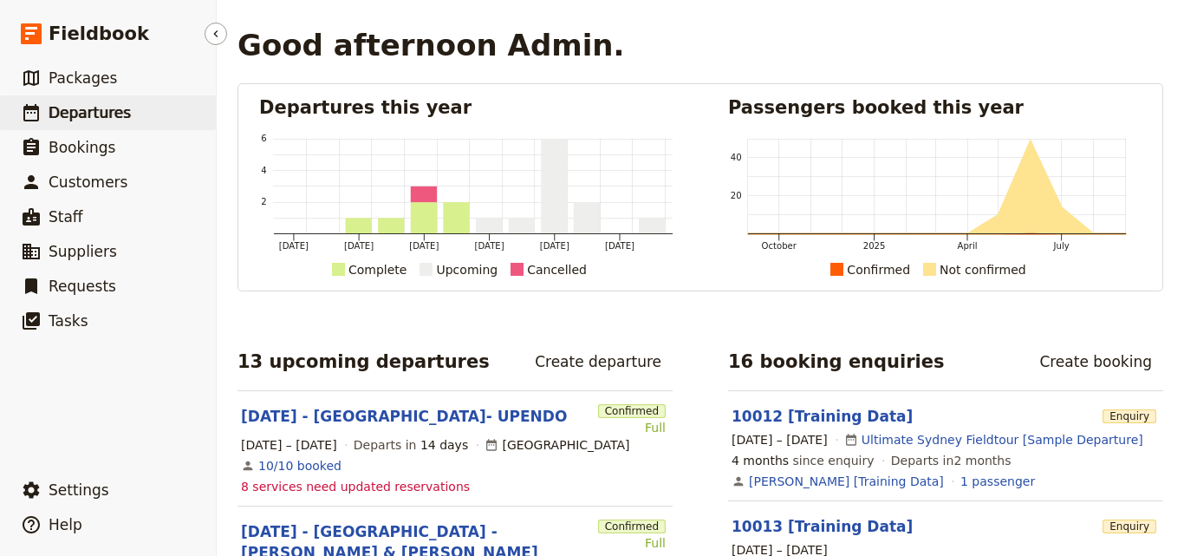
click at [84, 121] on span "Departures" at bounding box center [90, 112] width 82 height 17
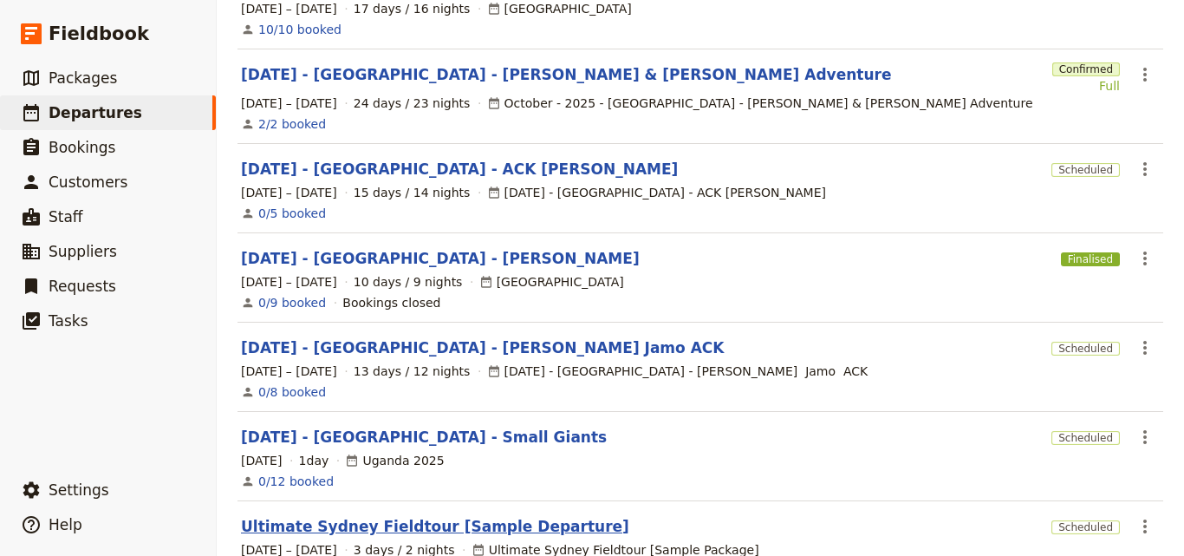
scroll to position [59, 0]
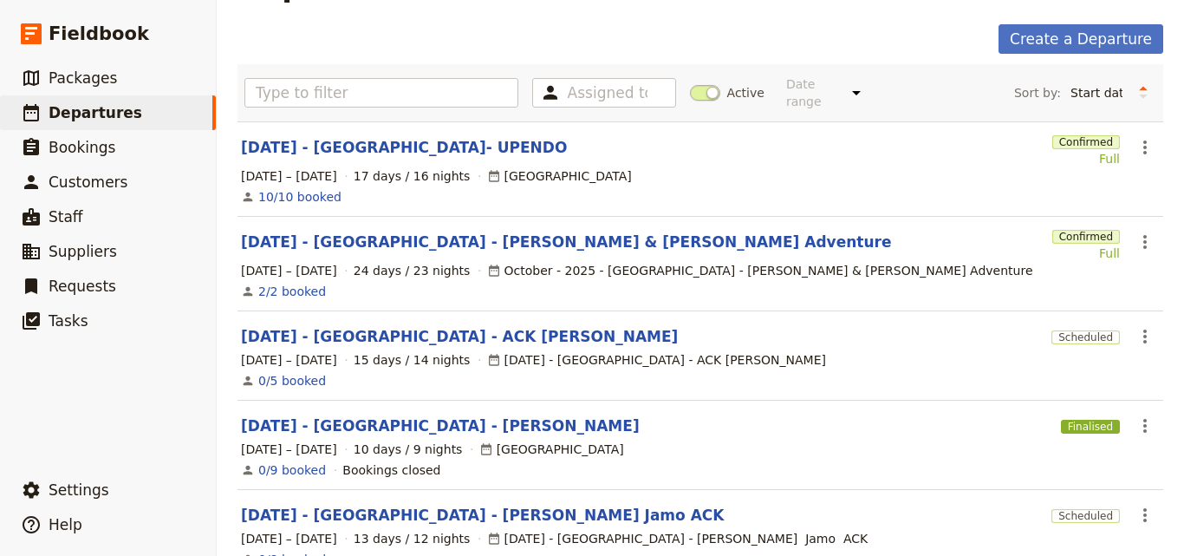
click at [423, 326] on link "[DATE] - [GEOGRAPHIC_DATA] - ACK [PERSON_NAME]" at bounding box center [459, 336] width 437 height 21
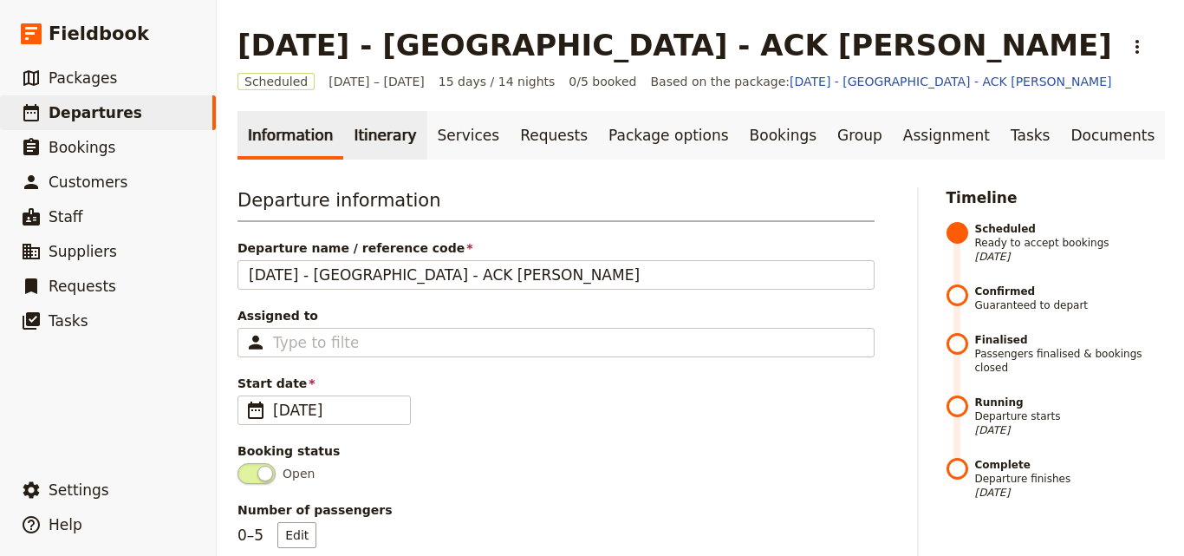
click at [383, 152] on link "Itinerary" at bounding box center [384, 135] width 83 height 49
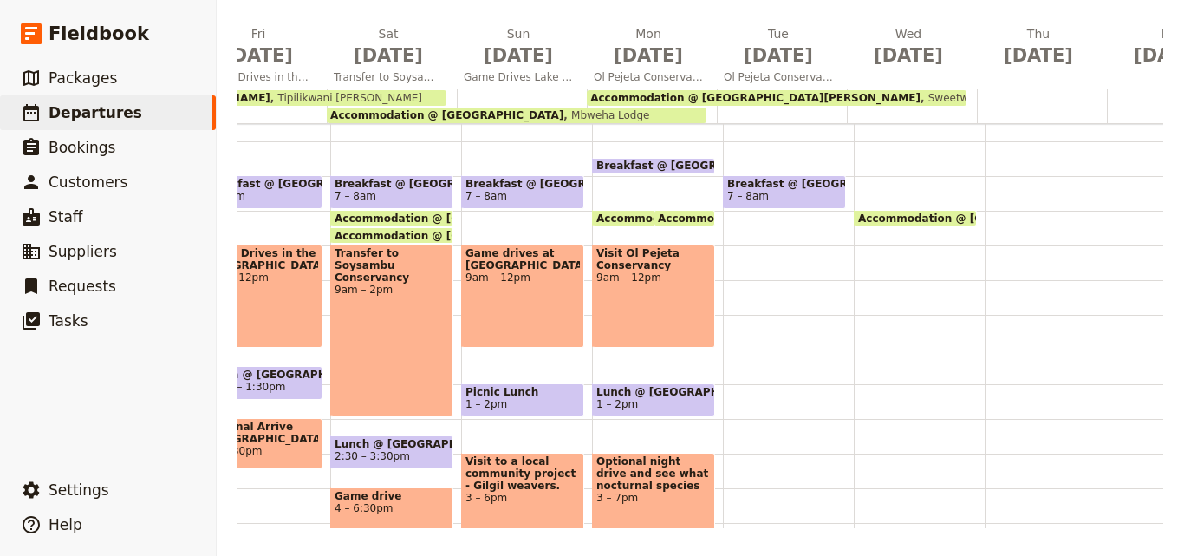
scroll to position [0, 486]
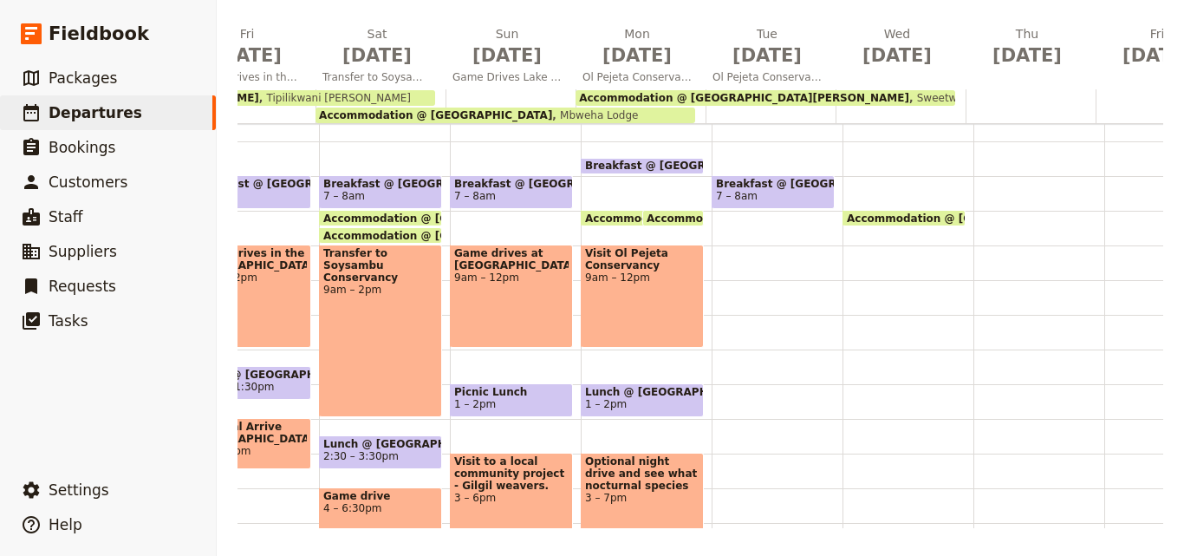
click at [748, 316] on div "Breakfast @ [GEOGRAPHIC_DATA][PERSON_NAME] 7 – 8am" at bounding box center [777, 349] width 131 height 832
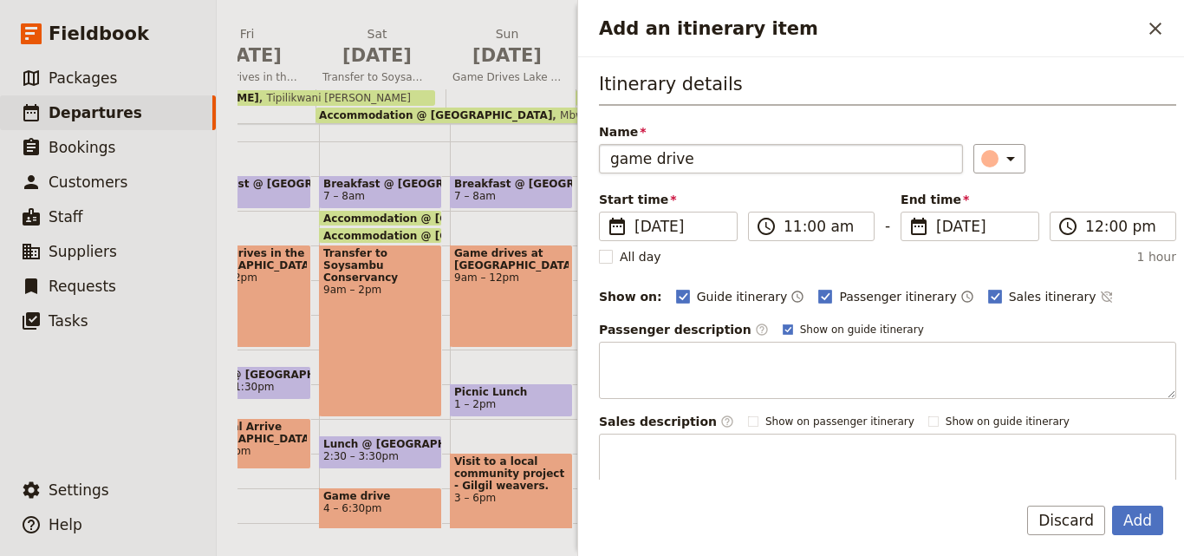
click at [615, 161] on input "game drive" at bounding box center [781, 158] width 364 height 29
click at [618, 163] on input "game drive" at bounding box center [781, 158] width 364 height 29
type input "Game drive"
click at [786, 229] on input "11:00 am" at bounding box center [824, 226] width 80 height 21
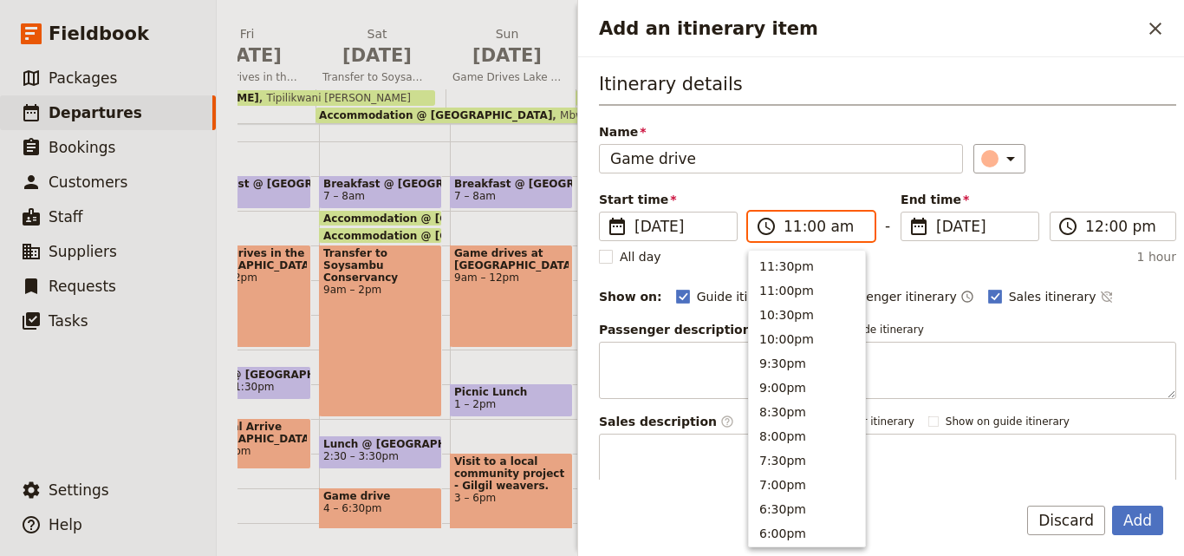
scroll to position [610, 0]
click at [780, 338] on button "9:30am" at bounding box center [807, 335] width 116 height 24
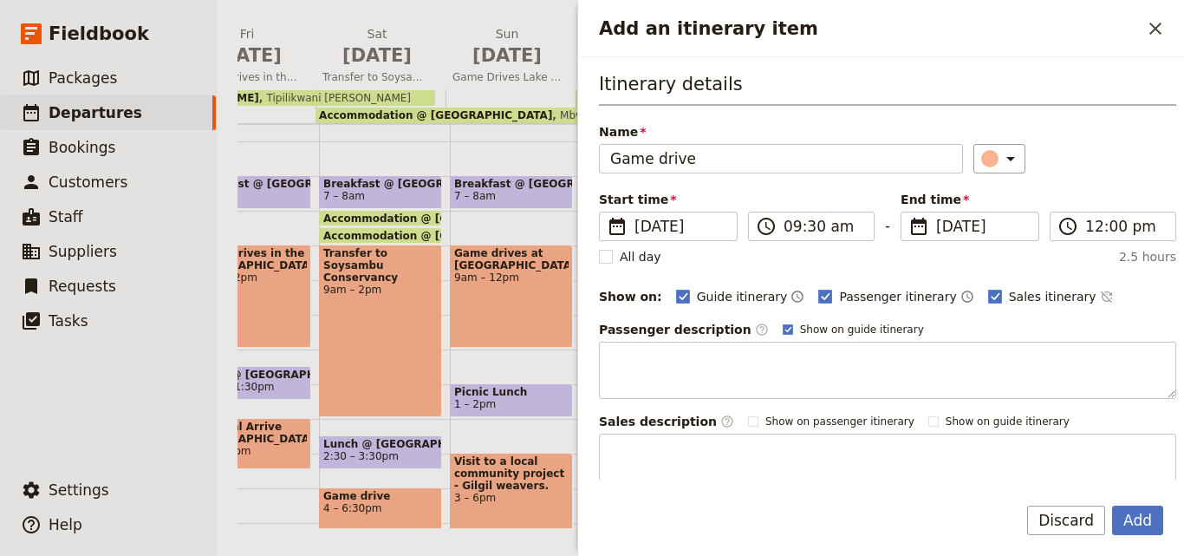
click at [804, 241] on div "Start time ​ [DATE] [DATE] [DATE] 09:30 ​ 09:30 am - End time ​ [DATE] [DATE] […" at bounding box center [887, 217] width 581 height 52
click at [804, 220] on input "09:30 am" at bounding box center [824, 226] width 80 height 21
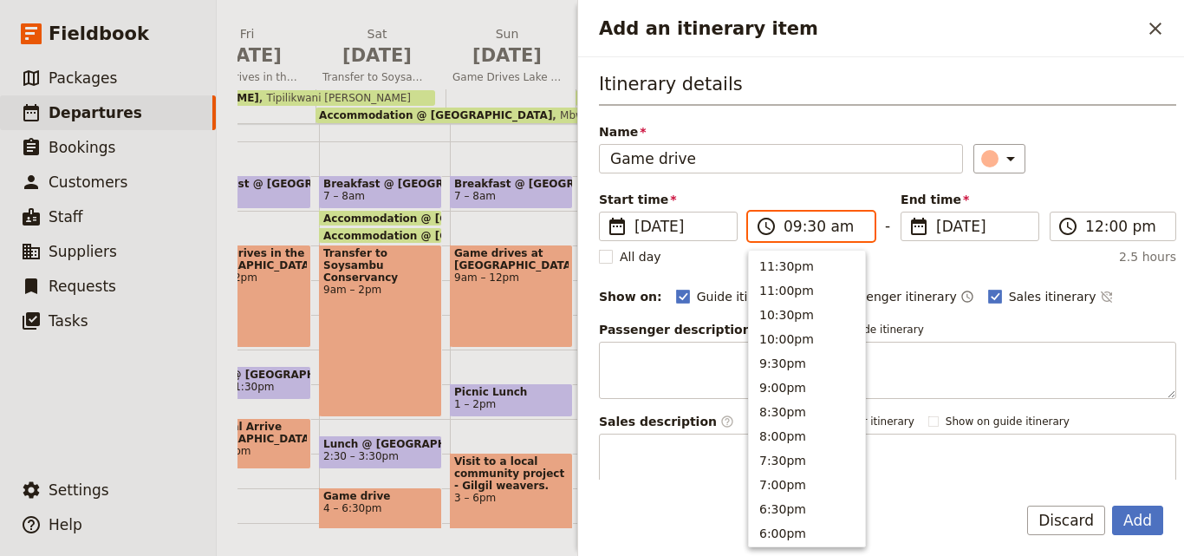
scroll to position [683, 0]
click at [784, 291] on button "9:00am" at bounding box center [807, 287] width 116 height 24
type input "09:00 am"
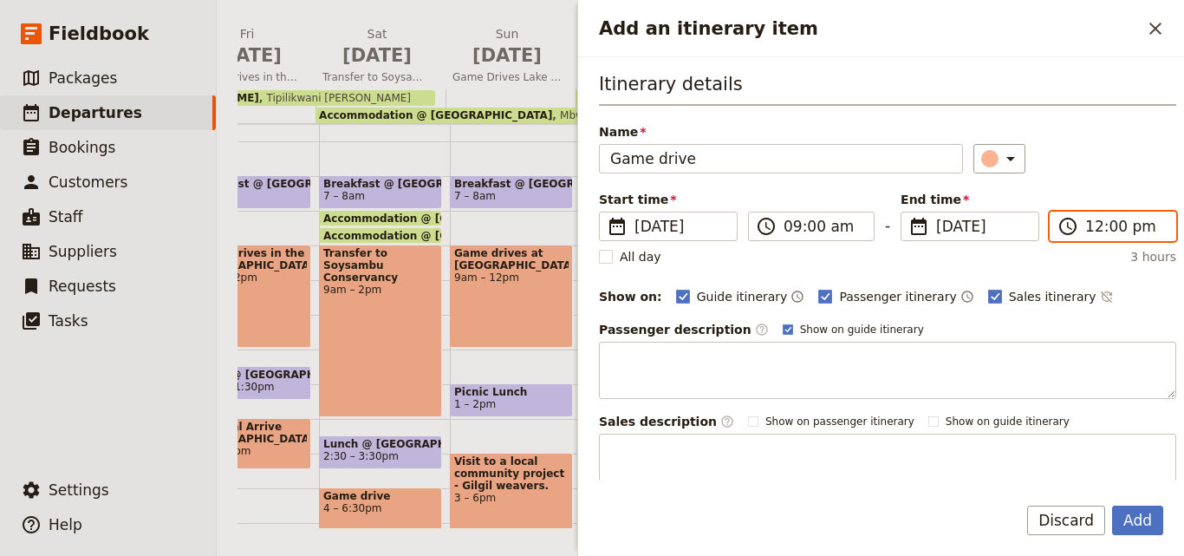
click at [1086, 227] on input "12:00 pm" at bounding box center [1126, 226] width 80 height 21
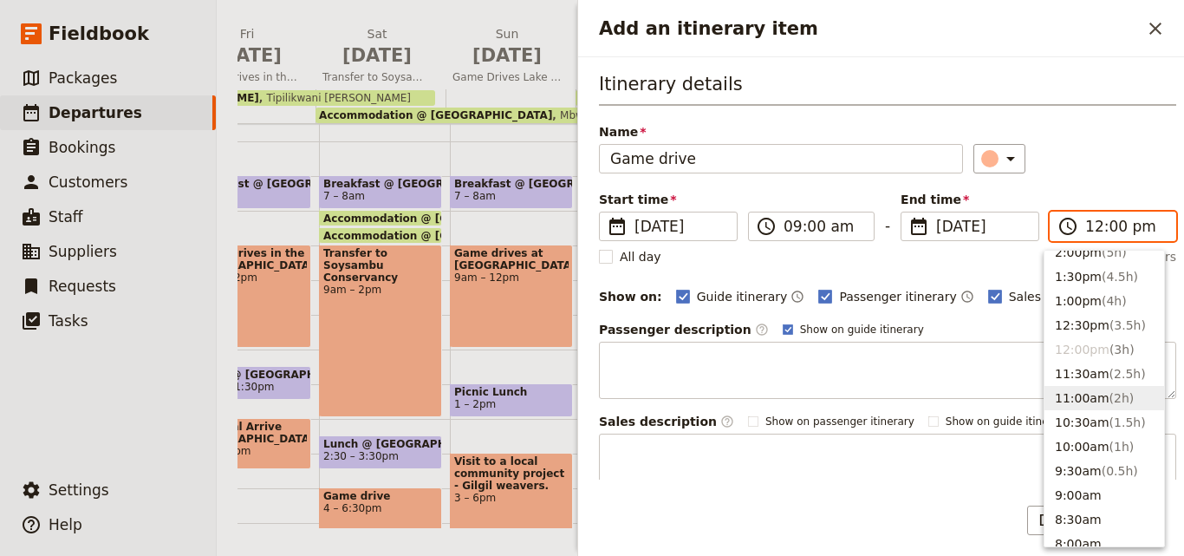
scroll to position [388, 0]
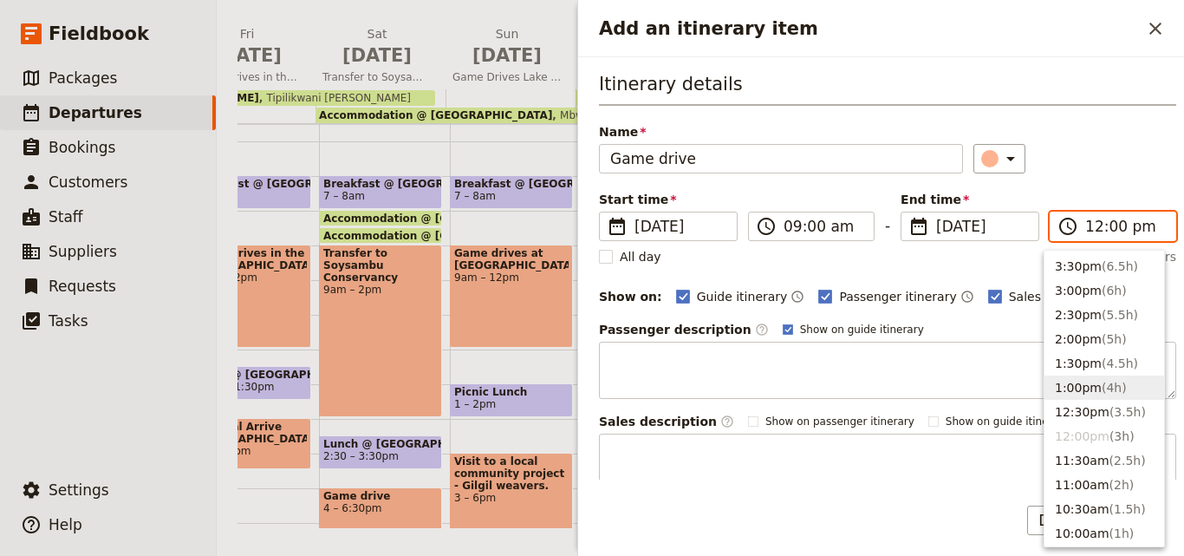
click at [1086, 389] on button "1:00pm ( 4h )" at bounding box center [1105, 387] width 120 height 24
type input "01:00 pm"
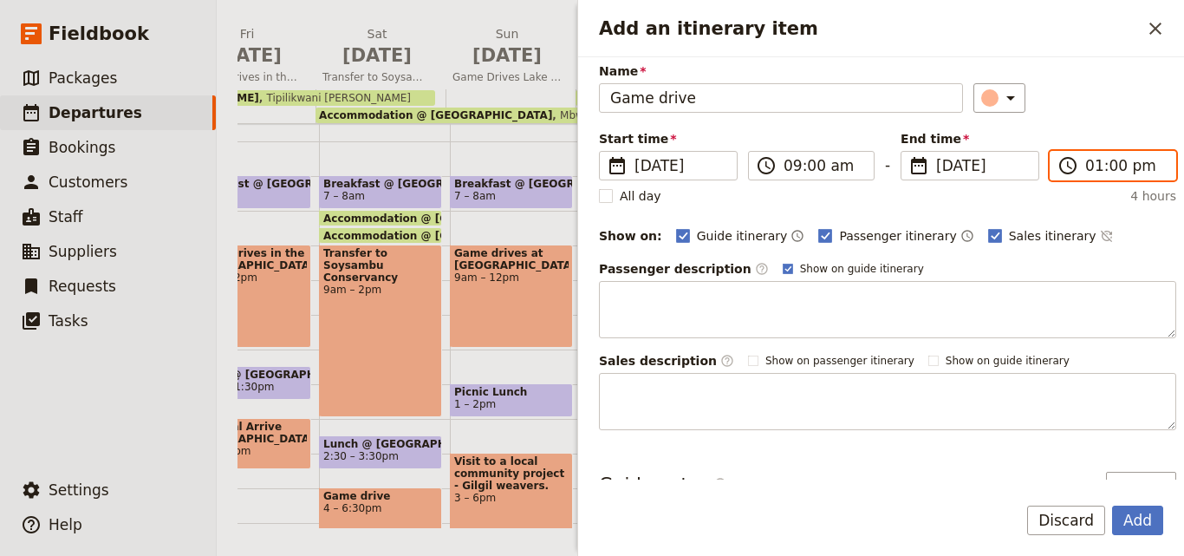
scroll to position [0, 0]
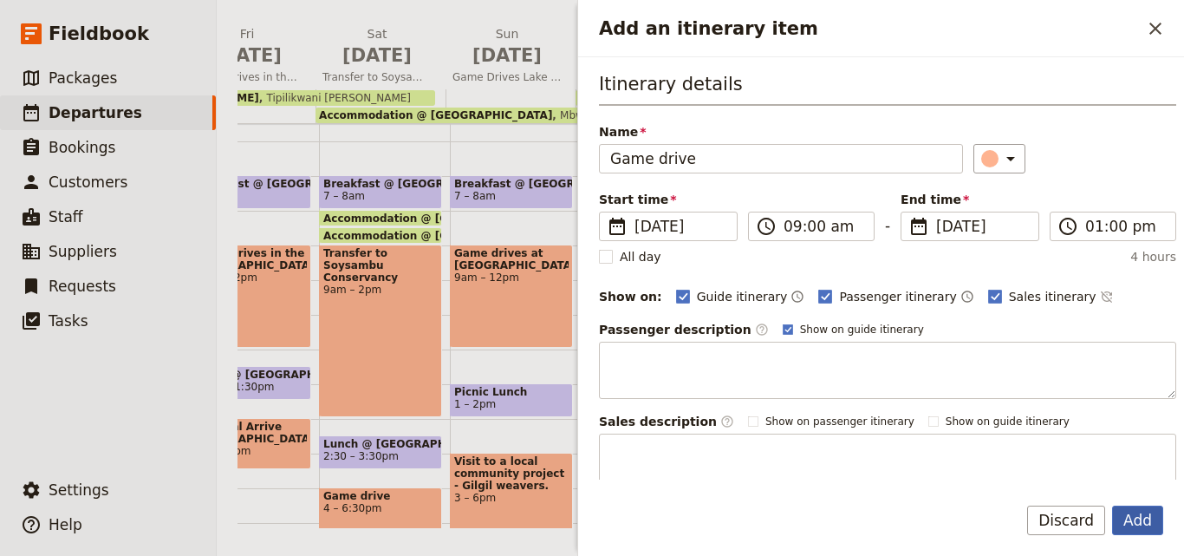
click at [1146, 518] on button "Add" at bounding box center [1137, 519] width 51 height 29
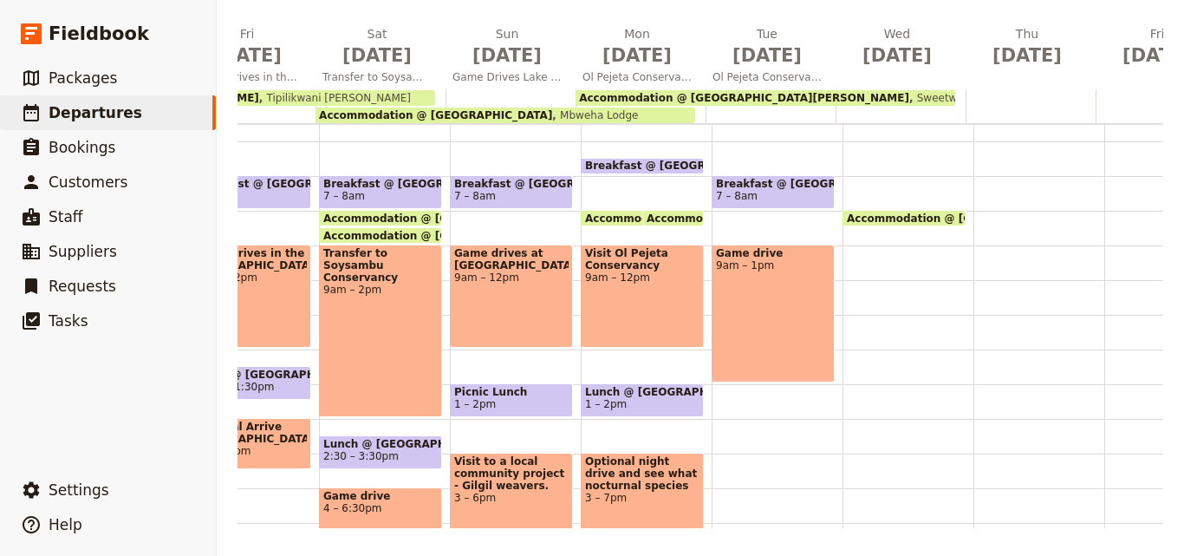
click at [742, 327] on div "Game drive 9am – 1pm" at bounding box center [773, 314] width 123 height 138
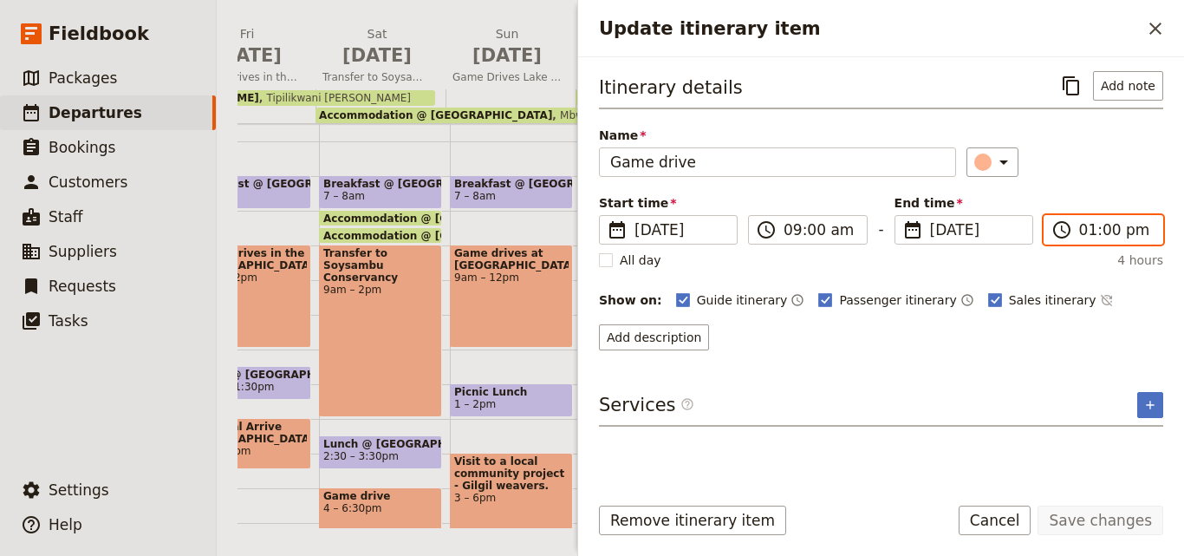
click at [1090, 238] on input "01:00 pm" at bounding box center [1115, 229] width 73 height 21
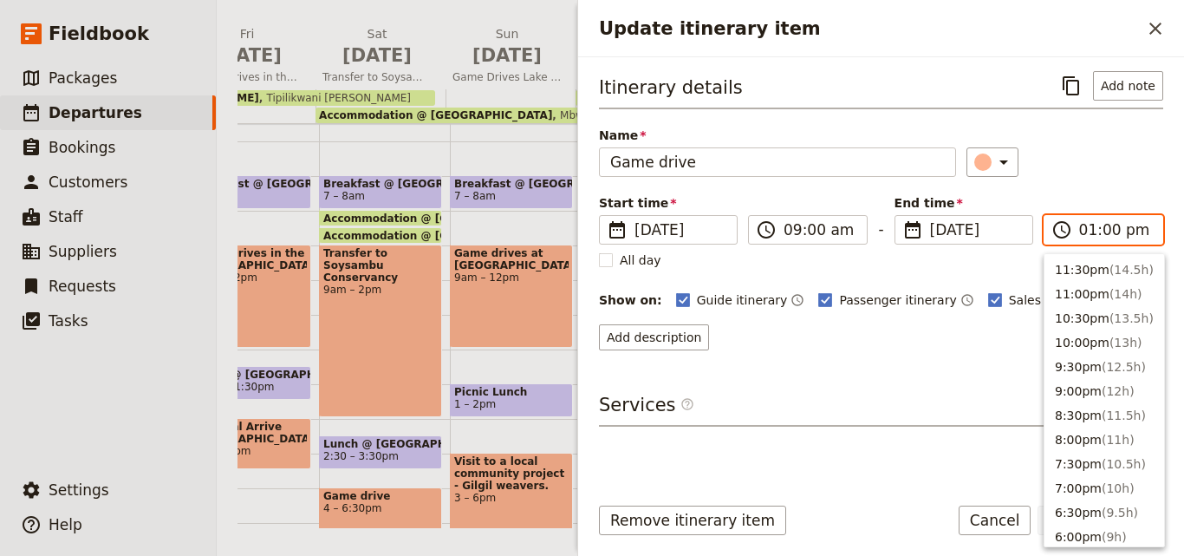
scroll to position [513, 0]
click at [1099, 321] on button "12:00pm ( 3h )" at bounding box center [1105, 315] width 120 height 24
type input "12:00 pm"
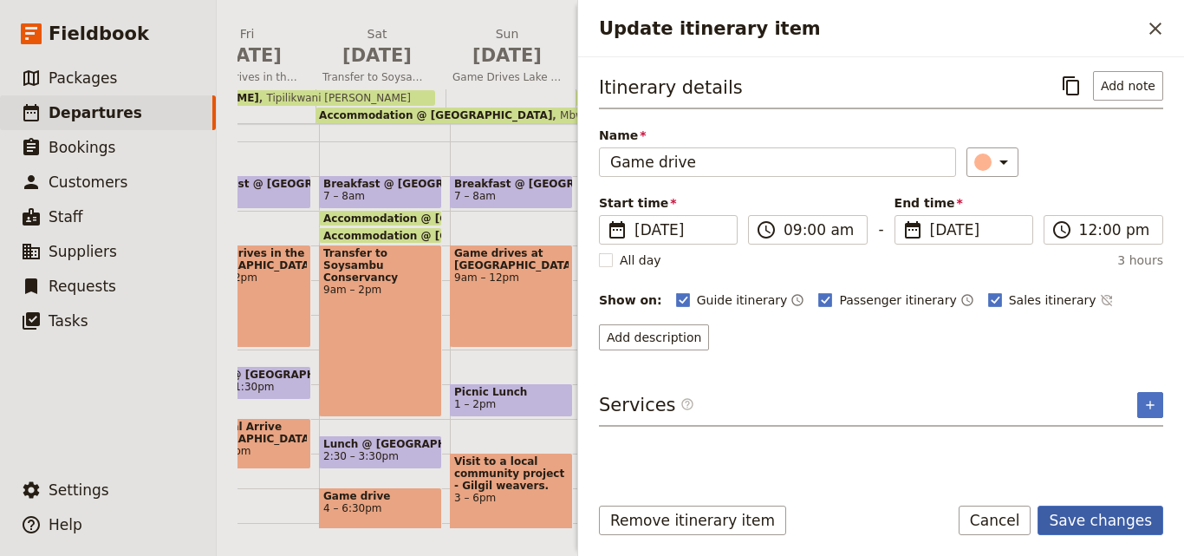
click at [1102, 521] on button "Save changes" at bounding box center [1101, 519] width 126 height 29
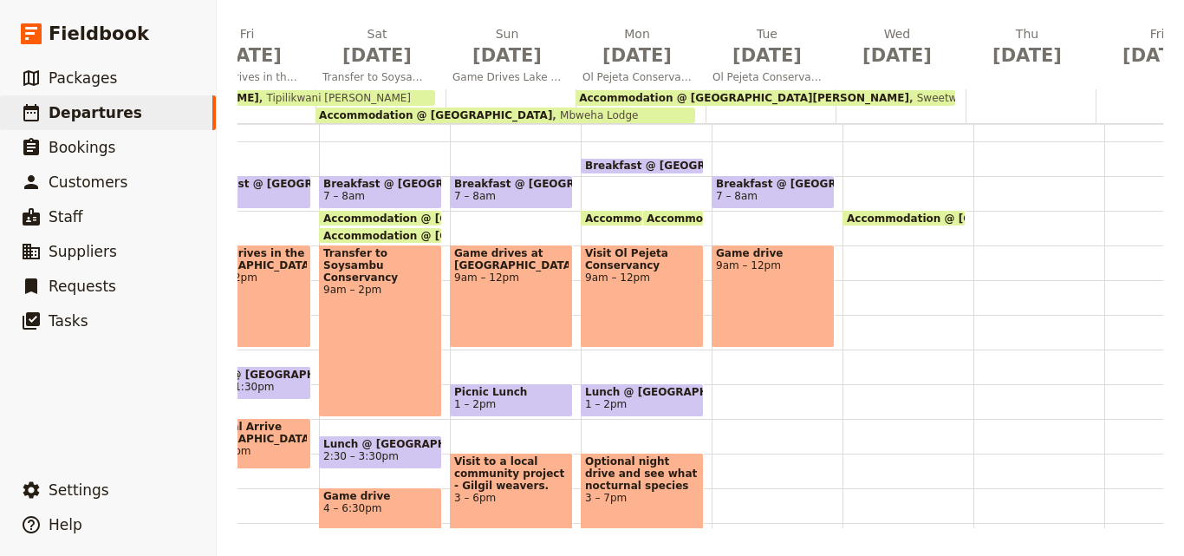
click at [652, 405] on span "1 – 2pm" at bounding box center [642, 404] width 114 height 12
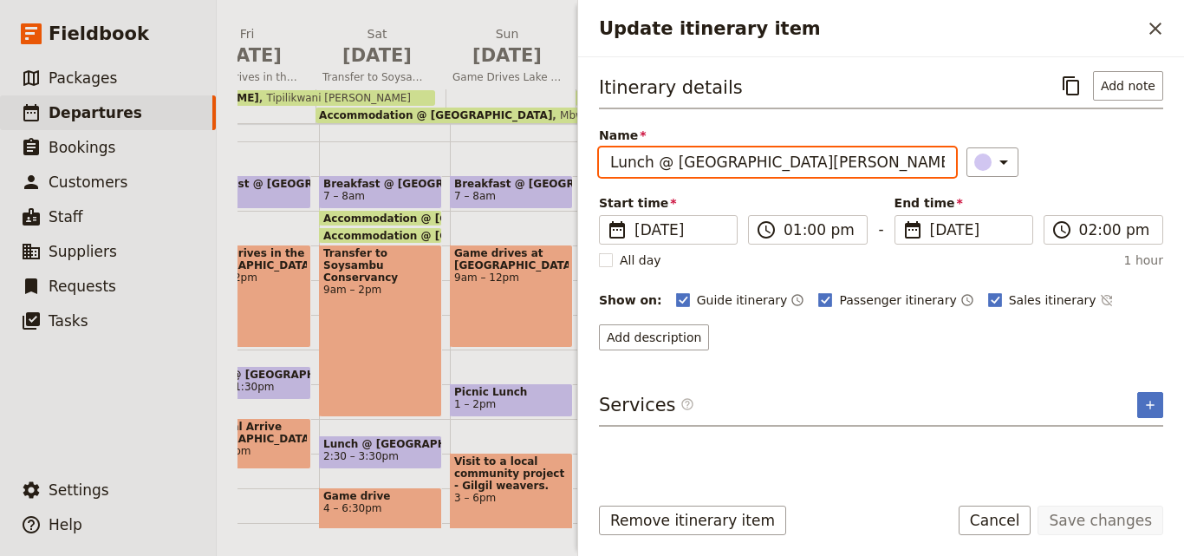
drag, startPoint x: 863, startPoint y: 165, endPoint x: 610, endPoint y: 162, distance: 252.3
click at [610, 162] on input "Lunch @ [GEOGRAPHIC_DATA][PERSON_NAME]" at bounding box center [777, 161] width 357 height 29
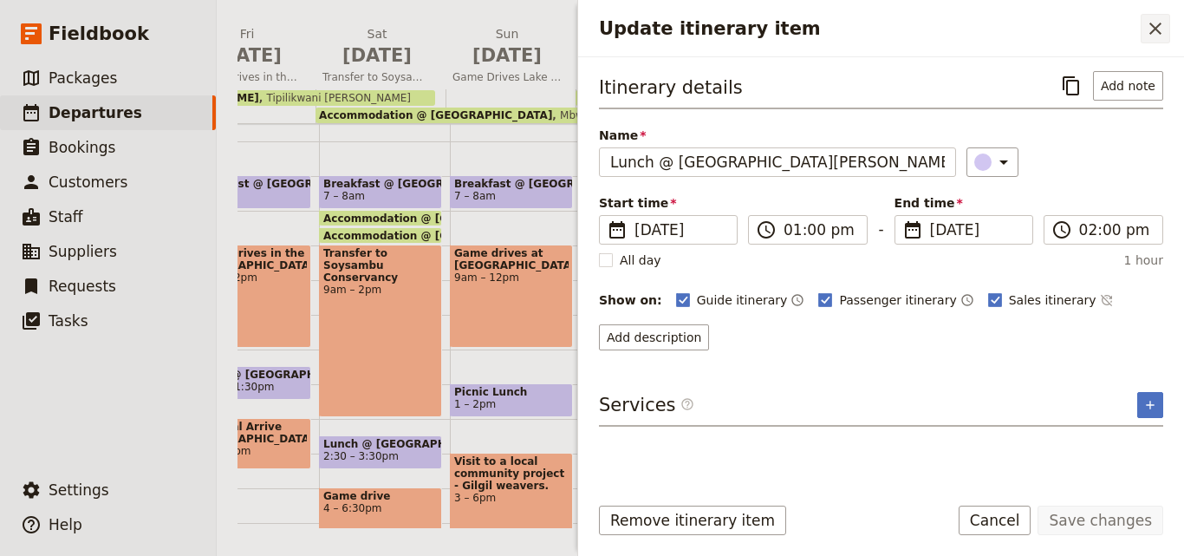
click at [1154, 29] on icon "Close drawer" at bounding box center [1155, 28] width 21 height 21
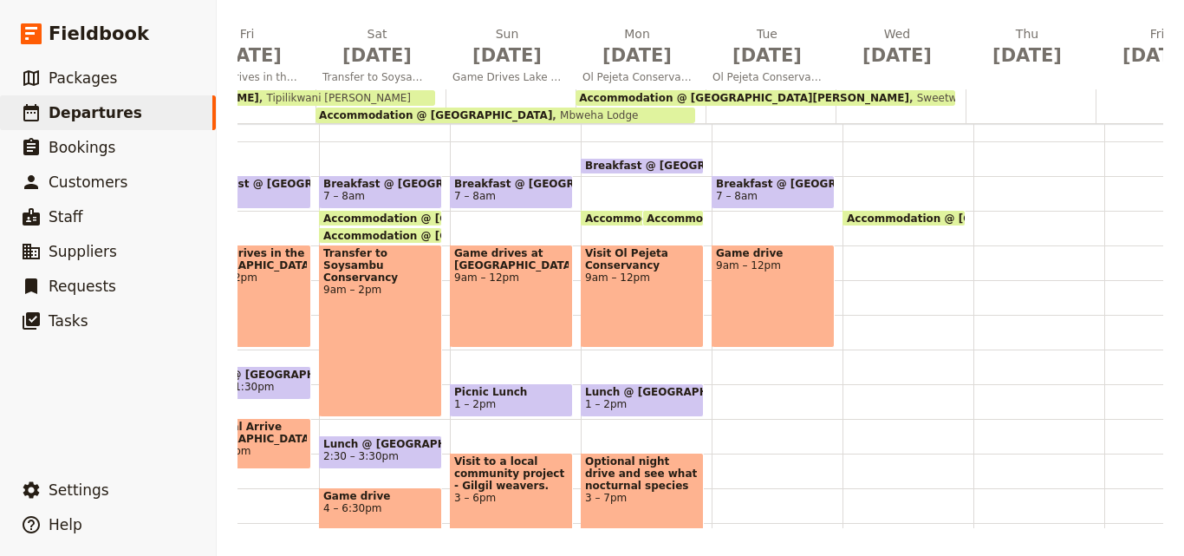
click at [734, 393] on div "Breakfast @ [GEOGRAPHIC_DATA][PERSON_NAME] 7 – 8am Game drive 9am – 12pm" at bounding box center [777, 349] width 131 height 832
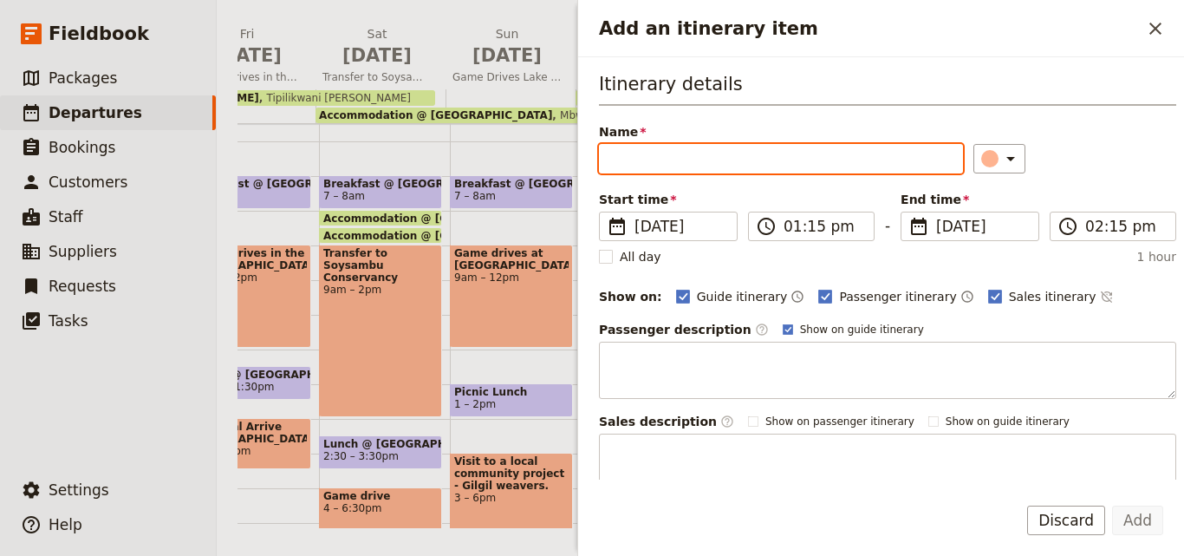
drag, startPoint x: 733, startPoint y: 138, endPoint x: 675, endPoint y: 152, distance: 58.9
paste input "Lunch @ [GEOGRAPHIC_DATA][PERSON_NAME]"
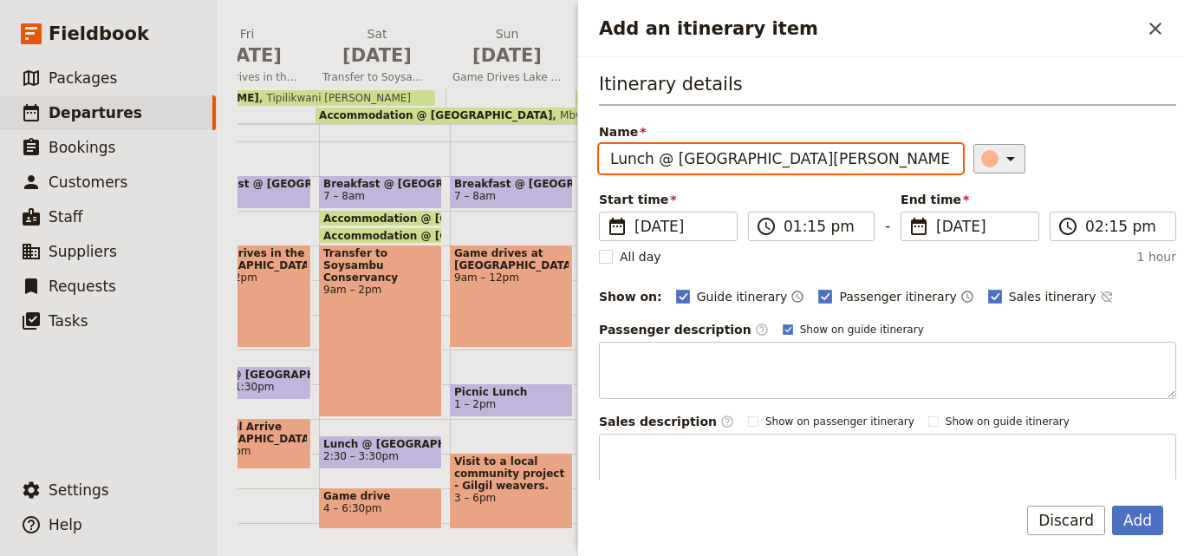
type input "Lunch @ [GEOGRAPHIC_DATA][PERSON_NAME]"
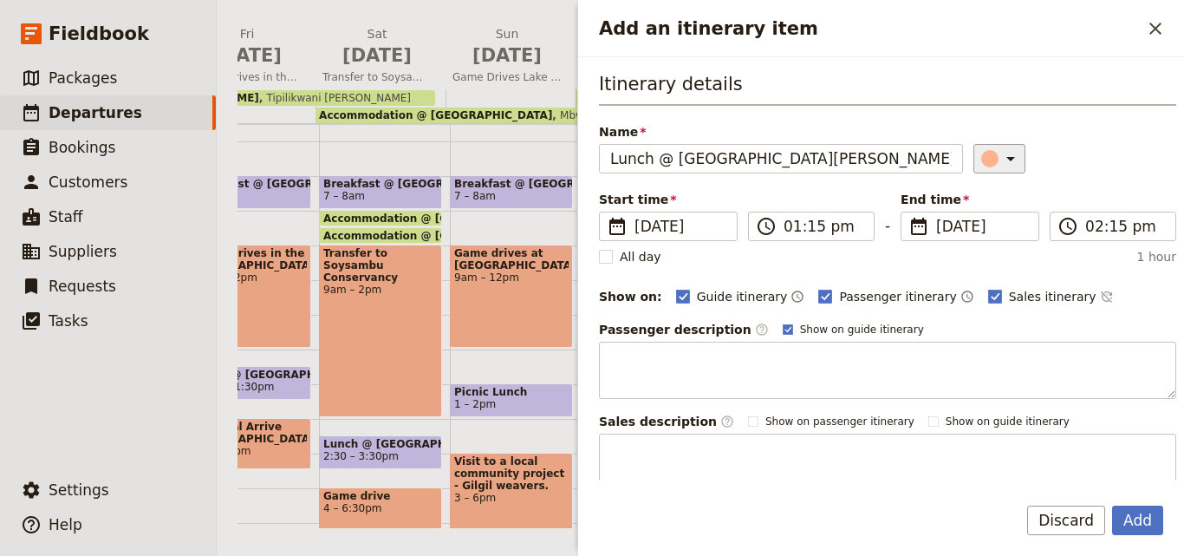
click at [983, 167] on div "​" at bounding box center [1002, 158] width 38 height 21
click at [993, 235] on div "button" at bounding box center [993, 236] width 17 height 17
click at [1144, 526] on button "Add" at bounding box center [1137, 519] width 51 height 29
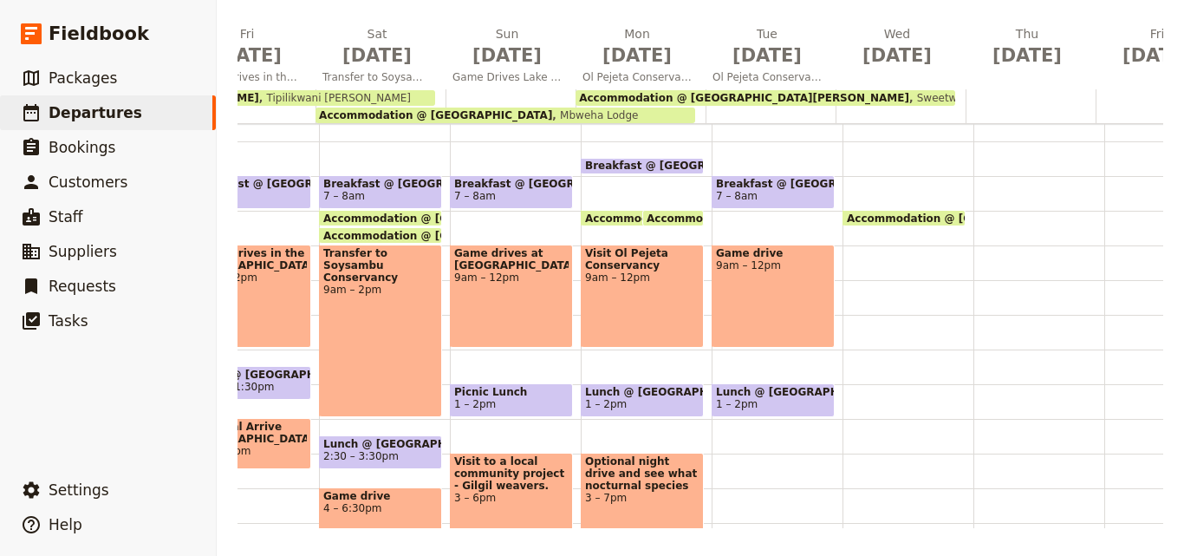
scroll to position [364, 0]
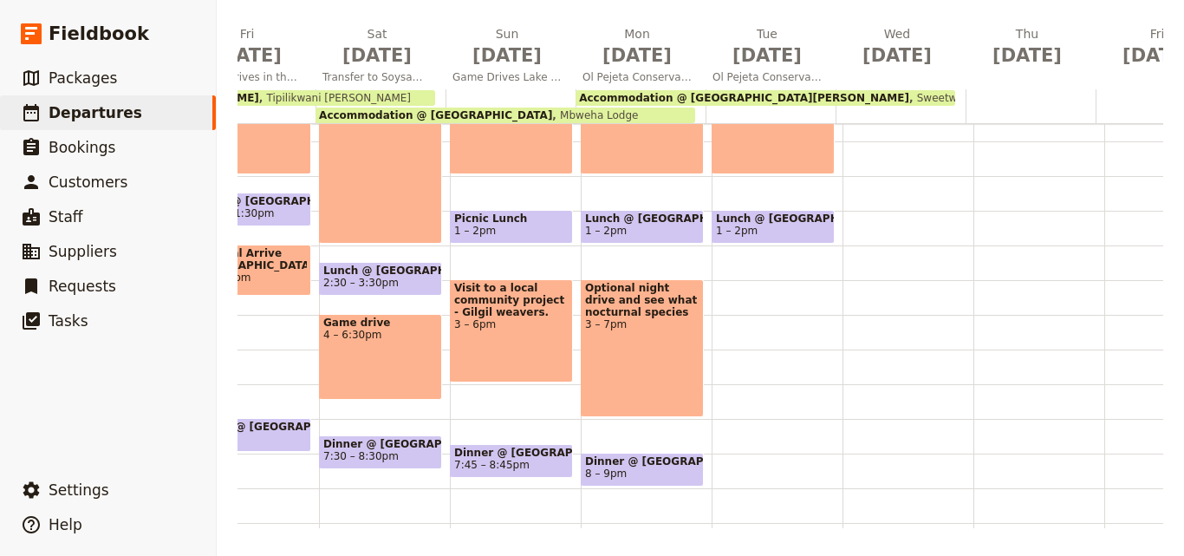
click at [753, 318] on div "Breakfast @ [GEOGRAPHIC_DATA][PERSON_NAME] 7 – 8am Game drive 9am – 12pm Lunch …" at bounding box center [777, 176] width 131 height 832
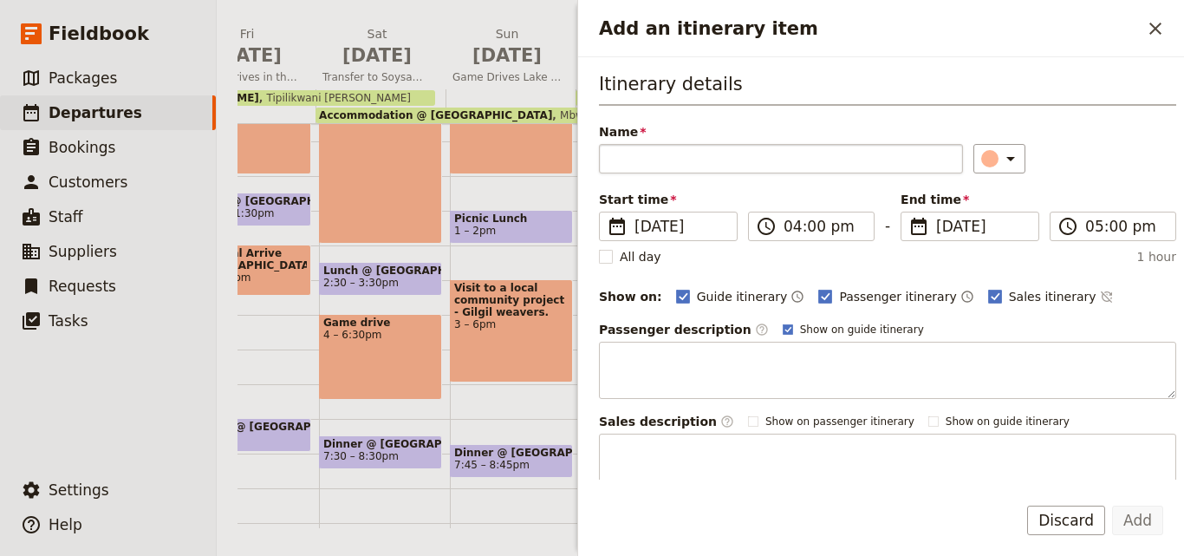
type input "Lunch @ [GEOGRAPHIC_DATA][PERSON_NAME]"
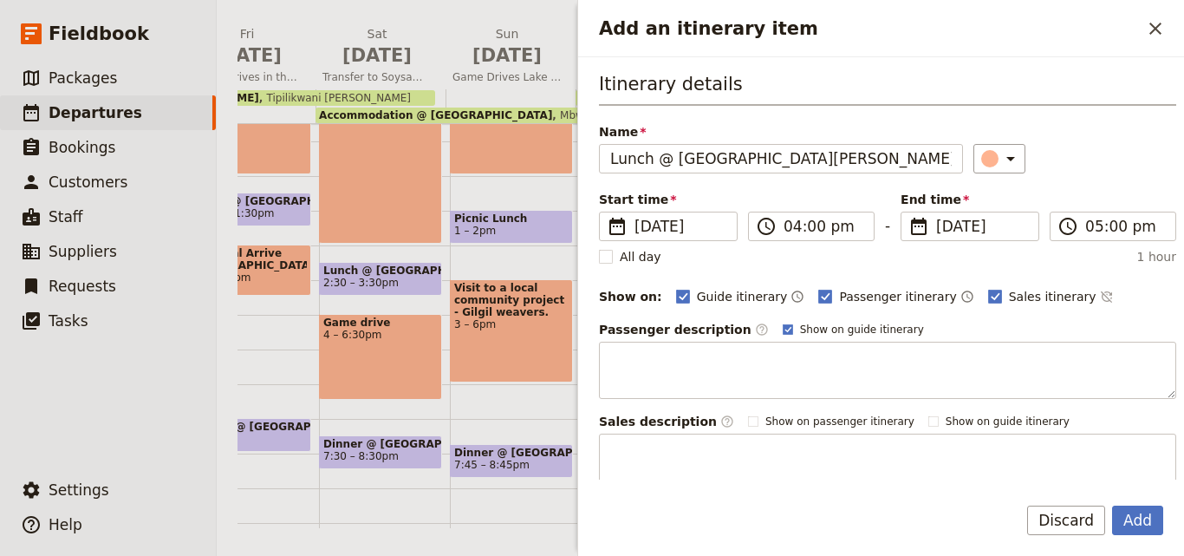
drag, startPoint x: 882, startPoint y: 156, endPoint x: 564, endPoint y: 131, distance: 318.3
click at [564, 131] on div "[DATE] - [GEOGRAPHIC_DATA] - ACK [PERSON_NAME] ​ Scheduled [DATE] – [DATE] 15 d…" at bounding box center [701, 278] width 968 height 556
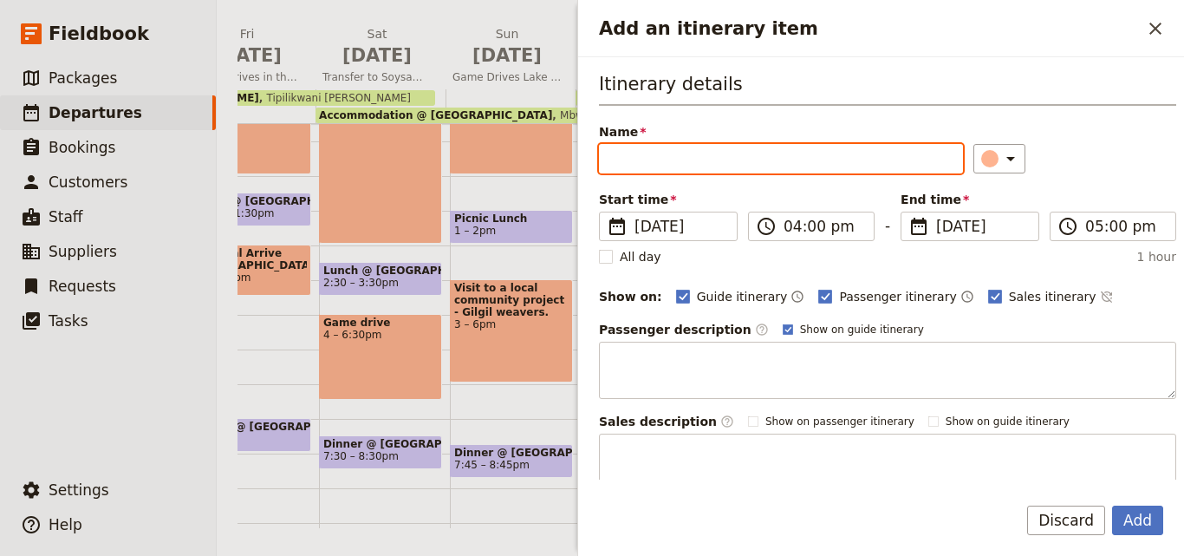
paste input "visit to the [GEOGRAPHIC_DATA]"
click at [622, 151] on input "visit to the [GEOGRAPHIC_DATA]" at bounding box center [781, 158] width 364 height 29
type input "Visit to the [GEOGRAPHIC_DATA]"
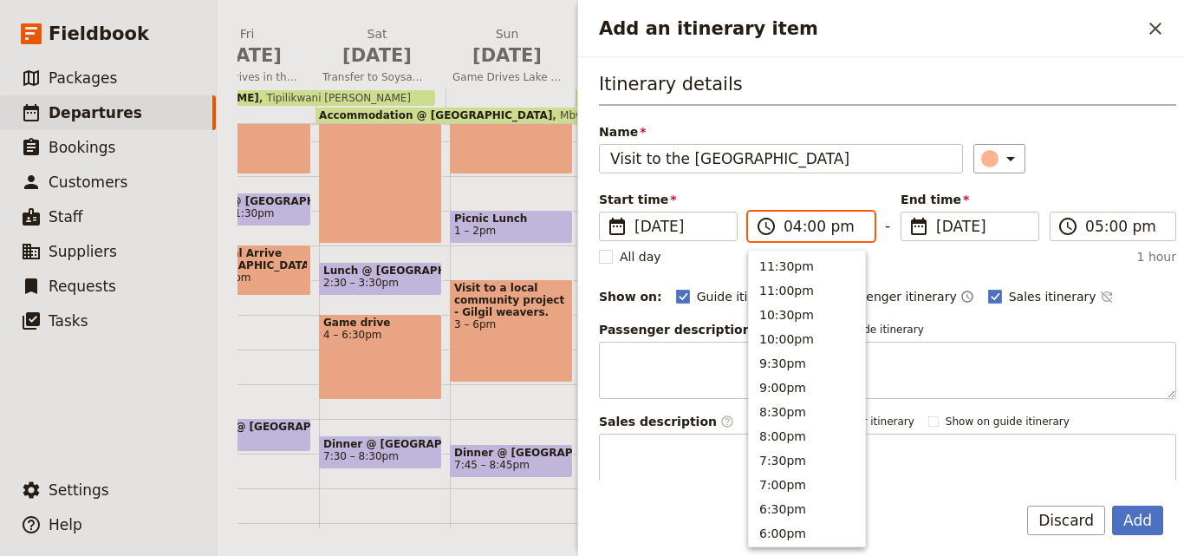
click at [784, 229] on input "04:00 pm" at bounding box center [824, 226] width 80 height 21
click at [790, 368] on button "2:00pm" at bounding box center [807, 360] width 116 height 24
type input "02:00 pm"
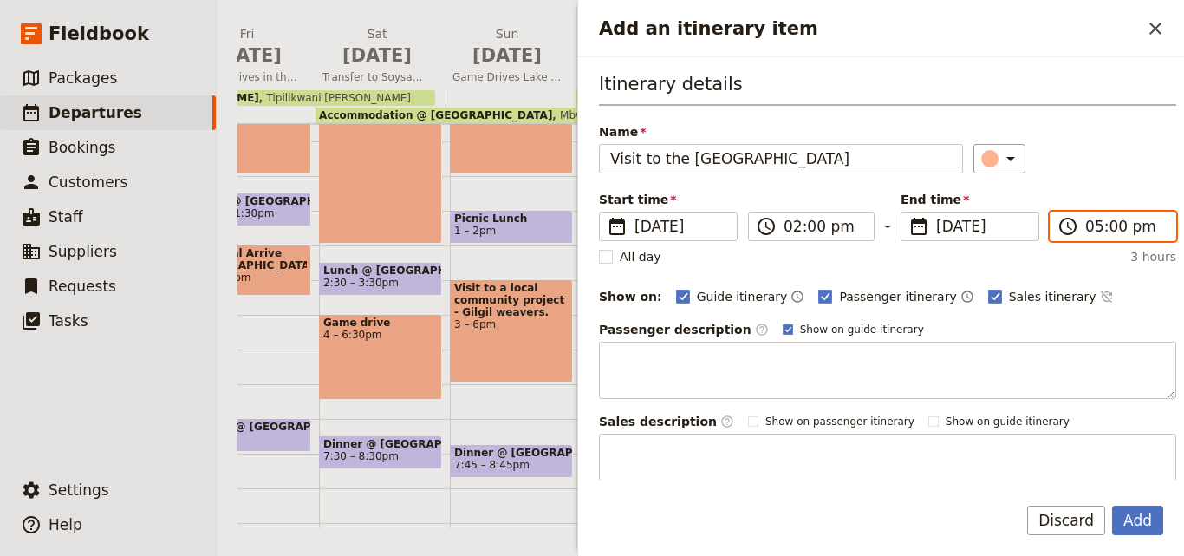
click at [1091, 232] on input "05:00 pm" at bounding box center [1126, 226] width 80 height 21
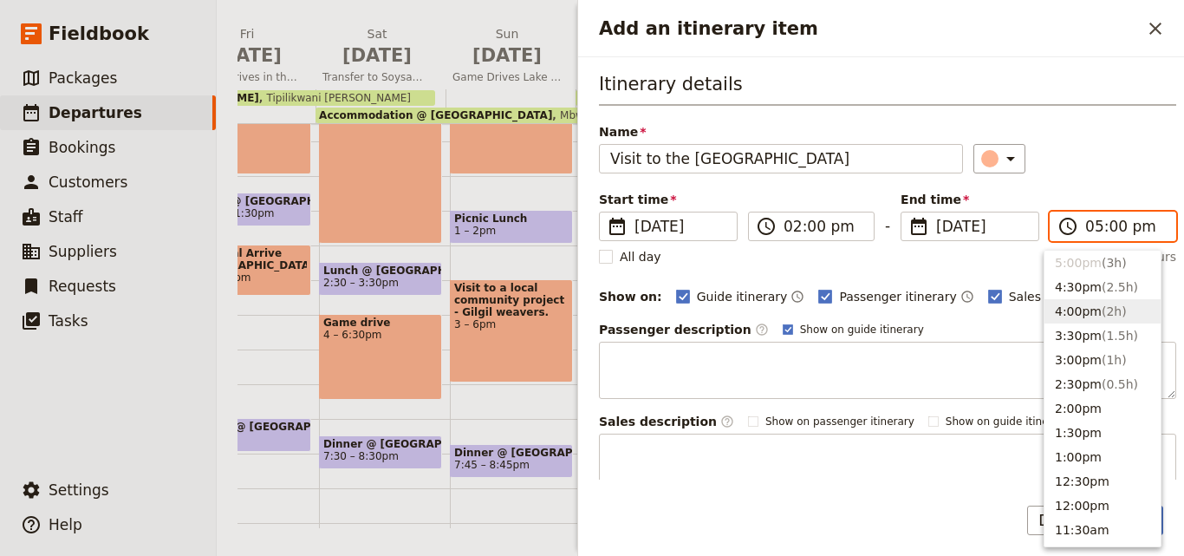
scroll to position [232, 0]
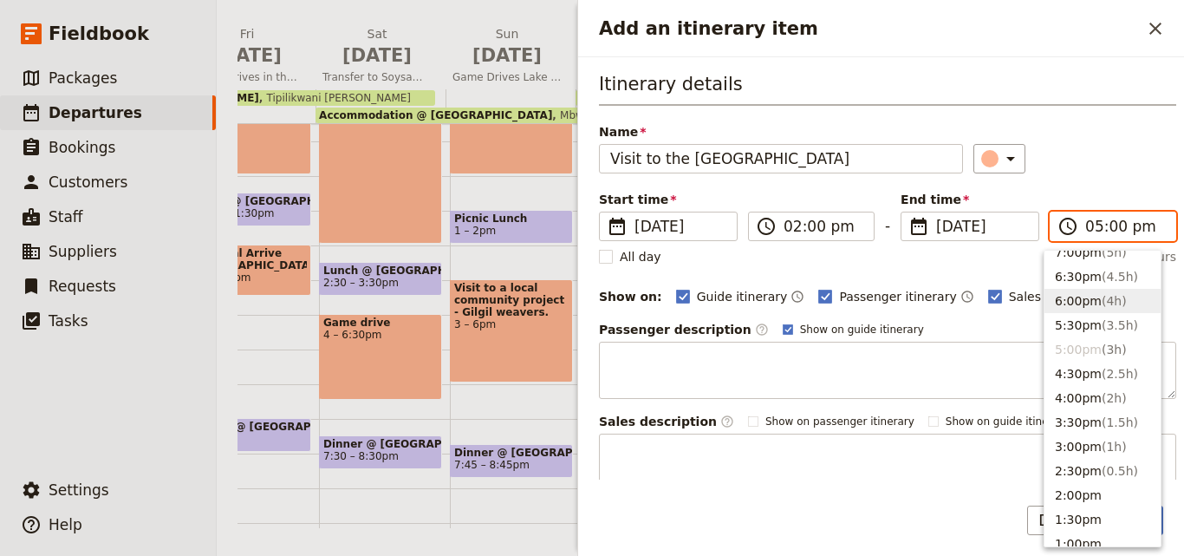
click at [1090, 300] on button "6:00pm ( 4h )" at bounding box center [1103, 301] width 116 height 24
type input "06:00 pm"
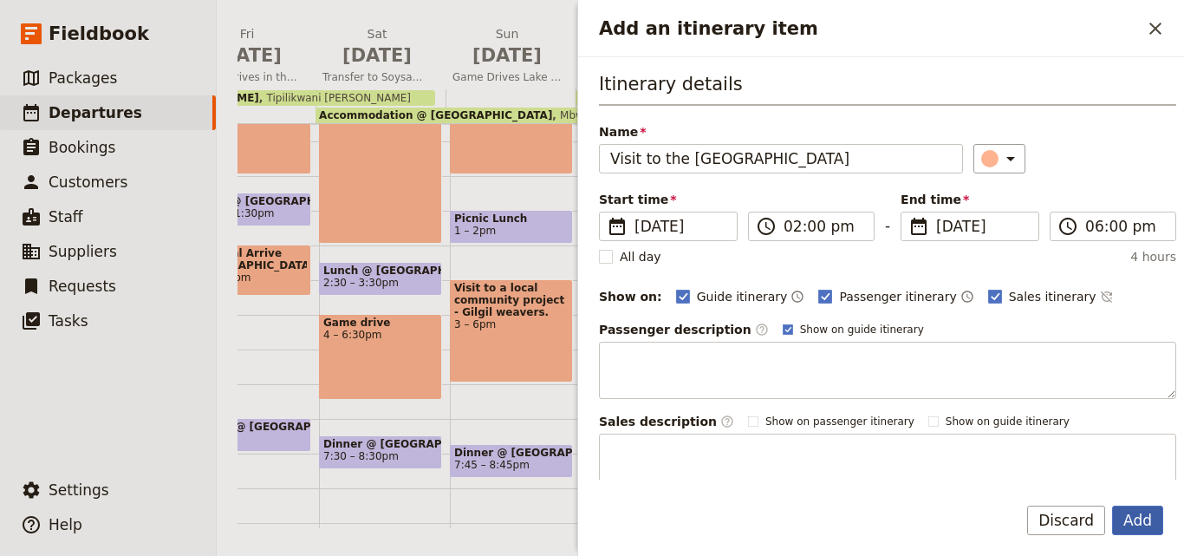
click at [1139, 526] on button "Add" at bounding box center [1137, 519] width 51 height 29
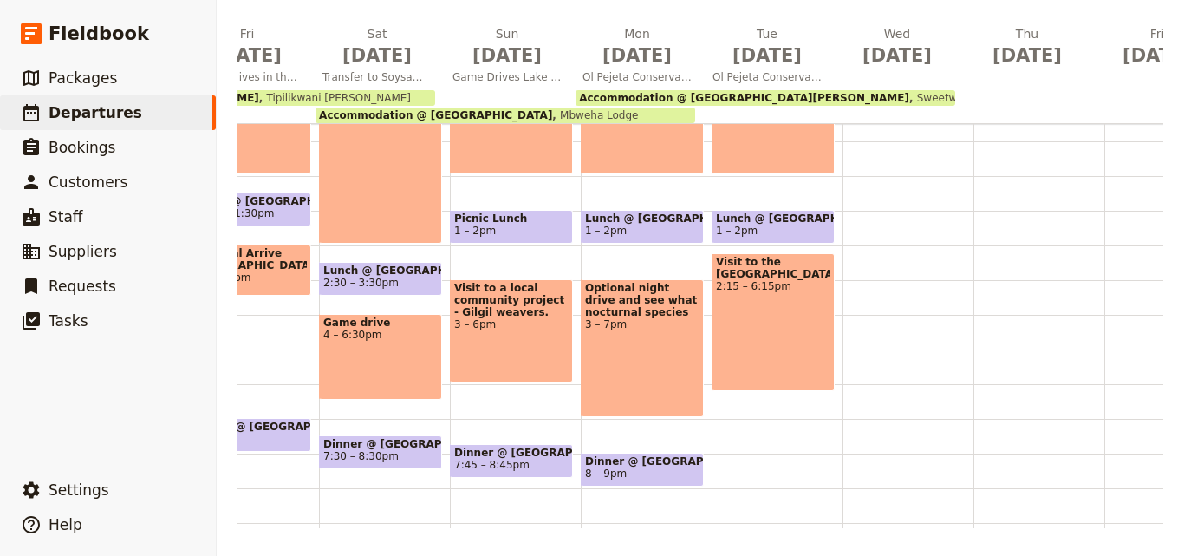
click at [786, 267] on span "Visit to the [GEOGRAPHIC_DATA]" at bounding box center [773, 268] width 114 height 24
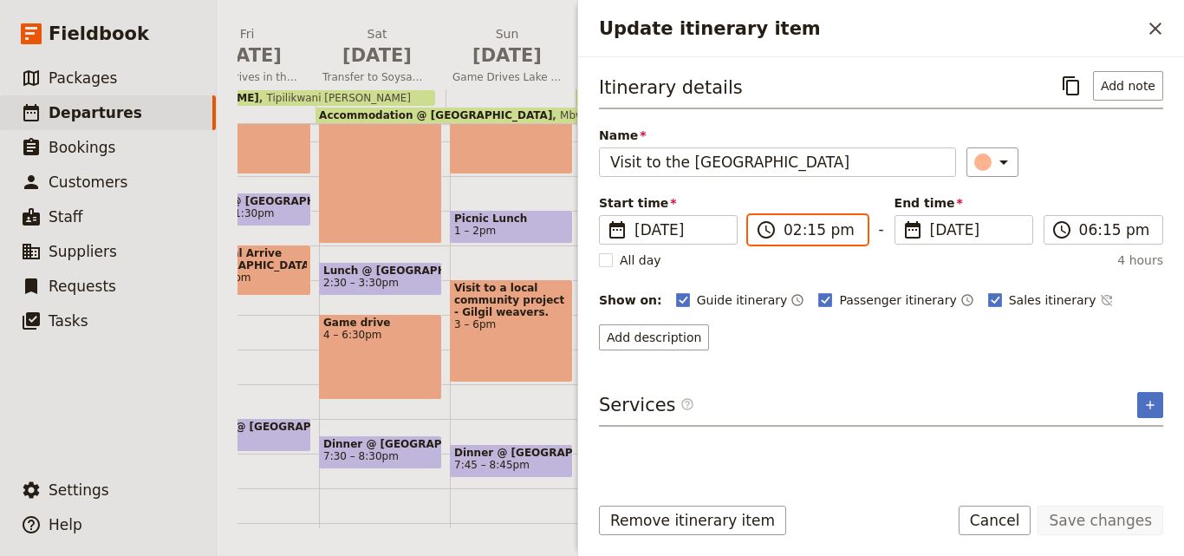
click at [811, 236] on input "02:15 pm" at bounding box center [820, 229] width 73 height 21
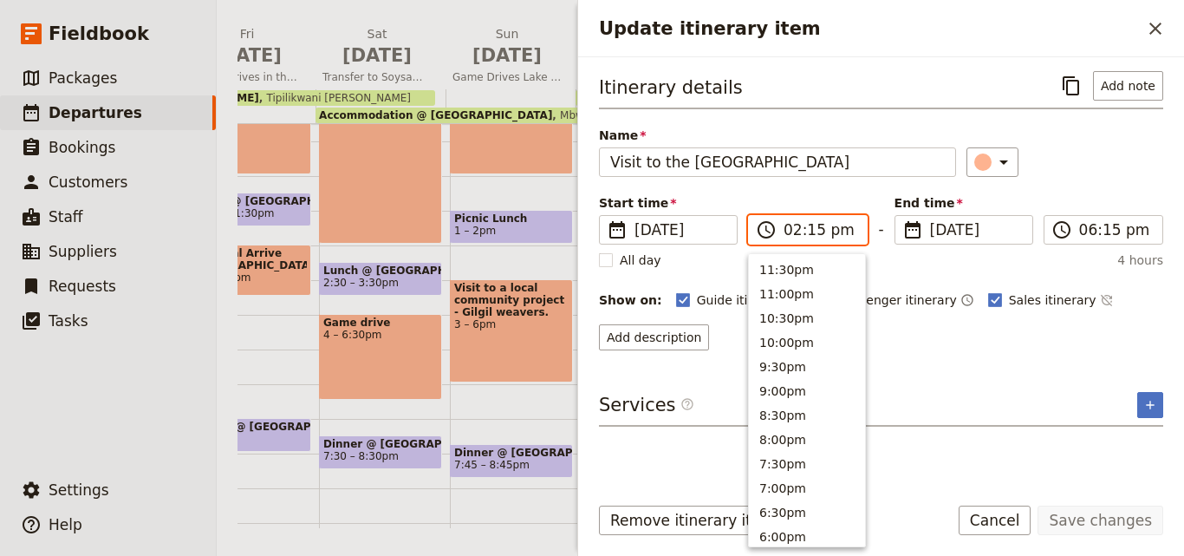
scroll to position [440, 0]
click at [811, 236] on input "02:15 pm" at bounding box center [820, 229] width 73 height 21
click at [814, 228] on input "02:15 pm" at bounding box center [820, 229] width 73 height 21
type input "02:30 pm"
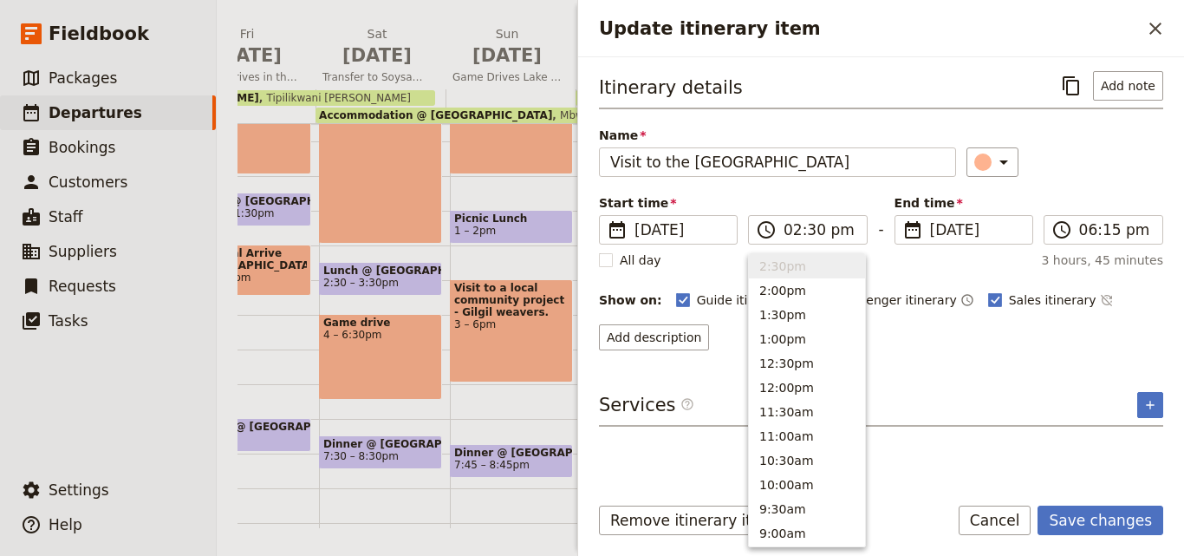
click at [941, 356] on div "Itinerary details ​ Add note Name Visit to the [GEOGRAPHIC_DATA] ​ Start time ​…" at bounding box center [881, 274] width 564 height 407
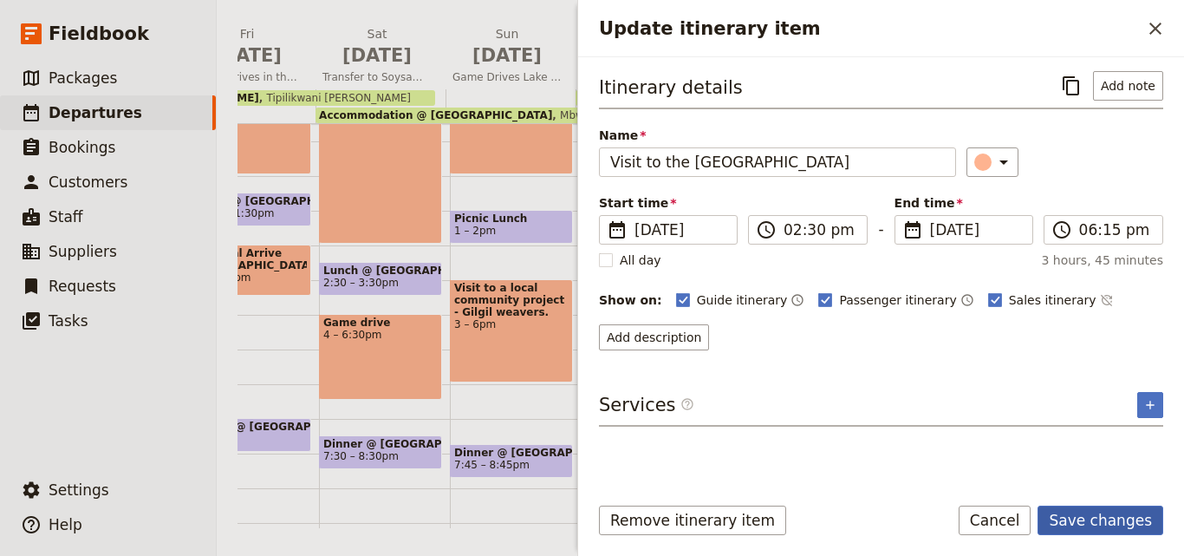
click at [1119, 511] on button "Save changes" at bounding box center [1101, 519] width 126 height 29
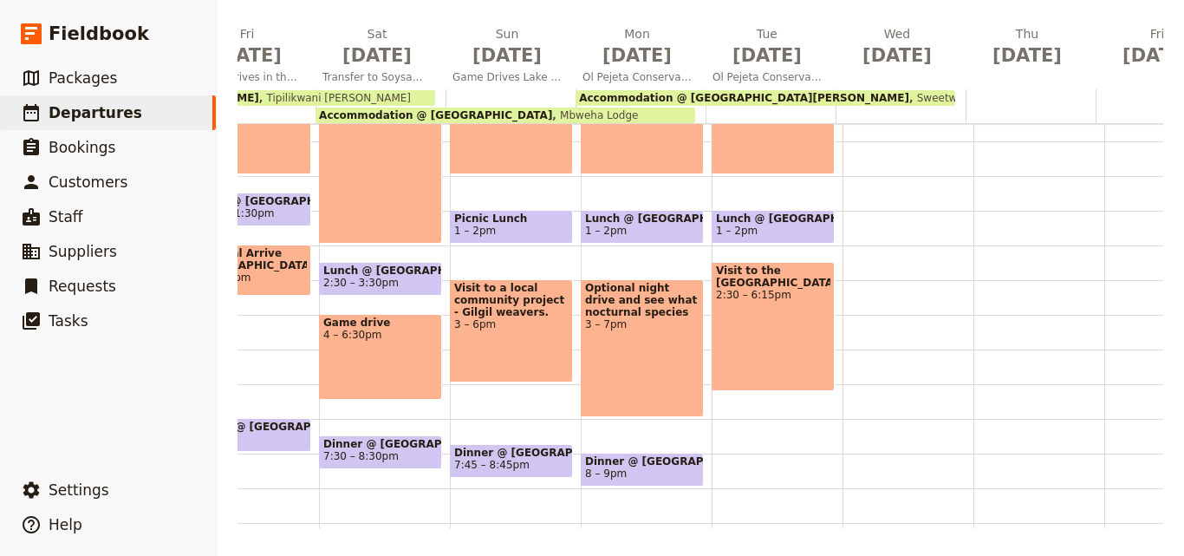
click at [789, 323] on div "Visit to the [GEOGRAPHIC_DATA] 2:30 – 6:15pm" at bounding box center [773, 326] width 123 height 129
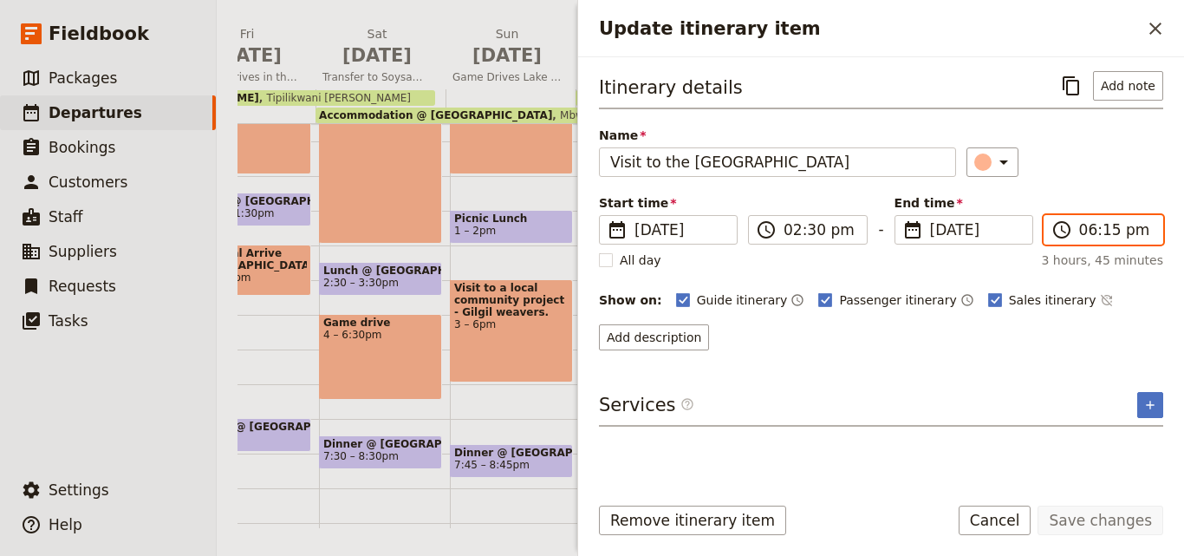
click at [1102, 231] on input "06:15 pm" at bounding box center [1115, 229] width 73 height 21
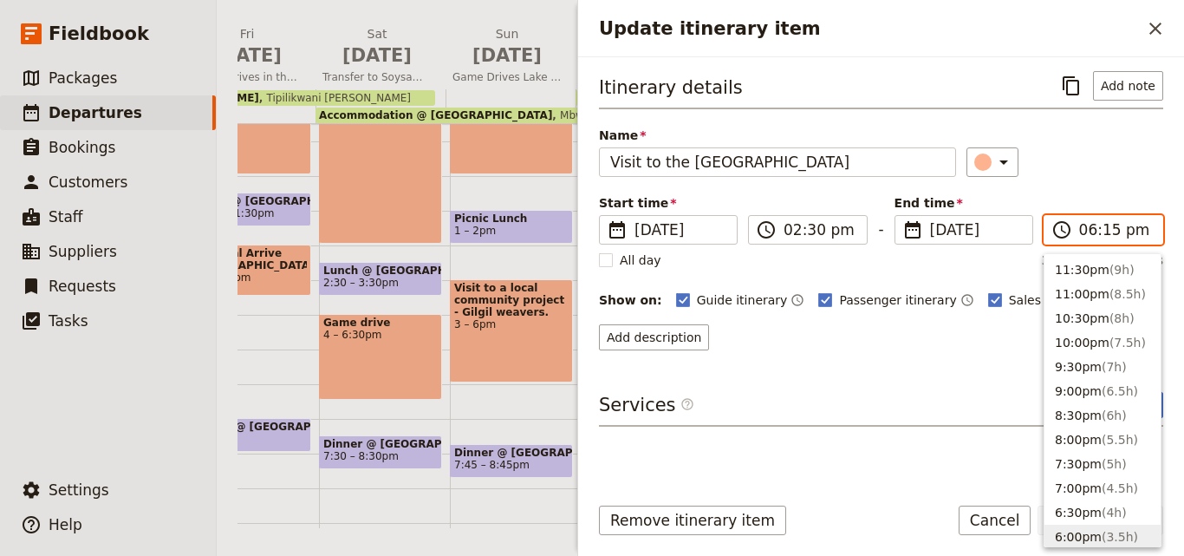
scroll to position [271, 0]
click at [1102, 231] on input "06:15 pm" at bounding box center [1115, 229] width 73 height 21
click at [1105, 231] on input "06:15 pm" at bounding box center [1115, 229] width 73 height 21
click at [1081, 411] on button "6:30pm ( 4h )" at bounding box center [1103, 415] width 116 height 24
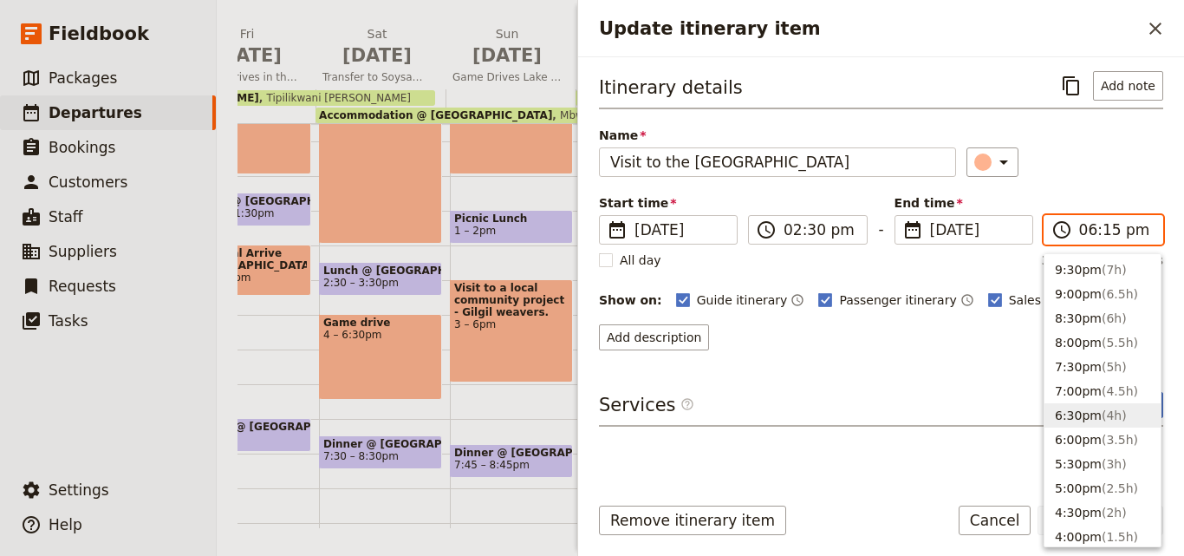
type input "06:30 pm"
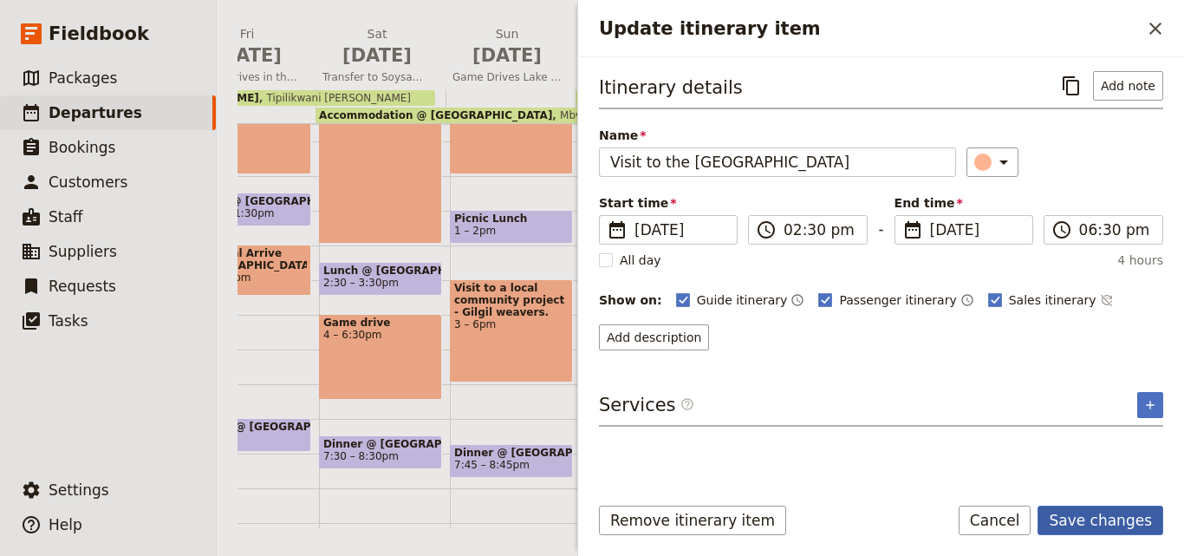
click at [1132, 523] on button "Save changes" at bounding box center [1101, 519] width 126 height 29
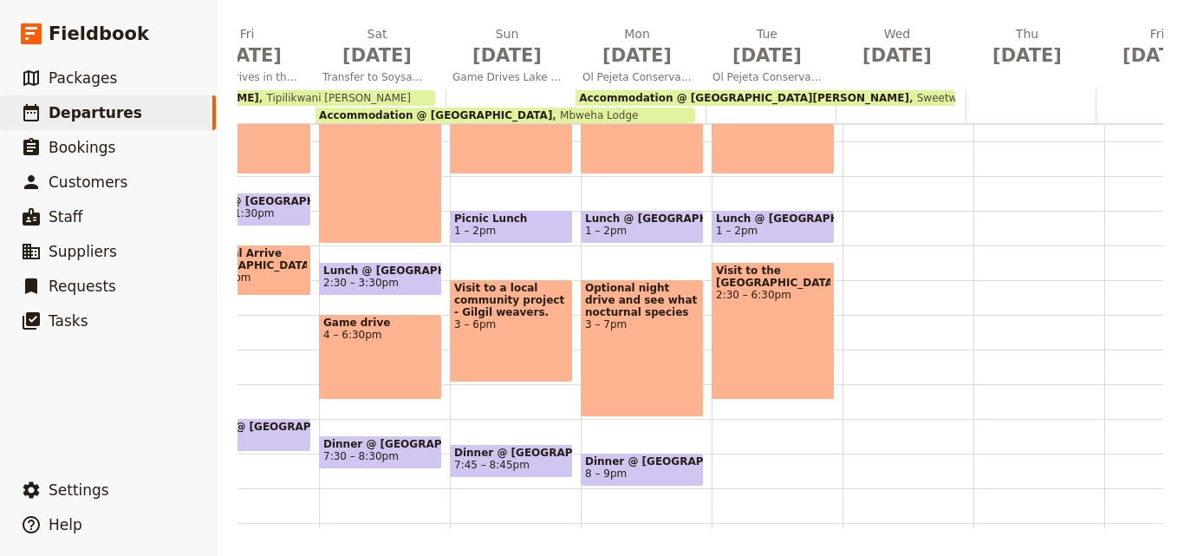
click at [652, 473] on span "8 – 9pm" at bounding box center [642, 473] width 114 height 12
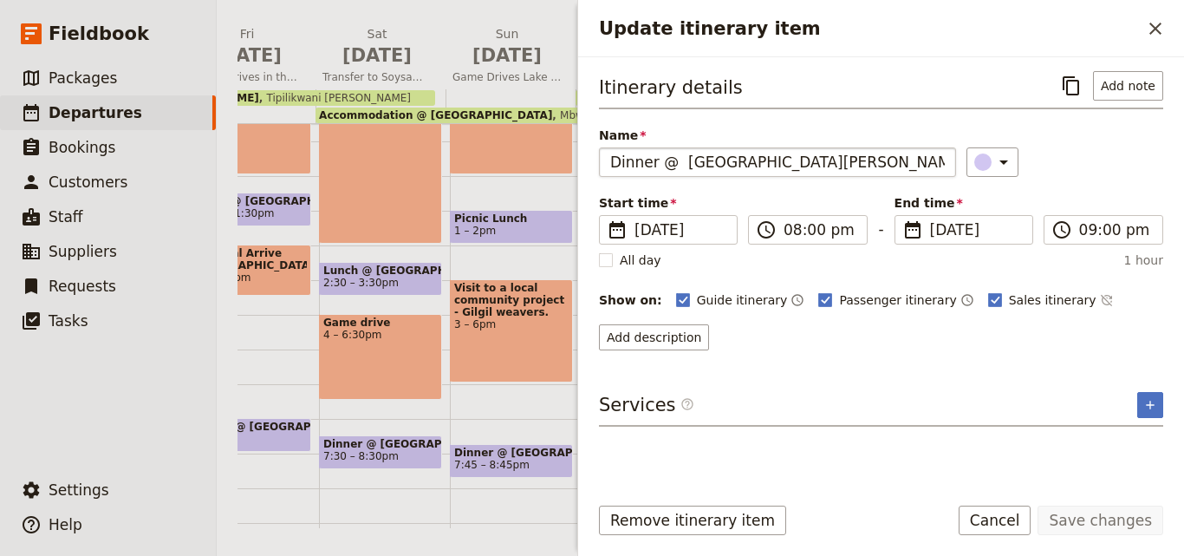
drag, startPoint x: 868, startPoint y: 178, endPoint x: 868, endPoint y: 157, distance: 20.8
click at [868, 173] on div "Itinerary details ​ Add note Name Dinner @ [GEOGRAPHIC_DATA][PERSON_NAME] ​ Sta…" at bounding box center [881, 210] width 564 height 279
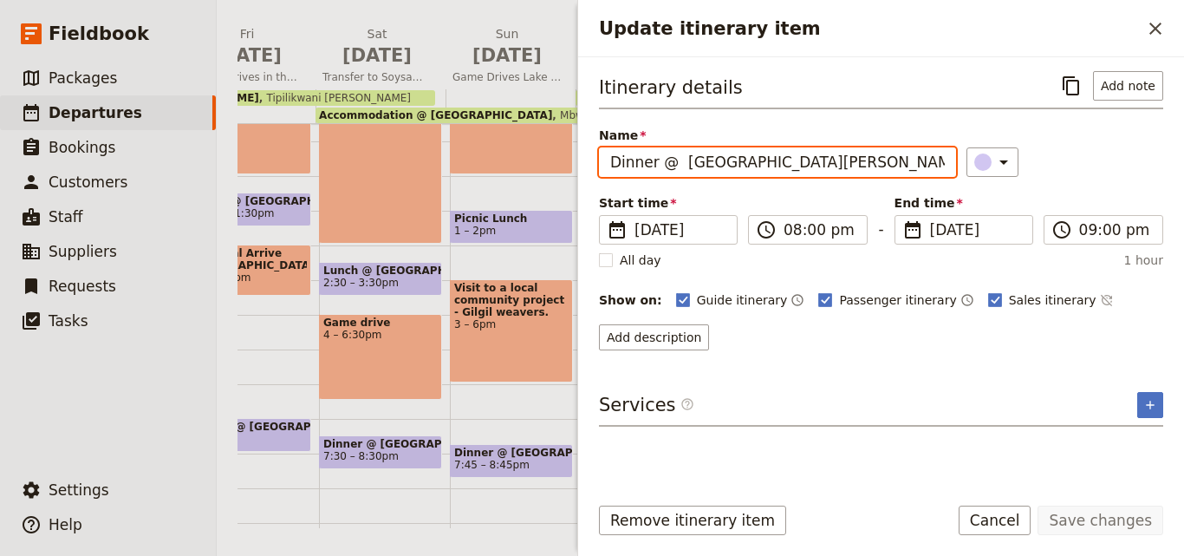
drag, startPoint x: 867, startPoint y: 156, endPoint x: 587, endPoint y: 166, distance: 280.2
click at [587, 166] on div "Itinerary details ​ Add note Name Dinner @ [GEOGRAPHIC_DATA][PERSON_NAME] ​ Sta…" at bounding box center [881, 268] width 606 height 422
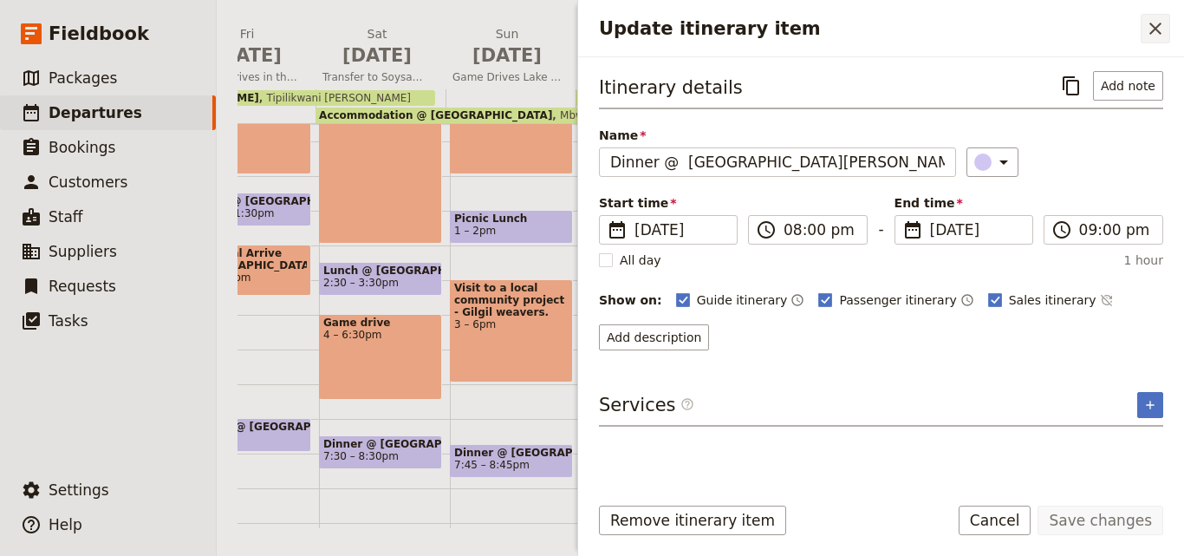
click at [1150, 28] on icon "Close drawer" at bounding box center [1155, 28] width 21 height 21
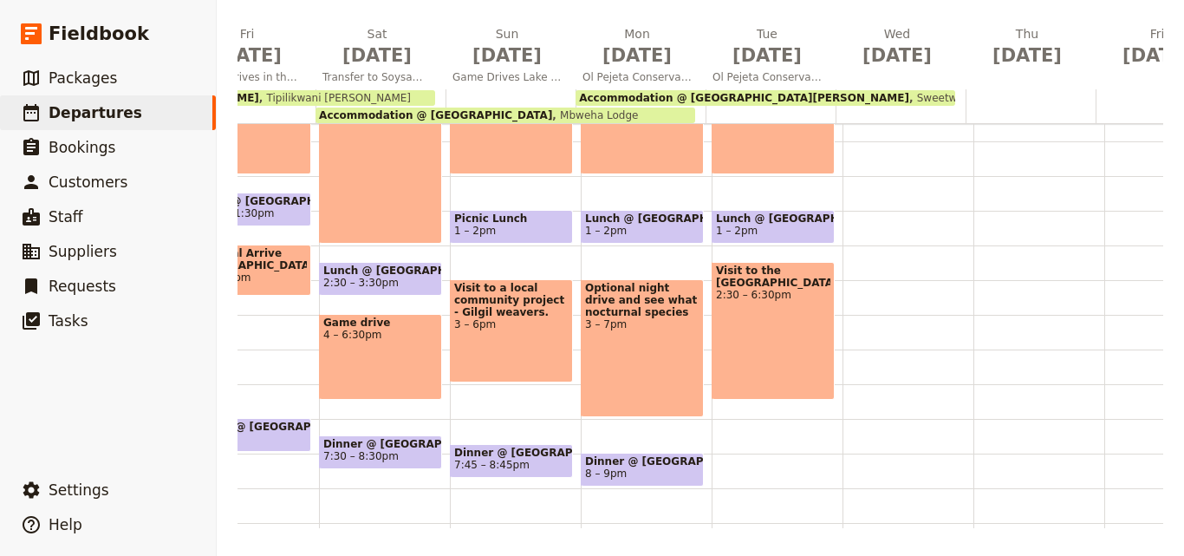
click at [745, 456] on div "Breakfast @ [GEOGRAPHIC_DATA][PERSON_NAME] 7 – 8am Game drive 9am – 12pm Lunch …" at bounding box center [777, 176] width 131 height 832
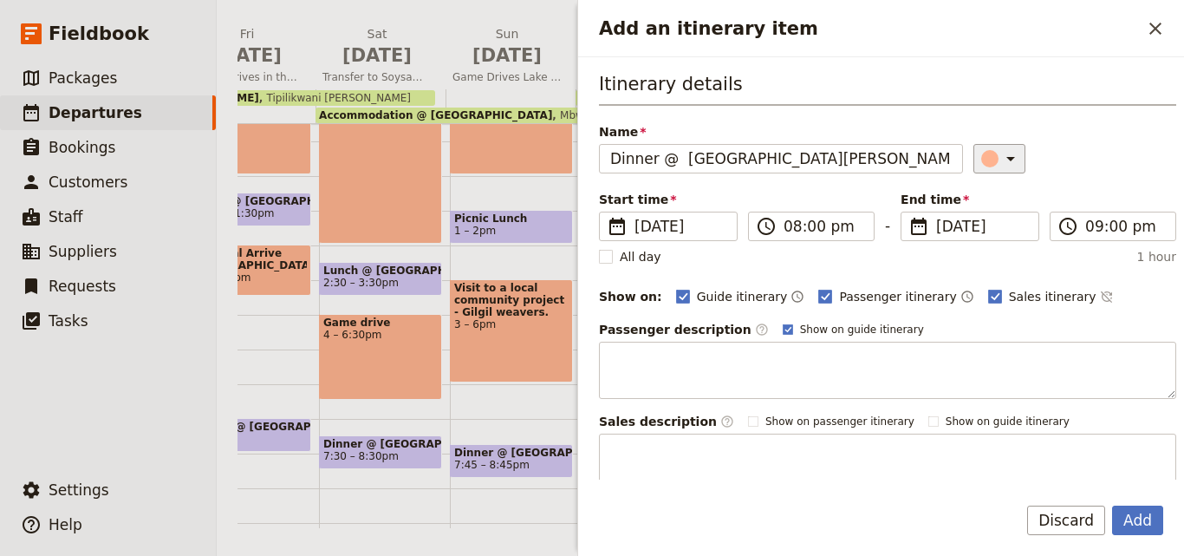
type input "Dinner @ [GEOGRAPHIC_DATA][PERSON_NAME]"
click at [1001, 150] on icon "Add an itinerary item" at bounding box center [1011, 158] width 21 height 21
click at [992, 232] on div "button" at bounding box center [993, 236] width 17 height 17
click at [1125, 521] on button "Add" at bounding box center [1137, 519] width 51 height 29
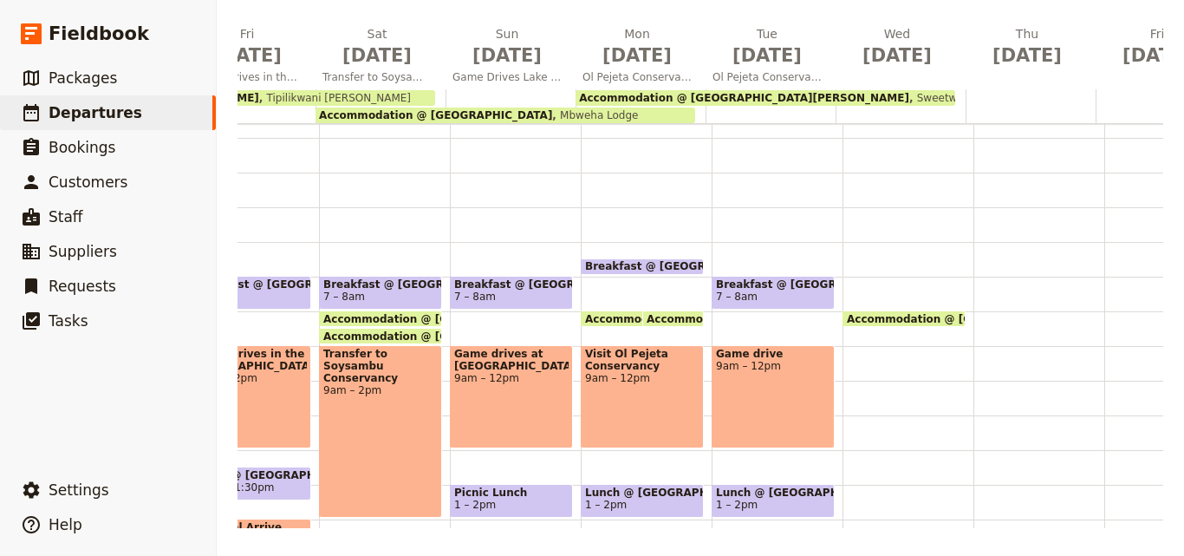
scroll to position [17, 0]
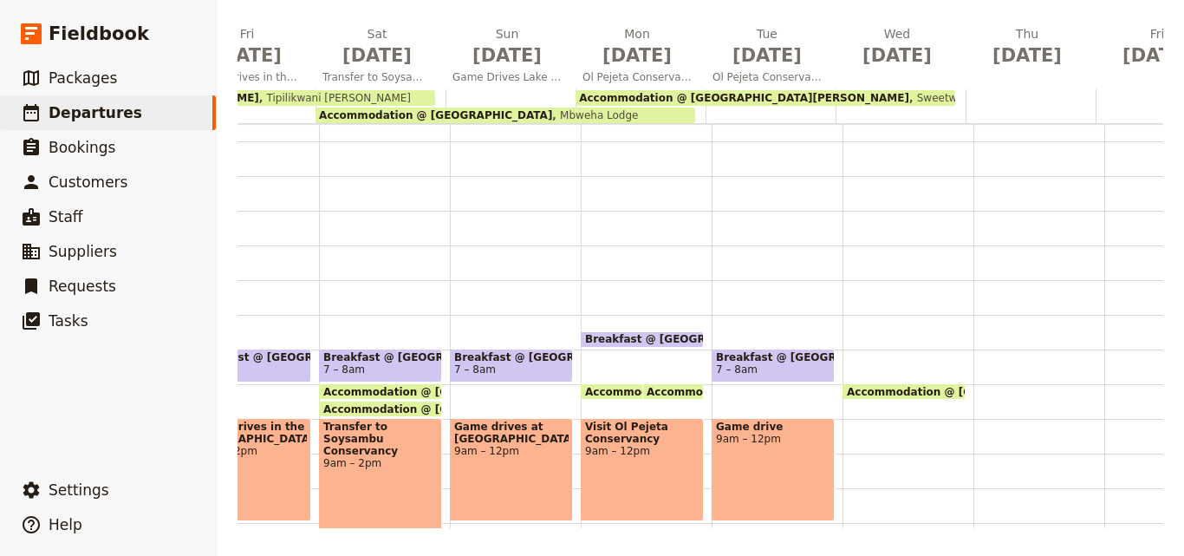
click at [767, 356] on span "Breakfast @ [GEOGRAPHIC_DATA][PERSON_NAME]" at bounding box center [773, 357] width 114 height 12
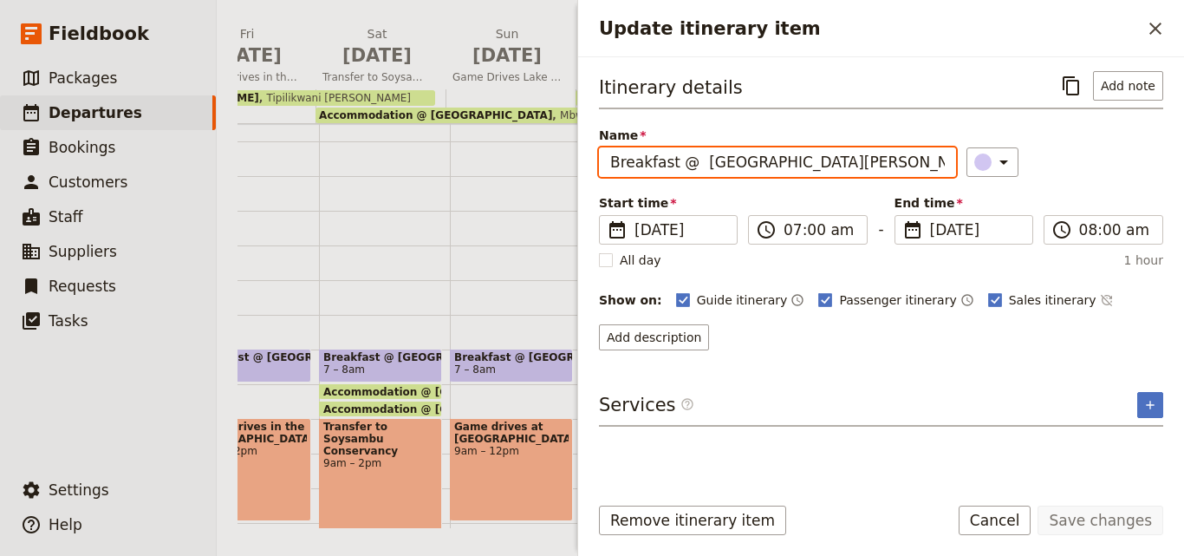
drag, startPoint x: 885, startPoint y: 155, endPoint x: 609, endPoint y: 160, distance: 276.6
click at [609, 160] on input "Breakfast @ [GEOGRAPHIC_DATA][PERSON_NAME]" at bounding box center [777, 161] width 357 height 29
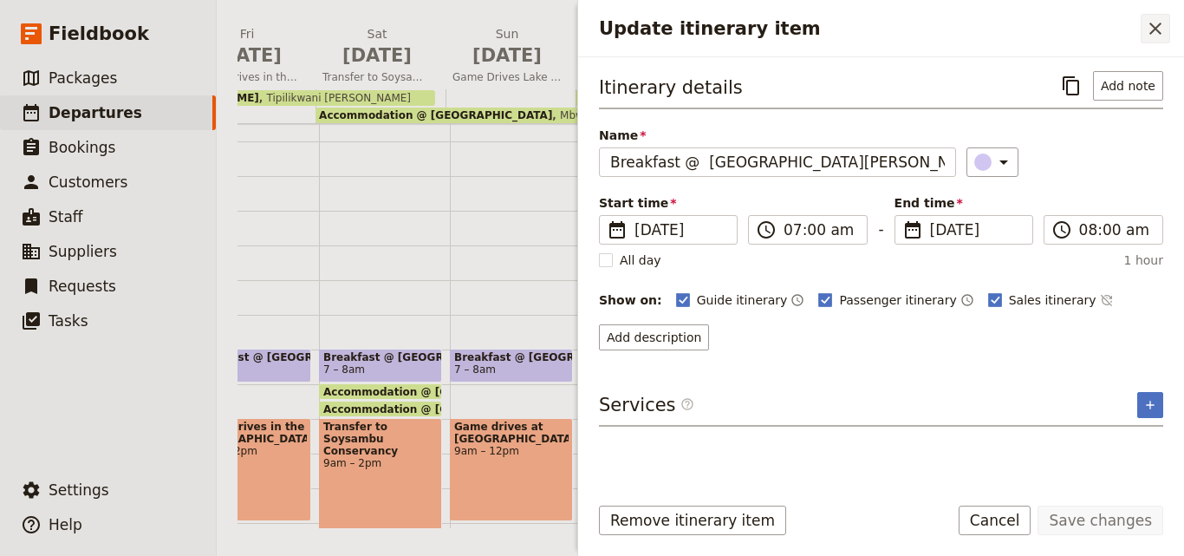
click at [1155, 33] on icon "Close drawer" at bounding box center [1155, 28] width 21 height 21
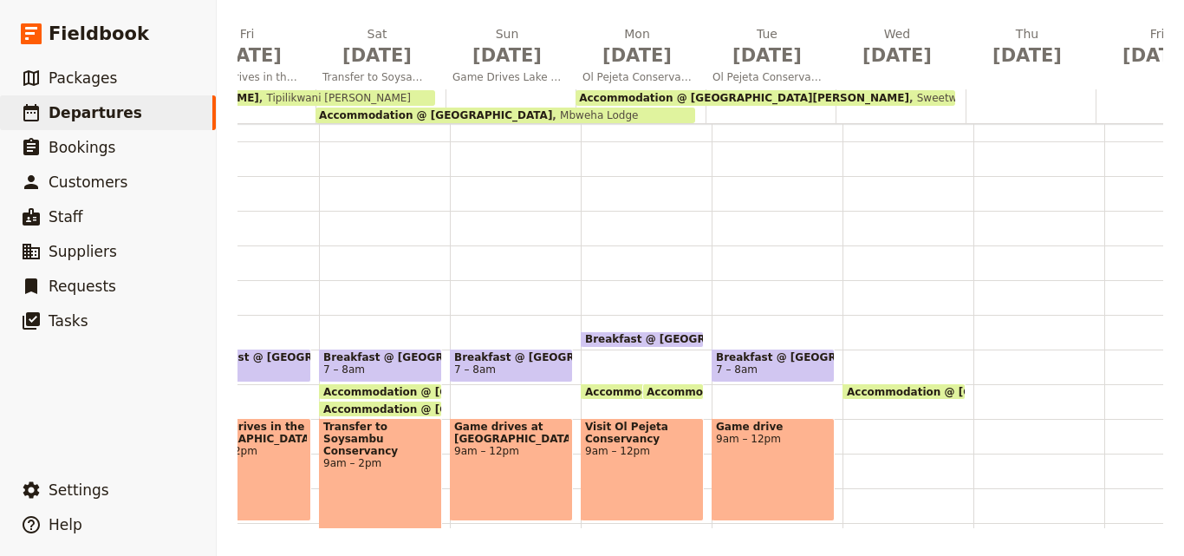
click at [845, 337] on div "Accommodation @ Sweetwaters [PERSON_NAME] 8am [GEOGRAPHIC_DATA][PERSON_NAME]" at bounding box center [908, 523] width 131 height 832
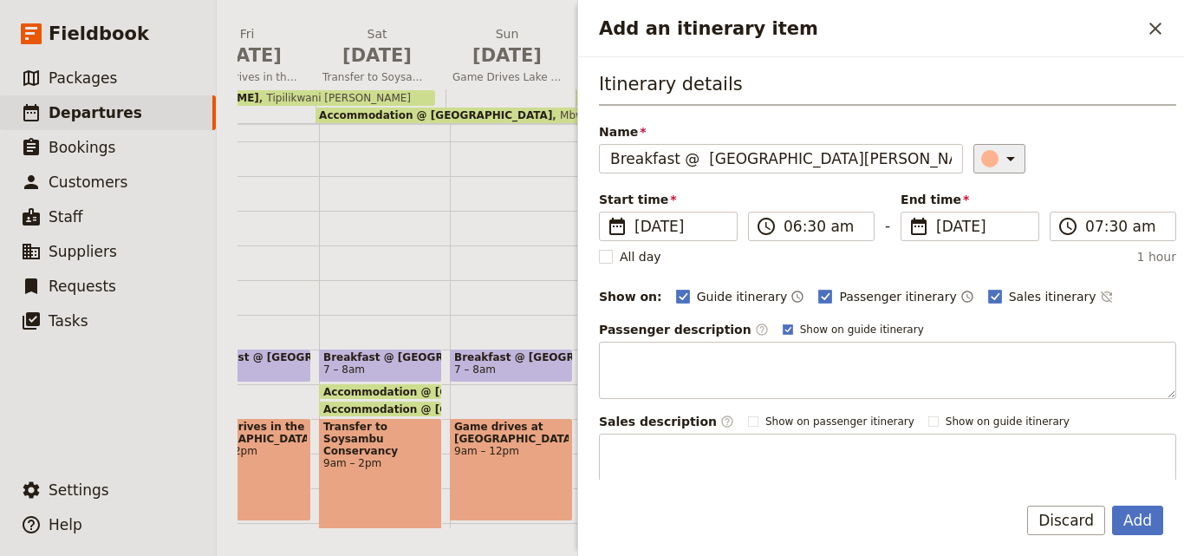
type input "Breakfast @ [GEOGRAPHIC_DATA][PERSON_NAME]"
click at [983, 165] on div "​" at bounding box center [1002, 158] width 38 height 21
click at [992, 239] on div "button" at bounding box center [993, 236] width 17 height 17
click at [1140, 518] on button "Add" at bounding box center [1137, 519] width 51 height 29
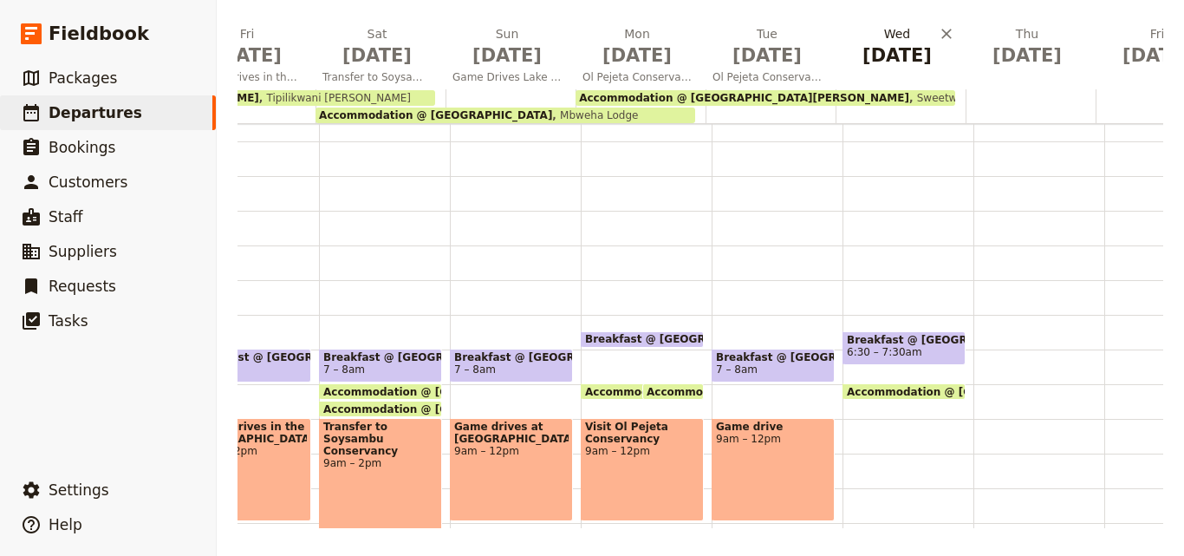
click at [877, 34] on h2 "[DATE]" at bounding box center [897, 46] width 109 height 43
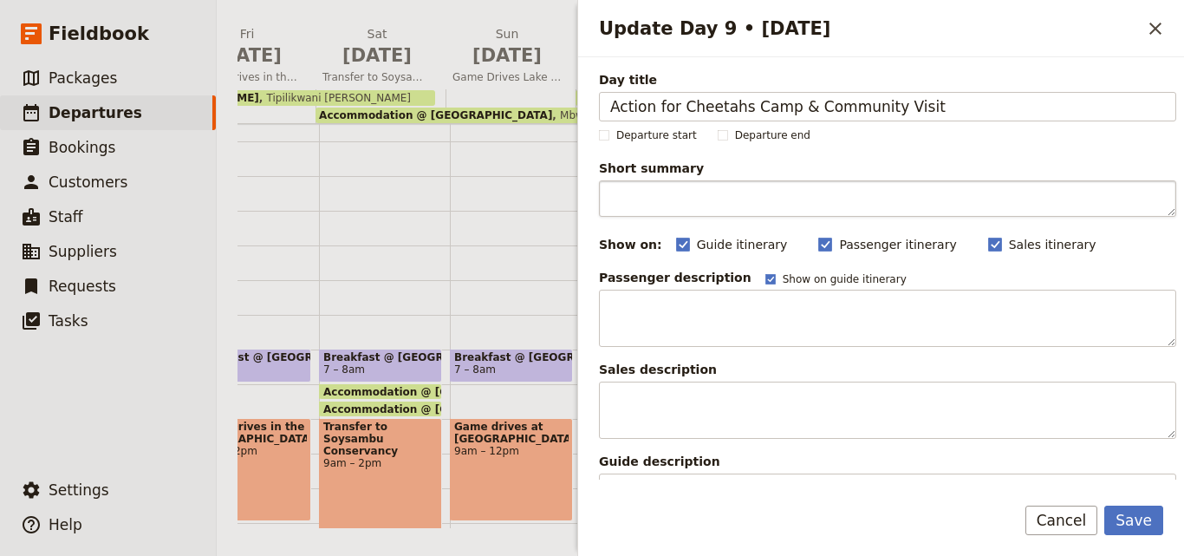
type input "Action for Cheetahs Camp & Community Visit"
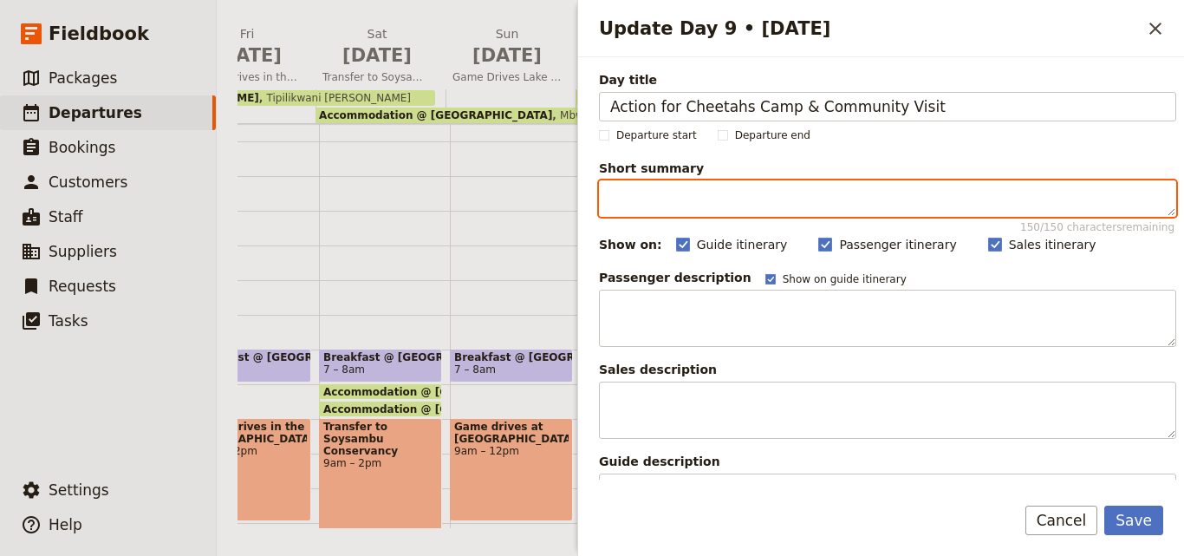
click at [720, 201] on textarea "Short summary 150 / 150 characters remaining" at bounding box center [887, 198] width 577 height 36
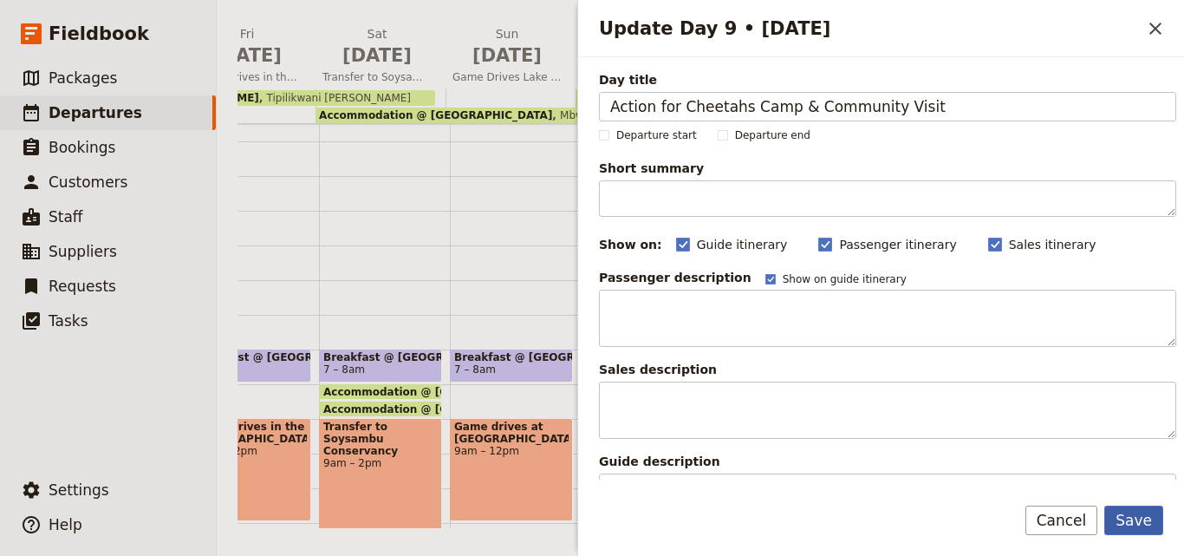
click at [1141, 526] on button "Save" at bounding box center [1134, 519] width 59 height 29
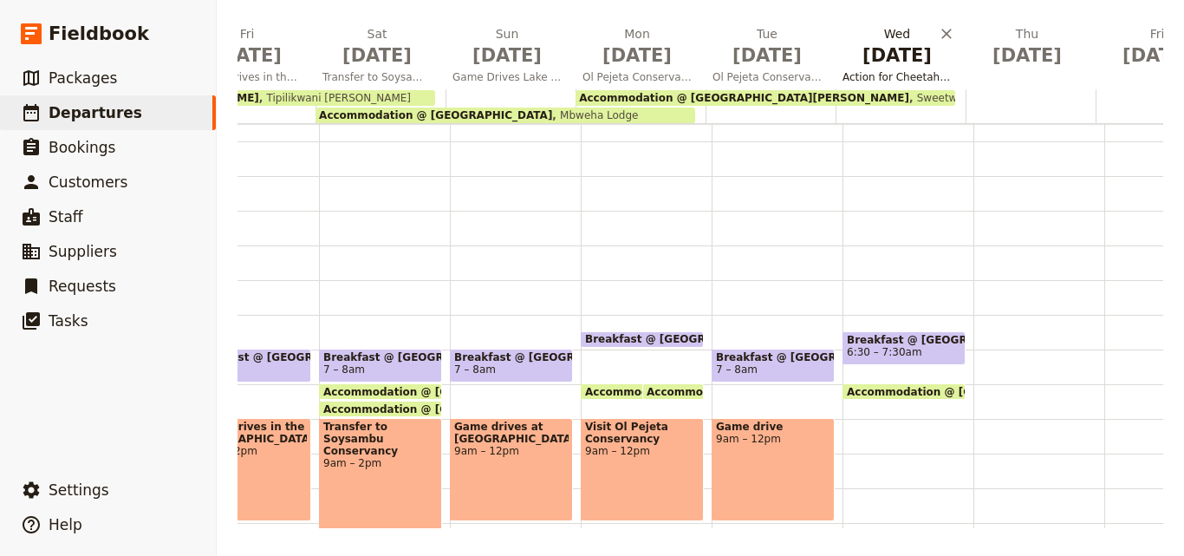
click at [903, 68] on button "[DATE] Action for Cheetahs Camp & Community Visit" at bounding box center [901, 57] width 130 height 64
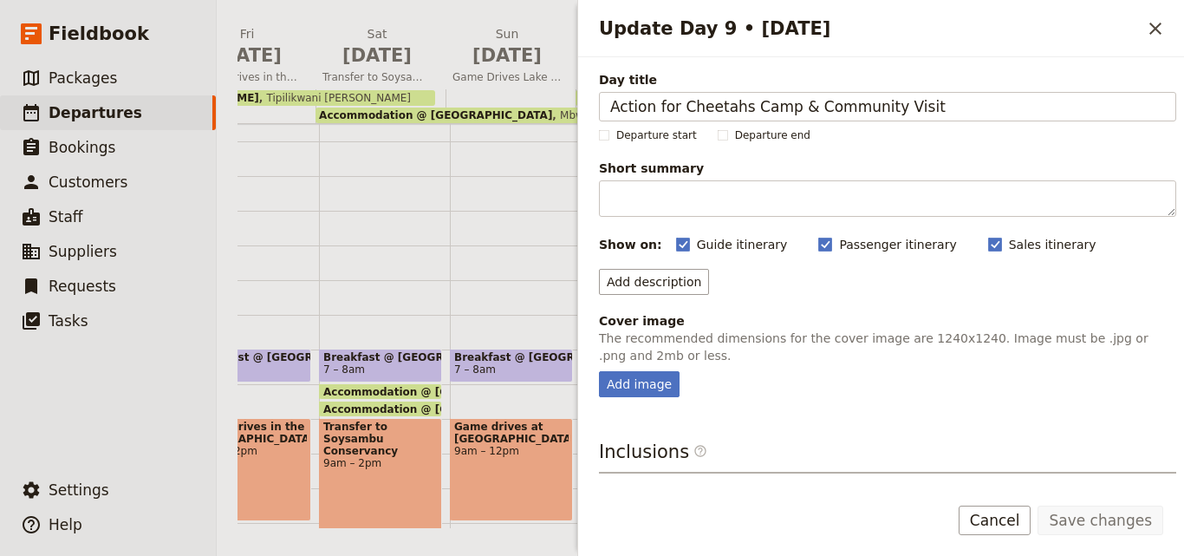
drag, startPoint x: 1060, startPoint y: 96, endPoint x: 555, endPoint y: 139, distance: 506.4
click at [555, 139] on div "[DATE] - [GEOGRAPHIC_DATA] - ACK [PERSON_NAME] ​ Scheduled [DATE] – [DATE] 15 d…" at bounding box center [701, 278] width 968 height 556
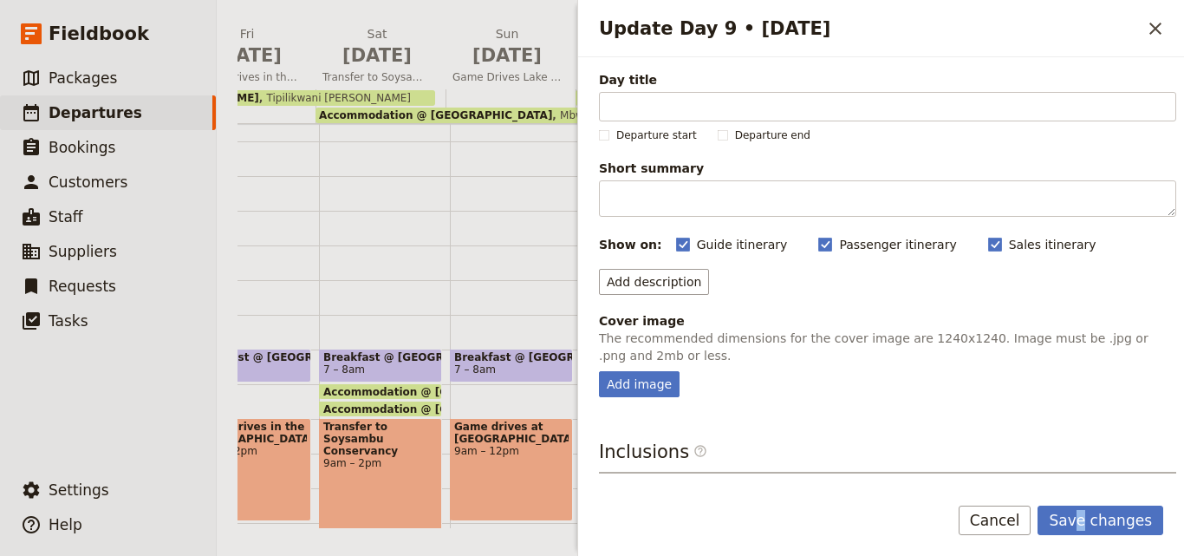
click at [1090, 502] on form "Day title Departure start Departure end Short summary 150 / 150 characters rema…" at bounding box center [881, 306] width 606 height 499
click at [1091, 507] on button "Save changes" at bounding box center [1101, 519] width 126 height 29
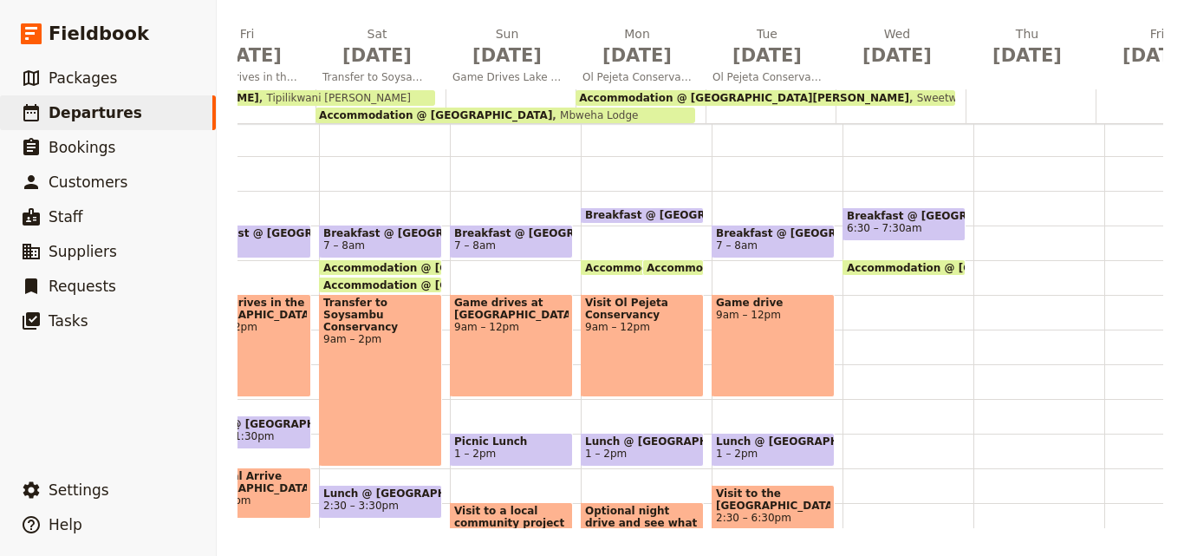
scroll to position [277, 0]
